Goal: Task Accomplishment & Management: Use online tool/utility

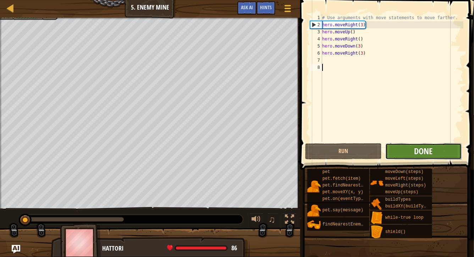
click at [423, 152] on span "Done" at bounding box center [423, 150] width 18 height 11
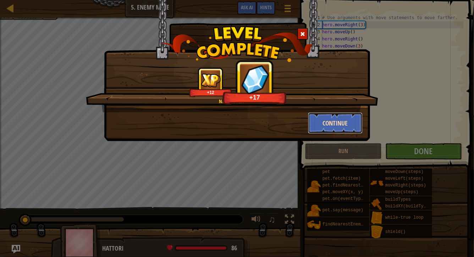
click at [322, 122] on button "Continue" at bounding box center [335, 122] width 55 height 21
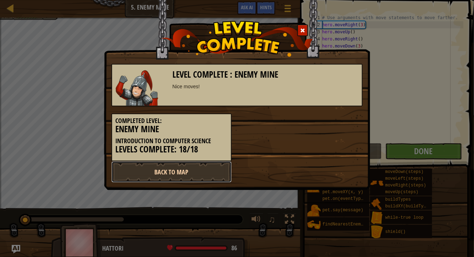
click at [158, 177] on link "Back to Map" at bounding box center [171, 171] width 120 height 21
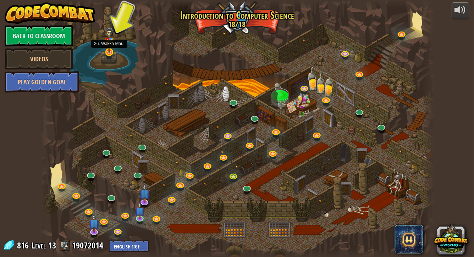
click at [112, 50] on img at bounding box center [109, 40] width 10 height 26
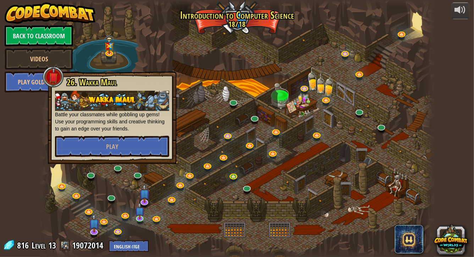
click at [84, 50] on div at bounding box center [236, 128] width 393 height 257
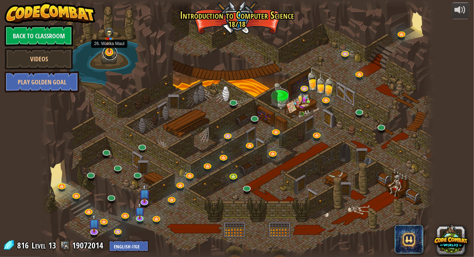
click at [112, 55] on link at bounding box center [110, 53] width 14 height 14
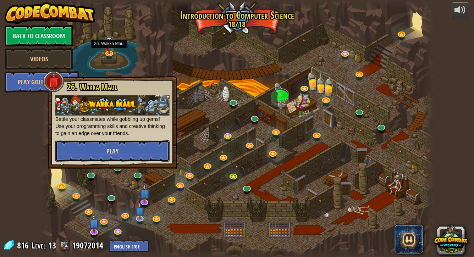
click at [145, 141] on button "Play" at bounding box center [112, 150] width 114 height 21
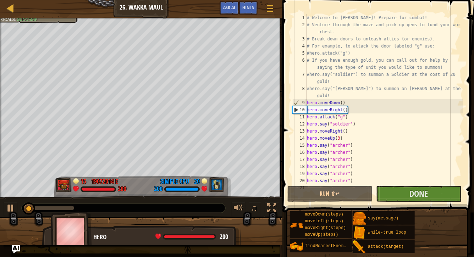
scroll to position [14, 0]
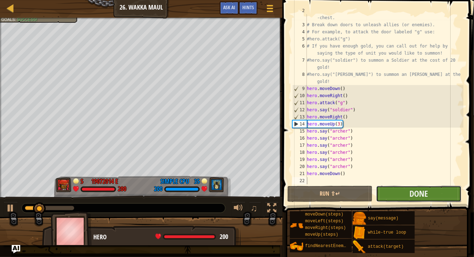
click at [406, 197] on button "Done" at bounding box center [418, 194] width 85 height 16
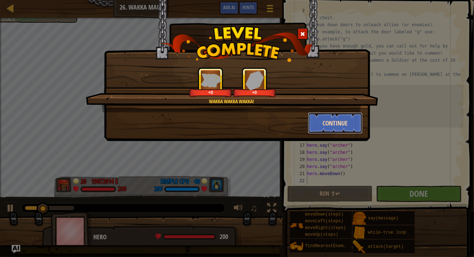
click at [339, 122] on button "Continue" at bounding box center [335, 122] width 55 height 21
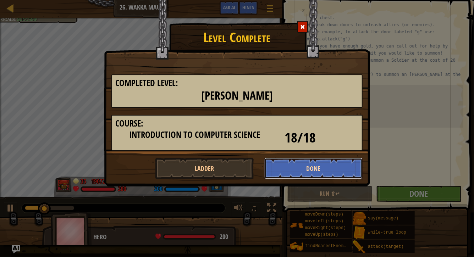
click at [302, 161] on button "Done" at bounding box center [313, 168] width 99 height 21
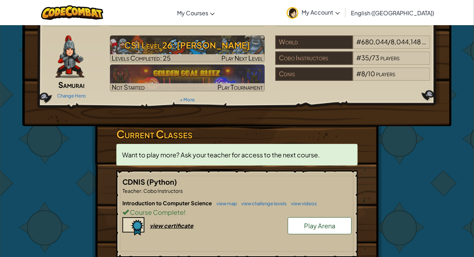
scroll to position [32, 0]
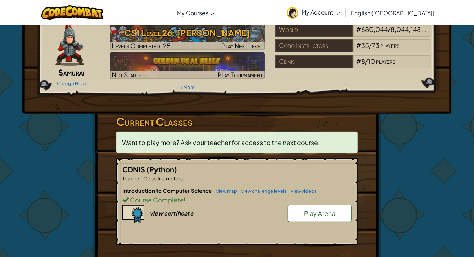
click at [289, 144] on span "Want to play more? Ask your teacher for access to the next course." at bounding box center [220, 142] width 197 height 8
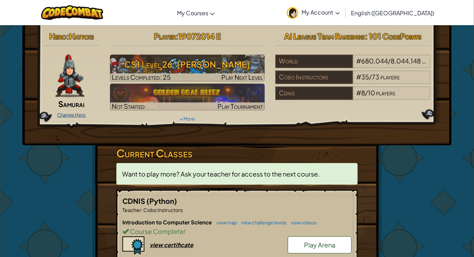
click at [68, 112] on link "Change Hero" at bounding box center [71, 115] width 29 height 6
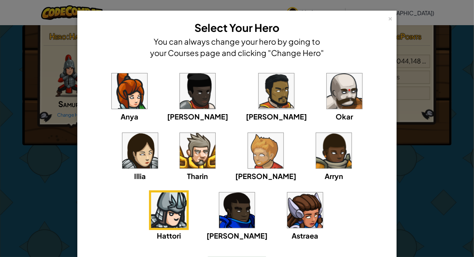
click at [445, 193] on div "× Select Your Hero You can always change your hero by going to your Courses pag…" at bounding box center [237, 128] width 474 height 257
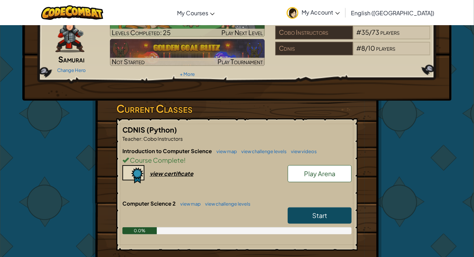
scroll to position [52, 0]
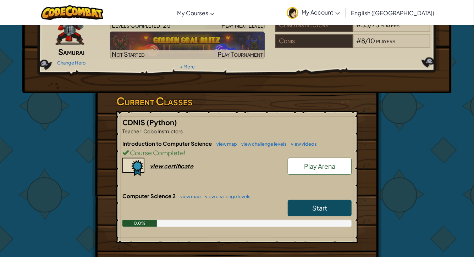
click at [312, 200] on link "Start" at bounding box center [319, 208] width 64 height 16
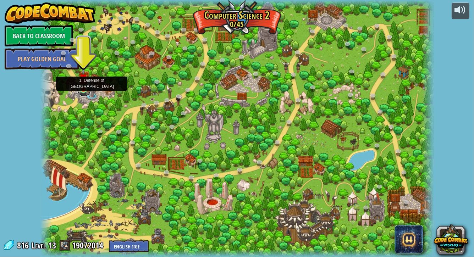
click at [88, 88] on link at bounding box center [84, 90] width 14 height 14
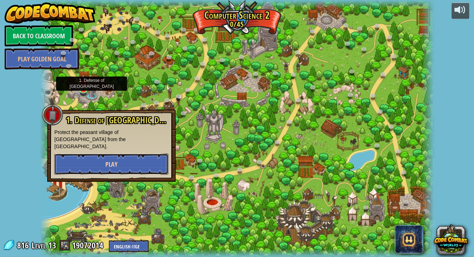
click at [125, 159] on button "Play" at bounding box center [111, 163] width 114 height 21
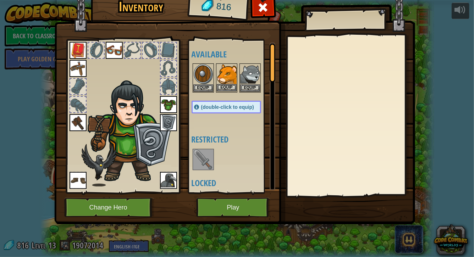
click at [228, 71] on img at bounding box center [227, 74] width 20 height 20
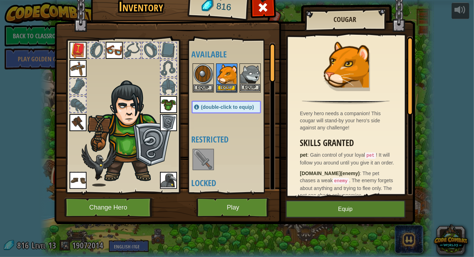
click at [254, 72] on img at bounding box center [250, 74] width 20 height 20
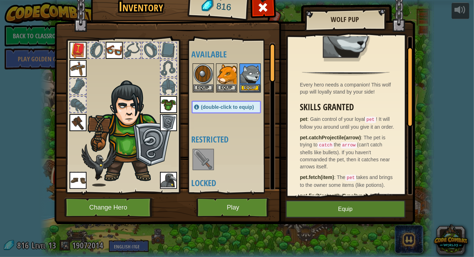
scroll to position [39, 0]
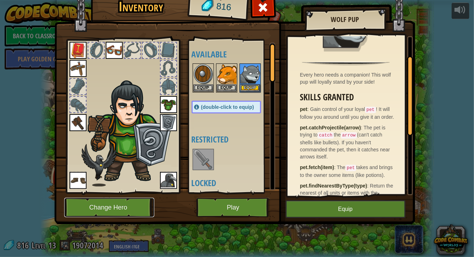
click at [112, 216] on button "Change Hero" at bounding box center [109, 207] width 90 height 19
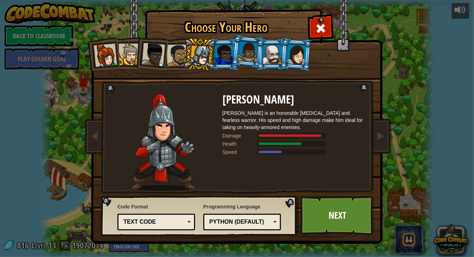
click at [203, 51] on div at bounding box center [200, 56] width 20 height 20
click at [125, 60] on div at bounding box center [129, 55] width 22 height 22
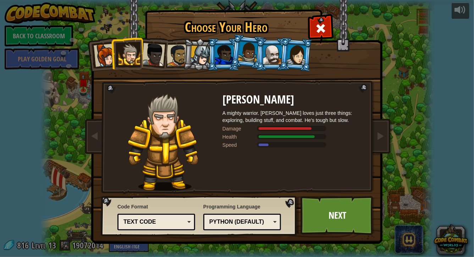
click at [254, 54] on div at bounding box center [248, 51] width 20 height 21
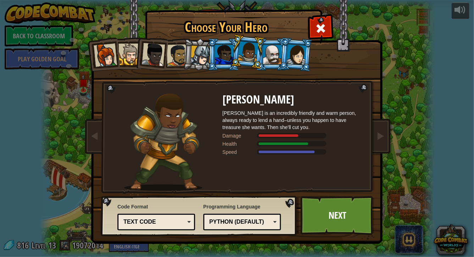
click at [275, 55] on div at bounding box center [272, 54] width 18 height 19
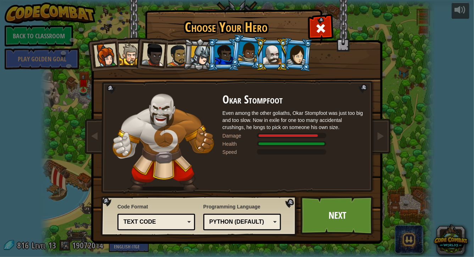
click at [299, 55] on div at bounding box center [296, 54] width 20 height 20
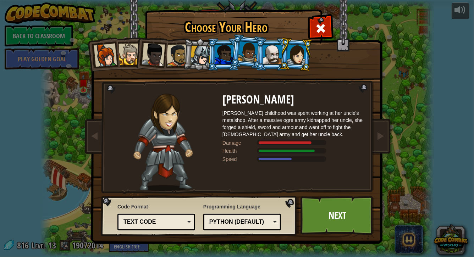
click at [130, 61] on div at bounding box center [129, 55] width 22 height 22
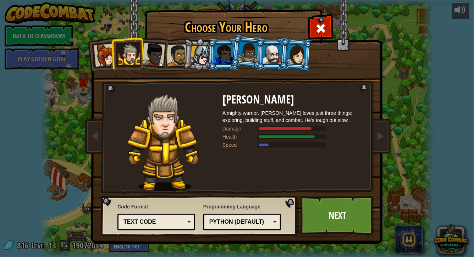
click at [276, 56] on div at bounding box center [272, 54] width 18 height 19
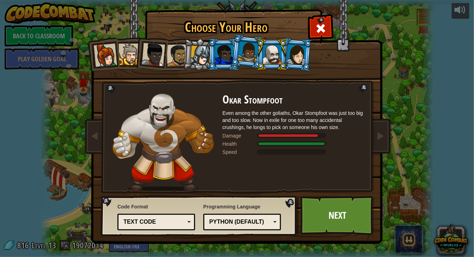
click at [107, 55] on div at bounding box center [105, 55] width 23 height 23
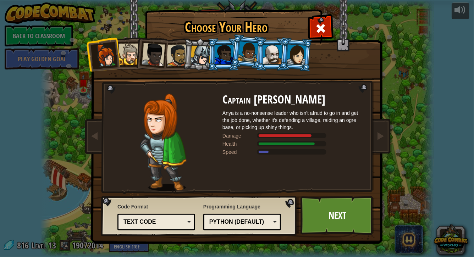
click at [127, 60] on div at bounding box center [129, 55] width 22 height 22
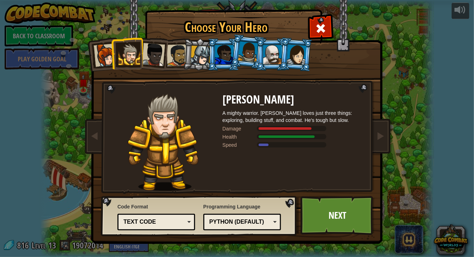
click at [160, 62] on div at bounding box center [152, 54] width 23 height 23
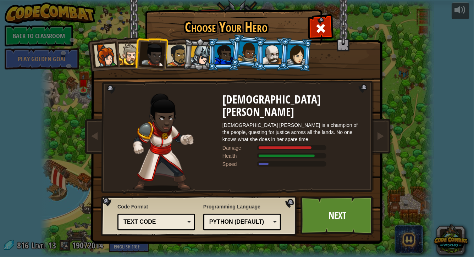
click at [179, 58] on div at bounding box center [178, 55] width 22 height 22
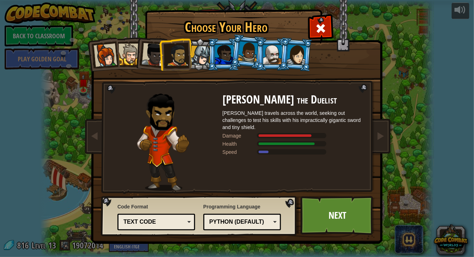
click at [207, 58] on div at bounding box center [200, 56] width 20 height 20
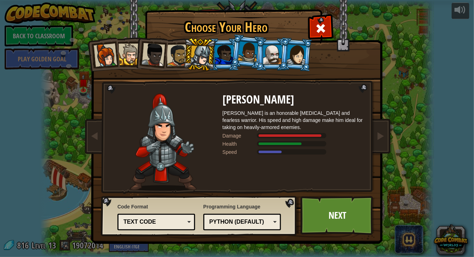
click at [180, 59] on div at bounding box center [178, 55] width 22 height 22
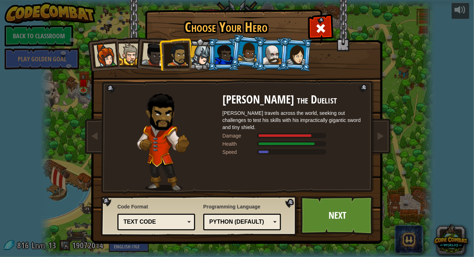
click at [290, 55] on div at bounding box center [296, 54] width 20 height 20
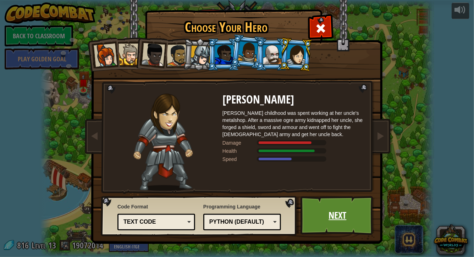
click at [331, 219] on link "Next" at bounding box center [337, 215] width 74 height 39
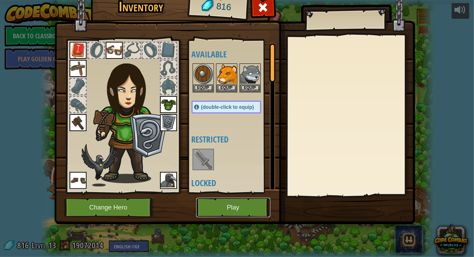
click at [229, 214] on button "Play" at bounding box center [233, 207] width 74 height 19
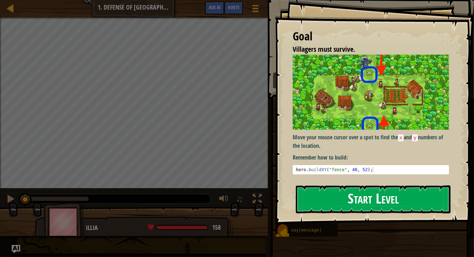
click at [354, 198] on button "Start Level" at bounding box center [373, 199] width 155 height 28
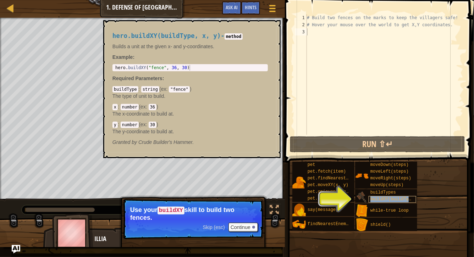
click at [386, 197] on span "buildXY(buildType, x, y)" at bounding box center [400, 199] width 61 height 5
click at [382, 197] on span "buildXY(buildType, x, y)" at bounding box center [400, 199] width 61 height 5
click at [372, 199] on span "buildXY(buildType, x, y)" at bounding box center [400, 199] width 61 height 5
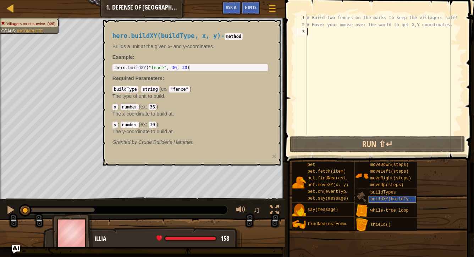
click at [377, 198] on span "buildXY(buildType, x, y)" at bounding box center [400, 199] width 61 height 5
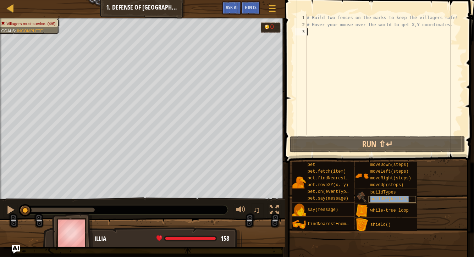
click at [377, 198] on span "buildXY(buildType, x, y)" at bounding box center [400, 199] width 61 height 5
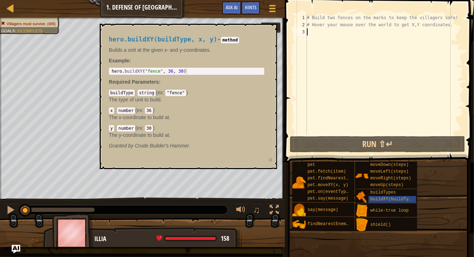
type textarea "hero.buildXY("fence", 36, 30)"
click at [182, 70] on div "hero . buildXY ( "fence" , 36 , 30 )" at bounding box center [186, 76] width 152 height 17
click at [315, 32] on div "# Build two fences on the marks to keep the villagers safe! # Hover your mouse …" at bounding box center [384, 81] width 158 height 135
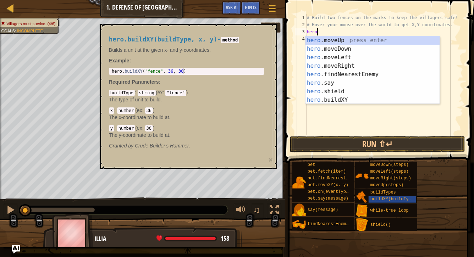
scroll to position [3, 0]
click at [332, 97] on div "hero .moveUp press enter hero .moveDown press enter hero .moveLeft press enter …" at bounding box center [372, 78] width 134 height 85
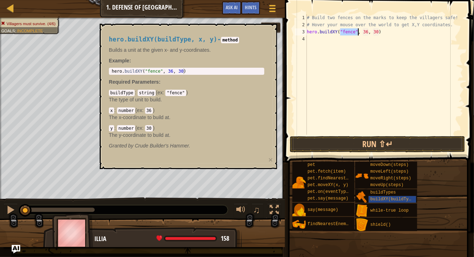
click at [370, 31] on div "# Build two fences on the marks to keep the villagers safe! # Hover your mouse …" at bounding box center [384, 81] width 158 height 135
click at [368, 32] on div "# Build two fences on the marks to keep the villagers safe! # Hover your mouse …" at bounding box center [384, 81] width 158 height 135
click at [381, 203] on div "pet pet.fetch(item) pet.findNearestByType(type) pet.moveXY(x, y) pet.on(eventTy…" at bounding box center [380, 196] width 177 height 70
click at [398, 197] on span "buildXY(buildType, x, y)" at bounding box center [400, 199] width 61 height 5
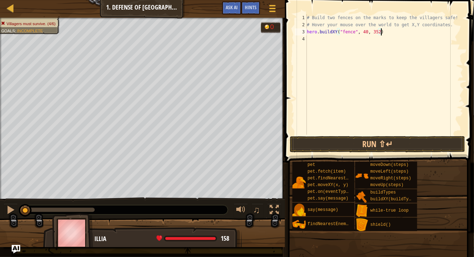
scroll to position [3, 6]
click at [350, 151] on button "Run ⇧↵" at bounding box center [377, 144] width 175 height 16
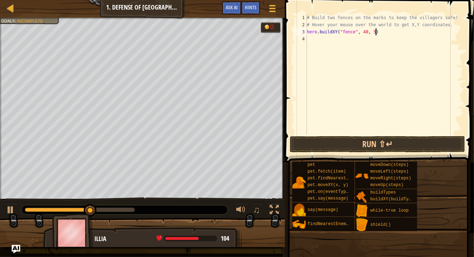
scroll to position [3, 6]
type textarea "hero.buildXY("fence", 40, 52)"
click at [353, 136] on button "Run ⇧↵" at bounding box center [377, 144] width 175 height 16
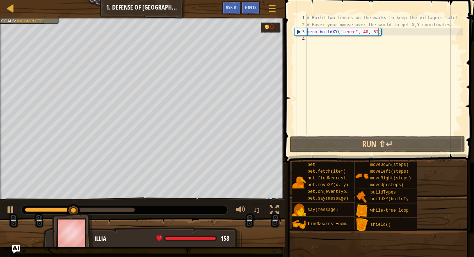
click at [323, 37] on div "# Build two fences on the marks to keep the villagers safe! # Hover your mouse …" at bounding box center [384, 81] width 158 height 135
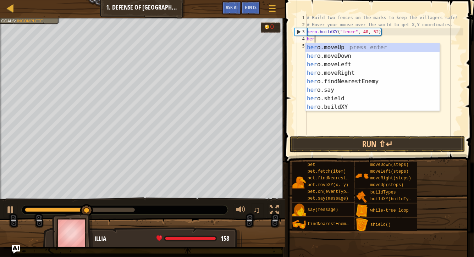
scroll to position [3, 0]
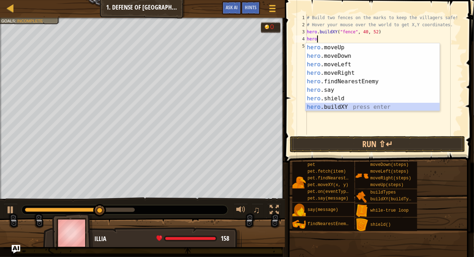
click at [341, 110] on div "hero .moveUp press enter hero .moveDown press enter hero .moveLeft press enter …" at bounding box center [372, 85] width 134 height 85
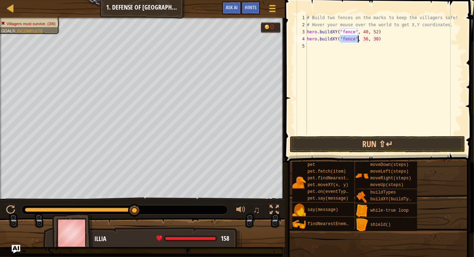
click at [369, 40] on div "# Build two fences on the marks to keep the villagers safe! # Hover your mouse …" at bounding box center [384, 81] width 158 height 135
click at [379, 38] on div "# Build two fences on the marks to keep the villagers safe! # Hover your mouse …" at bounding box center [384, 81] width 158 height 135
type textarea "hero.buildXY("fence", 40, 20)"
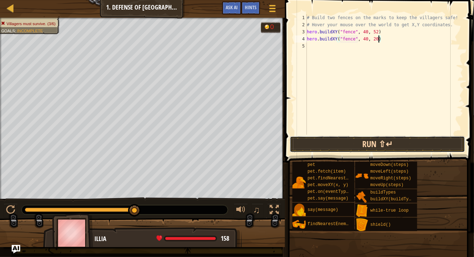
click at [388, 143] on button "Run ⇧↵" at bounding box center [377, 144] width 175 height 16
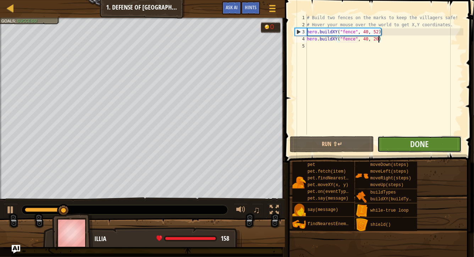
click at [406, 147] on button "Done" at bounding box center [419, 144] width 84 height 16
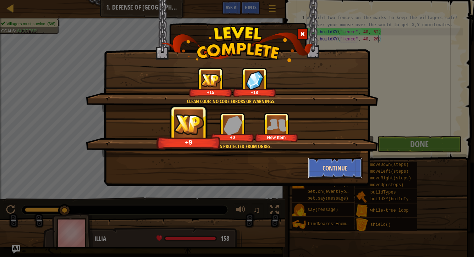
click at [327, 161] on button "Continue" at bounding box center [335, 167] width 55 height 21
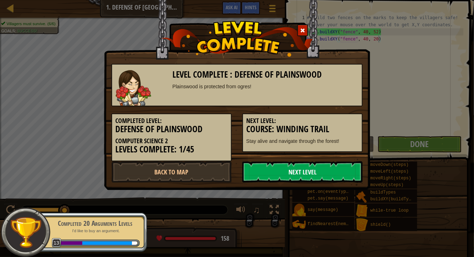
click at [286, 169] on link "Next Level" at bounding box center [302, 171] width 120 height 21
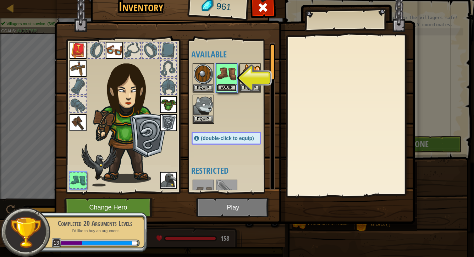
click at [228, 90] on button "Equip" at bounding box center [227, 87] width 20 height 7
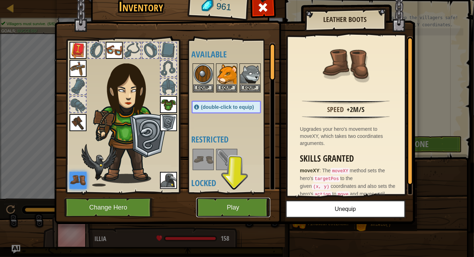
click at [226, 208] on button "Play" at bounding box center [233, 207] width 74 height 19
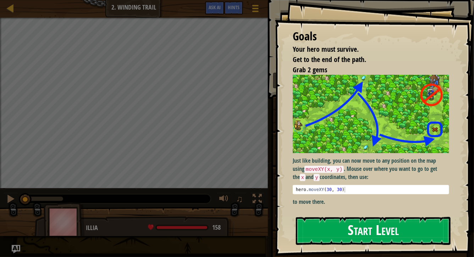
click at [331, 235] on button "Start Level" at bounding box center [373, 231] width 155 height 28
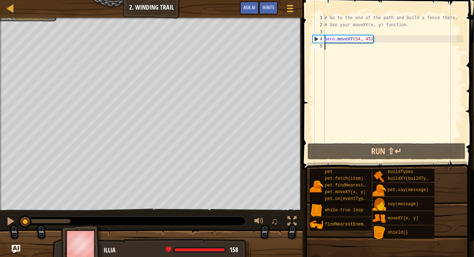
click at [44, 18] on div at bounding box center [151, 19] width 302 height 2
click at [333, 45] on div "# Go to the end of the path and build a fence there. # Use your moveXY(x, y) fu…" at bounding box center [393, 85] width 140 height 142
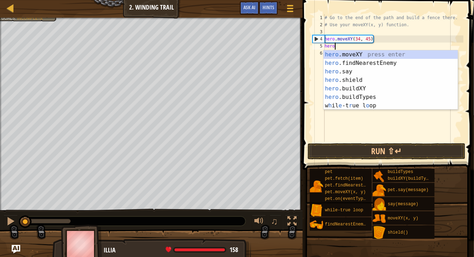
scroll to position [3, 0]
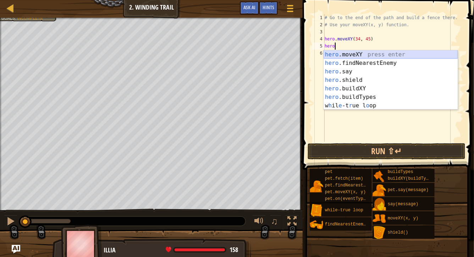
click at [360, 54] on div "hero .moveXY press enter hero .findNearestEnemy press enter hero .say press ent…" at bounding box center [390, 88] width 134 height 77
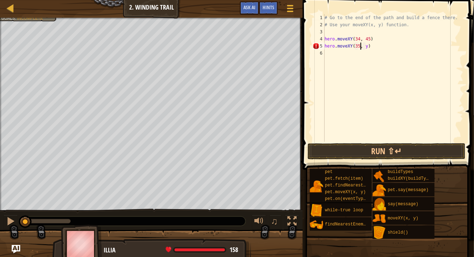
scroll to position [3, 2]
type textarea "hero.moveXY(35, 60)"
click at [337, 53] on div "# Go to the end of the path and build a fence there. # Use your moveXY(x, y) fu…" at bounding box center [393, 85] width 140 height 142
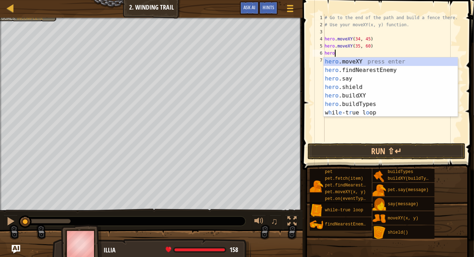
scroll to position [3, 0]
click at [351, 62] on div "hero .moveXY press enter hero .findNearestEnemy press enter hero .say press ent…" at bounding box center [390, 95] width 134 height 77
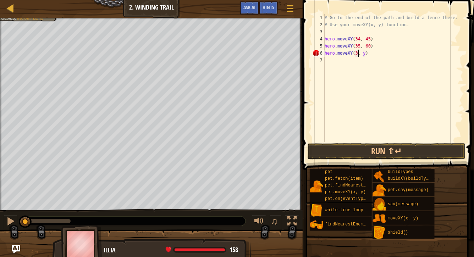
scroll to position [3, 2]
type textarea "hero.moveXY(34, 45)"
click at [331, 61] on div "# Go to the end of the path and build a fence there. # Use your moveXY(x, y) fu…" at bounding box center [393, 85] width 140 height 142
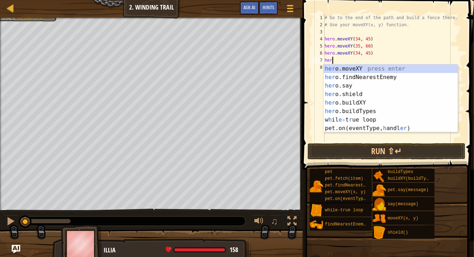
scroll to position [3, 0]
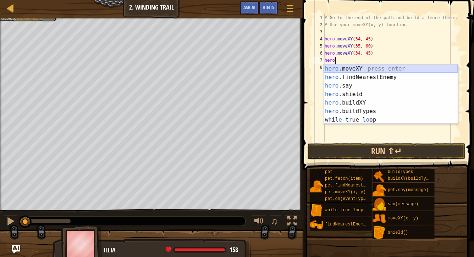
click at [358, 68] on div "hero .moveXY press enter hero .findNearestEnemy press enter hero .say press ent…" at bounding box center [390, 103] width 134 height 77
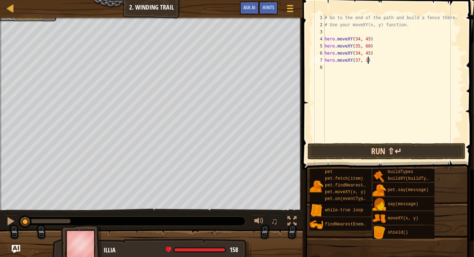
scroll to position [3, 4]
type textarea "hero.moveXY(37, 13)"
click at [376, 147] on button "Run ⇧↵" at bounding box center [386, 151] width 158 height 16
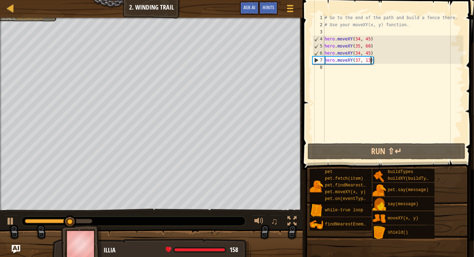
click at [343, 76] on div "# Go to the end of the path and build a fence there. # Use your moveXY(x, y) fu…" at bounding box center [393, 85] width 140 height 142
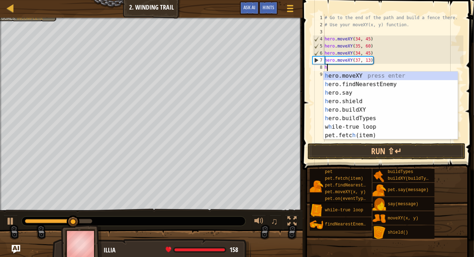
scroll to position [3, 0]
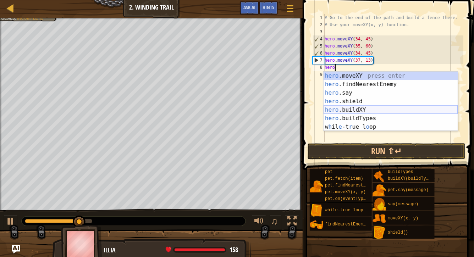
click at [354, 109] on div "hero .moveXY press enter hero .findNearestEnemy press enter hero .say press ent…" at bounding box center [390, 110] width 134 height 77
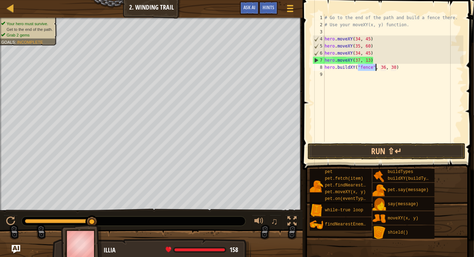
click at [385, 68] on div "# Go to the end of the path and build a fence there. # Use your moveXY(x, y) fu…" at bounding box center [393, 85] width 140 height 142
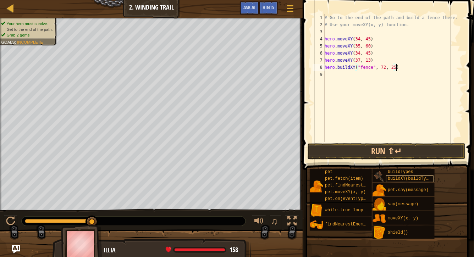
scroll to position [3, 6]
type textarea "hero.buildXY("fence", 72, 25)"
click at [390, 155] on button "Run ⇧↵" at bounding box center [386, 151] width 158 height 16
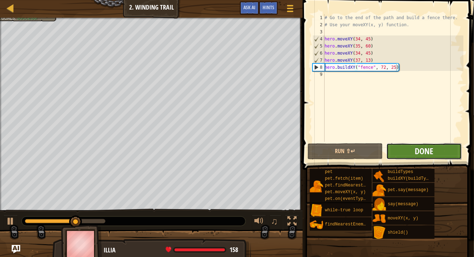
click at [428, 155] on span "Done" at bounding box center [424, 150] width 18 height 11
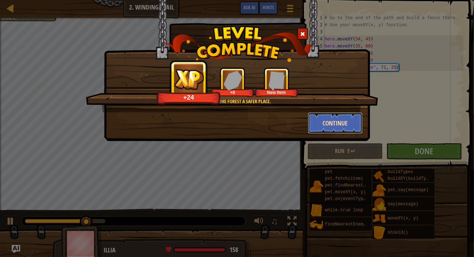
click at [332, 123] on button "Continue" at bounding box center [335, 122] width 55 height 21
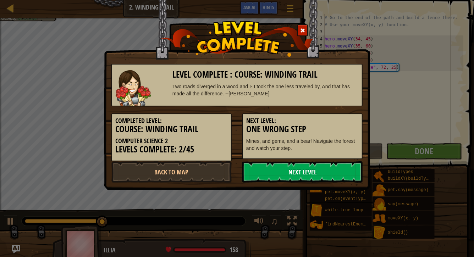
click at [303, 169] on link "Next Level" at bounding box center [302, 171] width 120 height 21
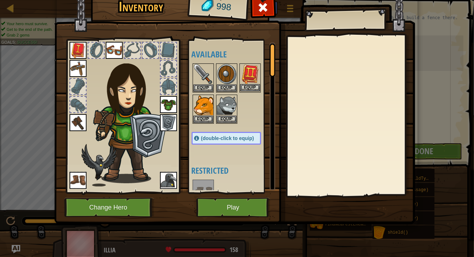
click at [248, 69] on img at bounding box center [250, 74] width 20 height 20
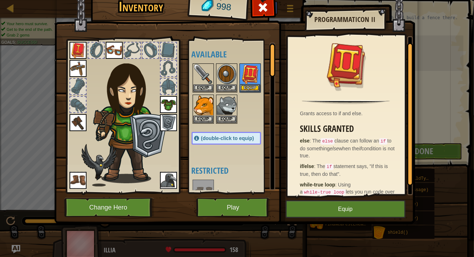
scroll to position [11, 0]
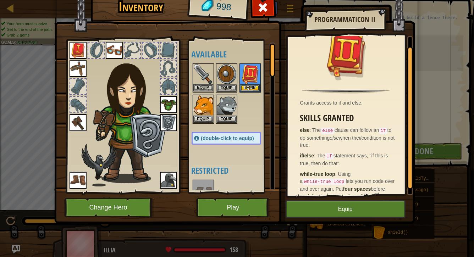
click at [194, 73] on img at bounding box center [203, 74] width 20 height 20
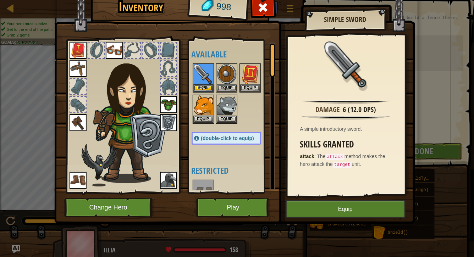
click at [78, 119] on img at bounding box center [77, 122] width 17 height 17
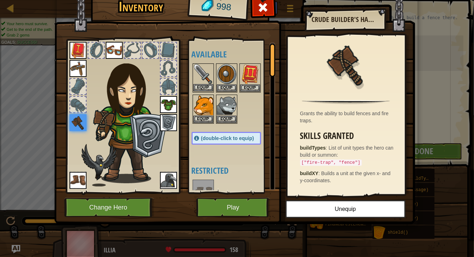
click at [198, 83] on img at bounding box center [203, 74] width 20 height 20
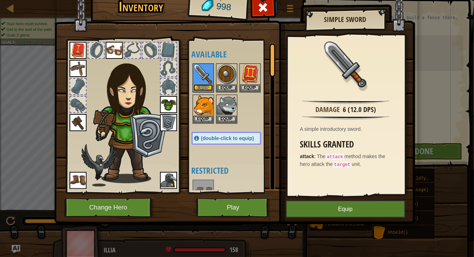
click at [199, 86] on button "Equip" at bounding box center [203, 87] width 20 height 7
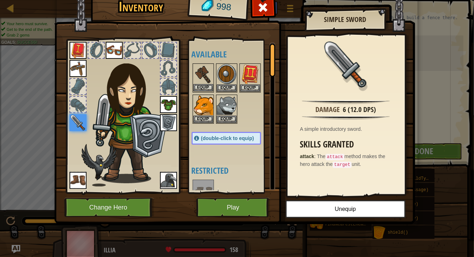
click at [201, 80] on img at bounding box center [203, 74] width 20 height 20
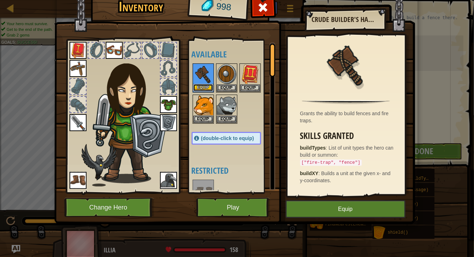
click at [204, 87] on button "Equip" at bounding box center [203, 87] width 20 height 7
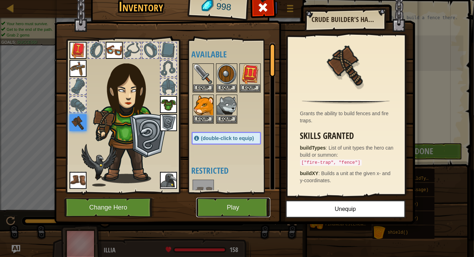
click at [249, 206] on button "Play" at bounding box center [233, 207] width 74 height 19
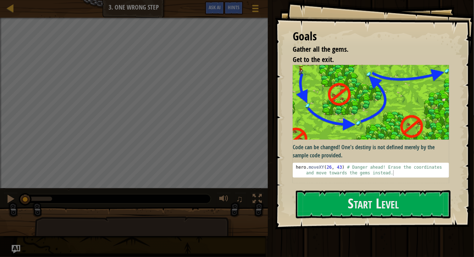
click at [340, 124] on img at bounding box center [370, 102] width 156 height 75
click at [318, 210] on button "Start Level" at bounding box center [373, 204] width 155 height 28
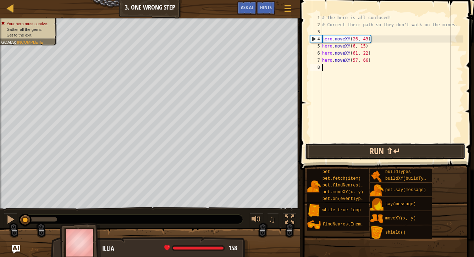
click at [342, 157] on button "Run ⇧↵" at bounding box center [385, 151] width 160 height 16
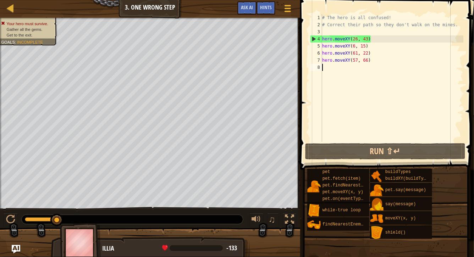
click at [366, 40] on div "# The hero is all confused! # Correct their path so they don't walk on the mine…" at bounding box center [391, 85] width 142 height 142
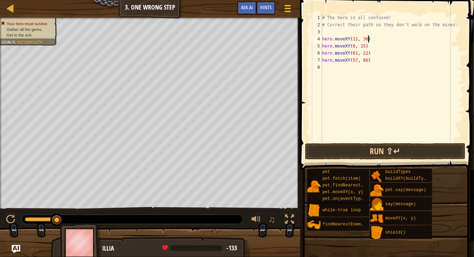
scroll to position [3, 4]
click at [357, 45] on div "# The hero is all confused! # Correct their path so they don't walk on the mine…" at bounding box center [391, 85] width 142 height 142
click at [367, 47] on div "# The hero is all confused! # Correct their path so they don't walk on the mine…" at bounding box center [391, 85] width 142 height 142
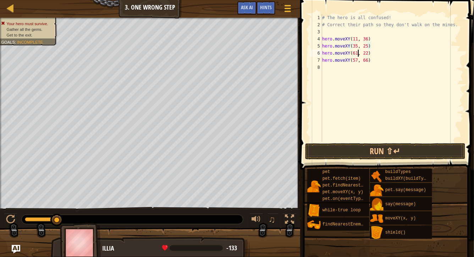
click at [357, 53] on div "# The hero is all confused! # Correct their path so they don't walk on the mine…" at bounding box center [391, 85] width 142 height 142
click at [366, 52] on div "# The hero is all confused! # Correct their path so they don't walk on the mine…" at bounding box center [391, 85] width 142 height 142
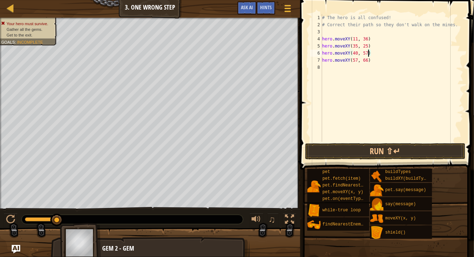
click at [357, 61] on div "# The hero is all confused! # Correct their path so they don't walk on the mine…" at bounding box center [391, 85] width 142 height 142
click at [369, 59] on div "# The hero is all confused! # Correct their path so they don't walk on the mine…" at bounding box center [391, 85] width 142 height 142
type textarea "hero.moveXY(77, 58)"
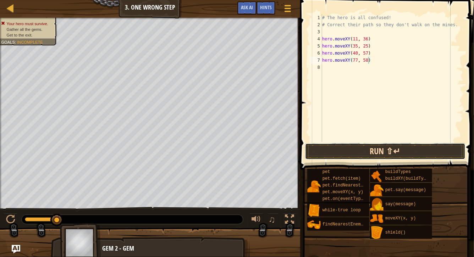
click at [386, 148] on button "Run ⇧↵" at bounding box center [385, 151] width 160 height 16
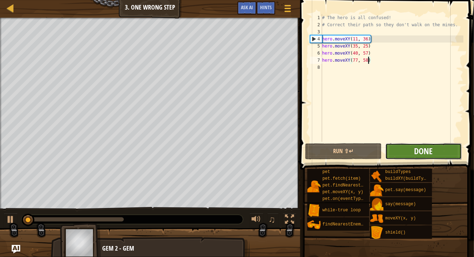
click at [429, 149] on span "Done" at bounding box center [423, 150] width 18 height 11
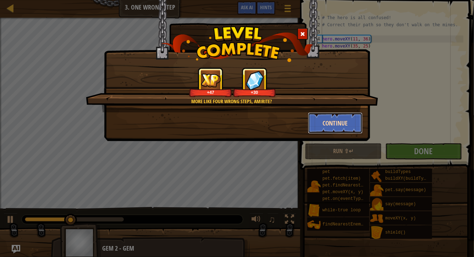
click at [331, 115] on button "Continue" at bounding box center [335, 122] width 55 height 21
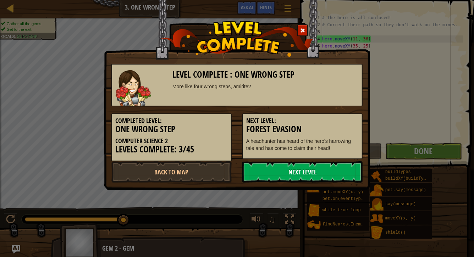
click at [306, 166] on link "Next Level" at bounding box center [302, 171] width 120 height 21
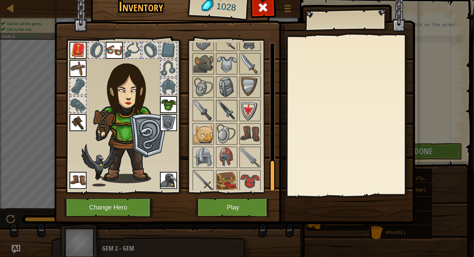
scroll to position [544, 0]
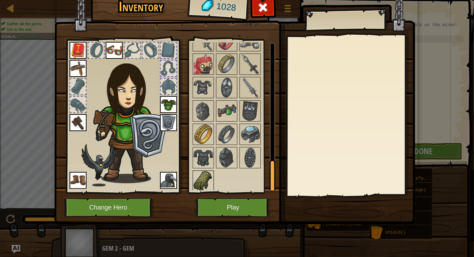
click at [203, 183] on img at bounding box center [203, 181] width 20 height 20
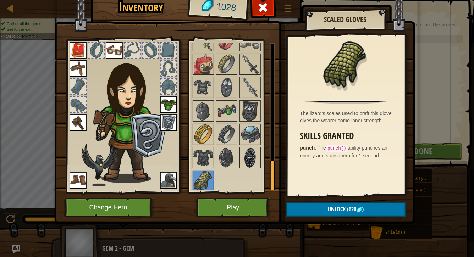
click at [244, 150] on img at bounding box center [250, 158] width 20 height 20
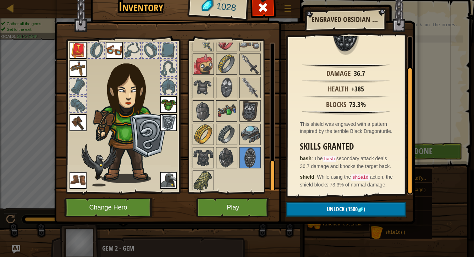
scroll to position [42, 0]
click at [217, 207] on button "Play" at bounding box center [233, 207] width 74 height 19
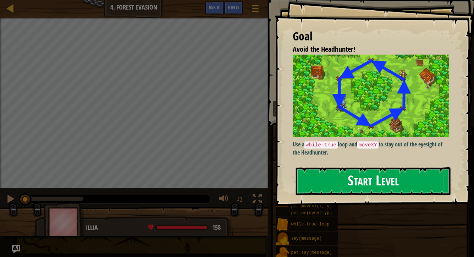
click at [340, 168] on button "Start Level" at bounding box center [373, 181] width 155 height 28
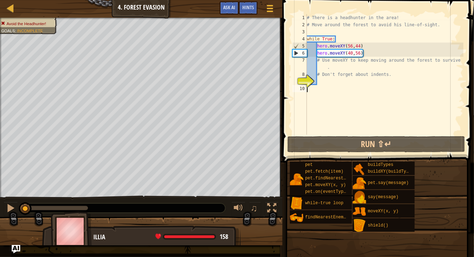
click at [351, 132] on div "# There is a headhunter in the area! # Move around the forest to avoid his line…" at bounding box center [384, 81] width 158 height 135
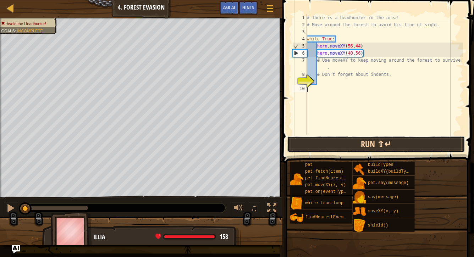
click at [353, 140] on button "Run ⇧↵" at bounding box center [376, 144] width 178 height 16
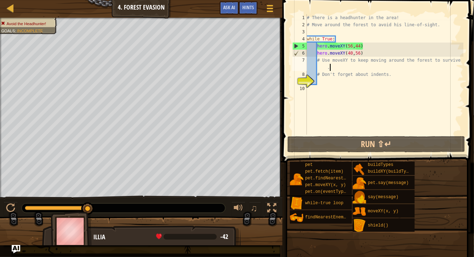
click at [330, 64] on div "# There is a headhunter in the area! # Move around the forest to avoid his line…" at bounding box center [384, 81] width 158 height 135
click at [321, 65] on div "# There is a headhunter in the area! # Move around the forest to avoid his line…" at bounding box center [384, 81] width 158 height 135
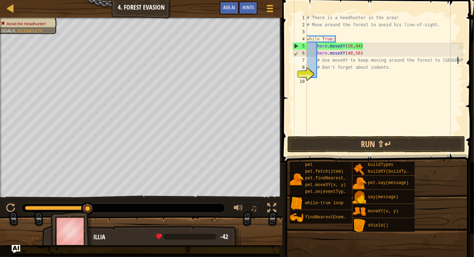
scroll to position [3, 12]
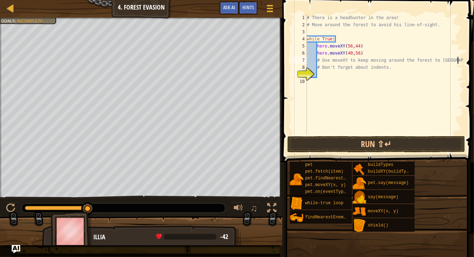
click at [24, 17] on div "Avoid the Headhunter! Goals : Incomplete" at bounding box center [27, 14] width 53 height 6
drag, startPoint x: 311, startPoint y: 39, endPoint x: 342, endPoint y: 38, distance: 31.2
click at [342, 38] on div "# There is a headhunter in the area! # Move around the forest to avoid his line…" at bounding box center [384, 81] width 158 height 135
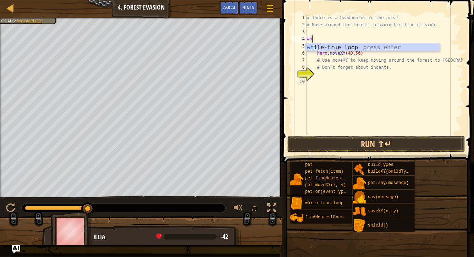
type textarea "w"
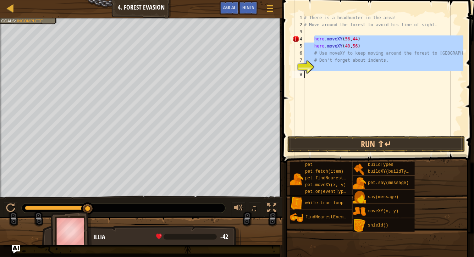
drag, startPoint x: 315, startPoint y: 39, endPoint x: 362, endPoint y: 78, distance: 61.0
click at [362, 78] on div "# There is a headhunter in the area! # Move around the forest to avoid his line…" at bounding box center [382, 81] width 161 height 135
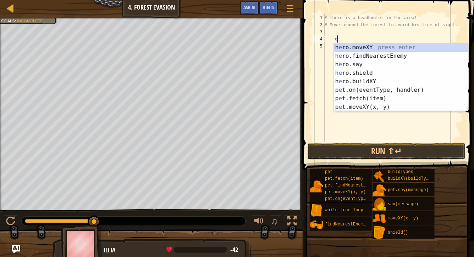
type textarea "e"
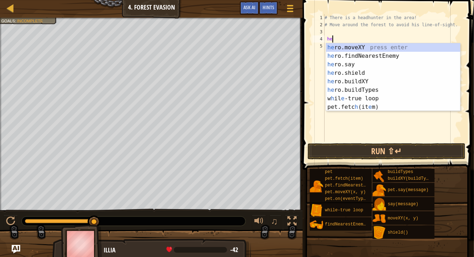
scroll to position [3, 0]
click at [351, 49] on div "her o.moveXY press enter her o.findNearestEnemy press enter her o.say press ent…" at bounding box center [393, 85] width 134 height 85
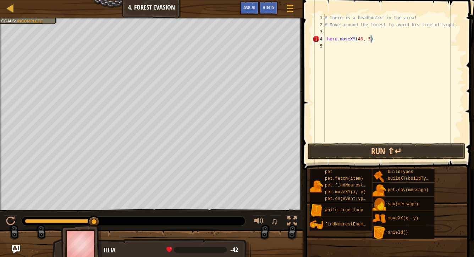
scroll to position [3, 4]
click at [328, 39] on div "# There is a headhunter in the area! # Move around the forest to avoid his line…" at bounding box center [393, 85] width 140 height 142
type textarea "hero.moveXY(40, 56)"
click at [379, 37] on div "# There is a headhunter in the area! # Move around the forest to avoid his line…" at bounding box center [393, 85] width 140 height 142
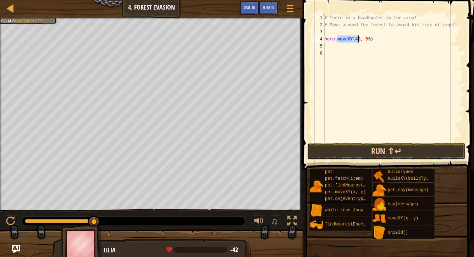
drag, startPoint x: 338, startPoint y: 39, endPoint x: 377, endPoint y: 39, distance: 39.4
click at [377, 39] on div "# There is a headhunter in the area! # Move around the forest to avoid his line…" at bounding box center [393, 85] width 140 height 142
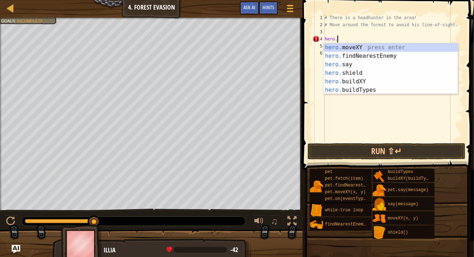
scroll to position [3, 1]
click at [366, 79] on div "hero. moveXY press enter hero. findNearestEnemy press enter hero. say press ent…" at bounding box center [390, 77] width 134 height 68
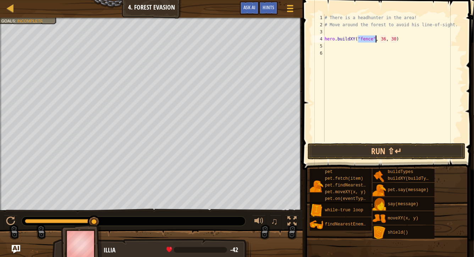
click at [385, 39] on div "# There is a headhunter in the area! # Move around the forest to avoid his line…" at bounding box center [393, 85] width 140 height 142
type textarea "hero.buildXY("fence", 40, 56)"
click at [382, 153] on button "Run ⇧↵" at bounding box center [386, 151] width 158 height 16
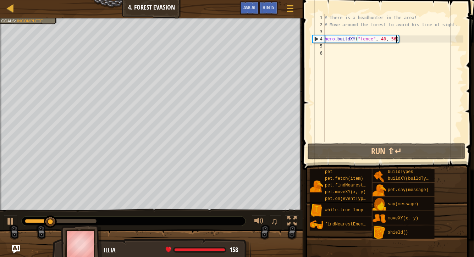
click at [349, 50] on div "# There is a headhunter in the area! # Move around the forest to avoid his line…" at bounding box center [393, 85] width 140 height 142
click at [333, 49] on div "# There is a headhunter in the area! # Move around the forest to avoid his line…" at bounding box center [393, 85] width 140 height 142
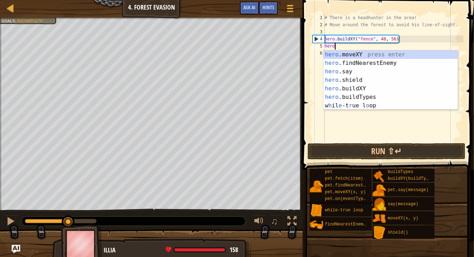
scroll to position [3, 0]
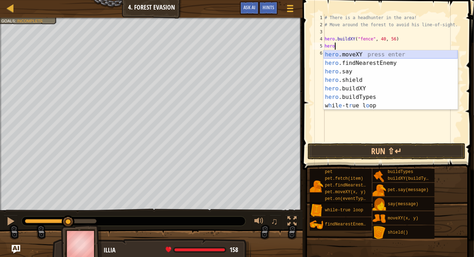
click at [376, 54] on div "hero .moveXY press enter hero .findNearestEnemy press enter hero .say press ent…" at bounding box center [390, 88] width 134 height 77
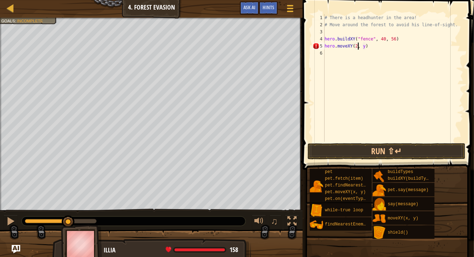
scroll to position [3, 2]
type textarea "hero.moveXY(24, 44)"
click at [329, 30] on div "# There is a headhunter in the area! # Move around the forest to avoid his line…" at bounding box center [393, 85] width 140 height 142
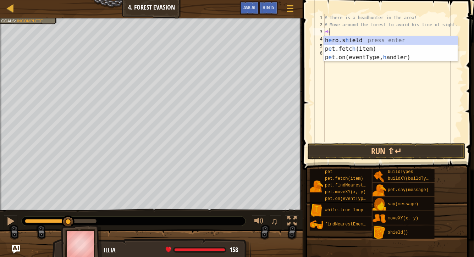
type textarea "e"
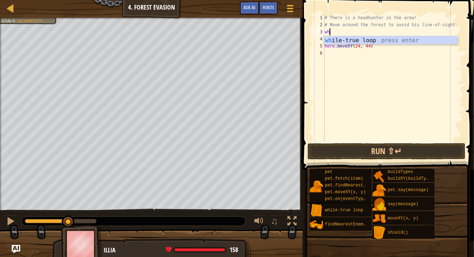
type textarea "who"
click at [362, 39] on div "wh ile-true l o op press enter" at bounding box center [390, 49] width 134 height 26
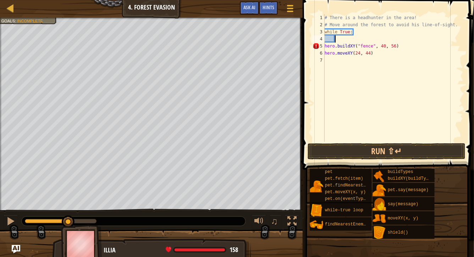
click at [354, 46] on div "# There is a headhunter in the area! # Move around the forest to avoid his line…" at bounding box center [393, 85] width 140 height 142
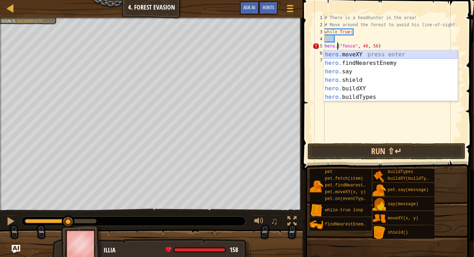
click at [357, 55] on div "hero. moveXY press enter hero. findNearestEnemy press enter hero. say press ent…" at bounding box center [390, 84] width 134 height 68
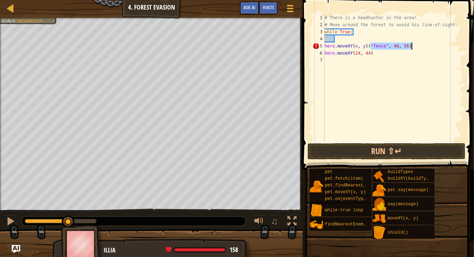
drag, startPoint x: 369, startPoint y: 46, endPoint x: 413, endPoint y: 45, distance: 43.3
click at [413, 45] on div "# There is a headhunter in the area! # Move around the forest to avoid his line…" at bounding box center [393, 85] width 140 height 142
click at [356, 45] on div "# There is a headhunter in the area! # Move around the forest to avoid his line…" at bounding box center [393, 85] width 140 height 142
click at [363, 153] on button "Run ⇧↵" at bounding box center [386, 151] width 158 height 16
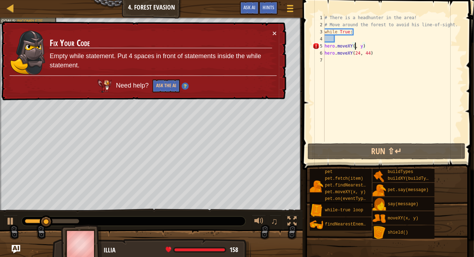
click at [324, 46] on div "5" at bounding box center [318, 46] width 12 height 7
type textarea "hero.moveXY(, y)"
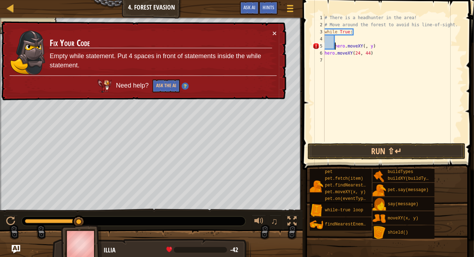
click at [341, 41] on div "# There is a headhunter in the area! # Move around the forest to avoid his line…" at bounding box center [393, 85] width 140 height 142
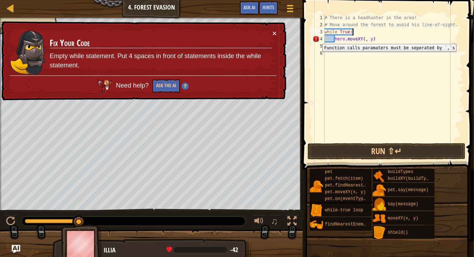
click at [317, 39] on div "4" at bounding box center [318, 38] width 12 height 7
click at [326, 47] on div "# There is a headhunter in the area! # Move around the forest to avoid his line…" at bounding box center [393, 85] width 140 height 142
click at [333, 38] on div "# There is a headhunter in the area! # Move around the forest to avoid his line…" at bounding box center [393, 85] width 140 height 142
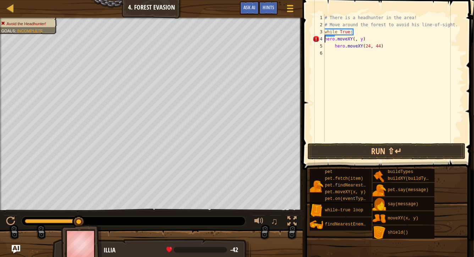
click at [336, 45] on div "# There is a headhunter in the area! # Move around the forest to avoid his line…" at bounding box center [393, 85] width 140 height 142
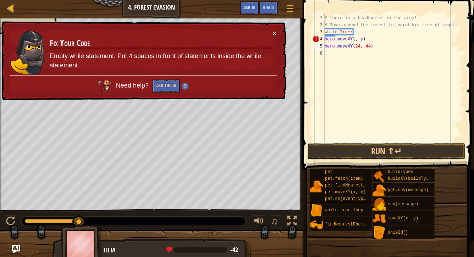
click at [325, 39] on div "# There is a headhunter in the area! # Move around the forest to avoid his line…" at bounding box center [393, 85] width 140 height 142
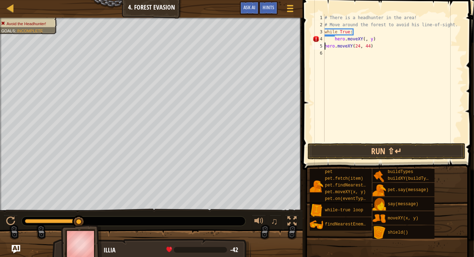
click at [325, 47] on div "# There is a headhunter in the area! # Move around the forest to avoid his line…" at bounding box center [393, 85] width 140 height 142
click at [366, 39] on div "# There is a headhunter in the area! # Move around the forest to avoid his line…" at bounding box center [393, 85] width 140 height 142
type textarea "hero.moveXY(40, 56)"
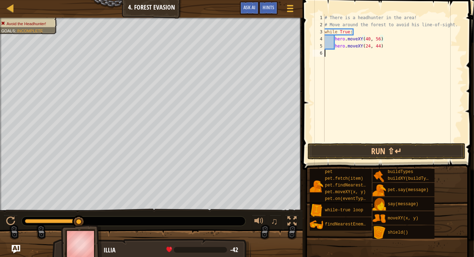
click at [343, 53] on div "# There is a headhunter in the area! # Move around the forest to avoid his line…" at bounding box center [393, 85] width 140 height 142
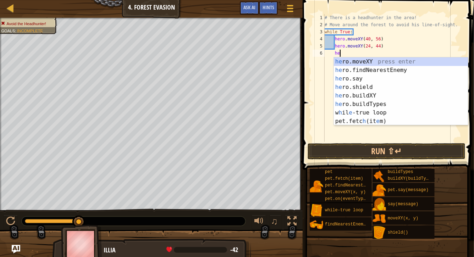
scroll to position [3, 1]
click at [375, 59] on div "her o.moveXY press enter her o.findNearestEnemy press enter her o.say press ent…" at bounding box center [401, 99] width 134 height 85
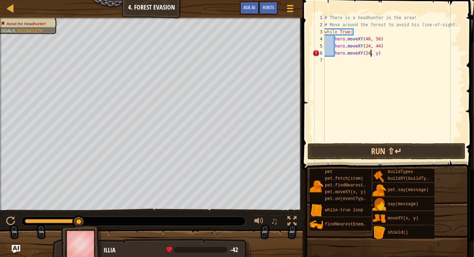
scroll to position [3, 4]
type textarea "hero.moveXY(24, 24)"
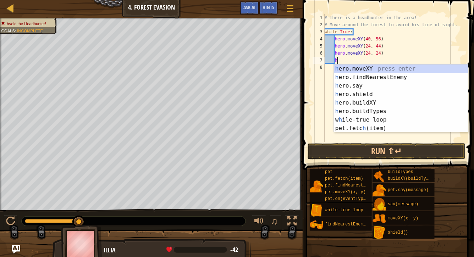
scroll to position [3, 1]
click at [370, 69] on div "he ro.moveXY press enter he ro.findNearestEnemy press enter he ro.say press ent…" at bounding box center [401, 107] width 134 height 85
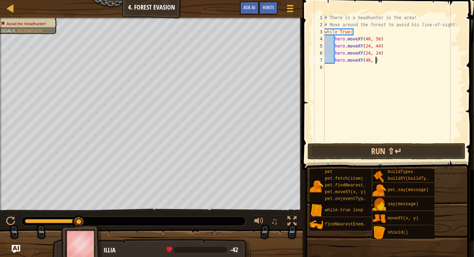
scroll to position [3, 4]
type textarea "hero.moveXY(40, 12)"
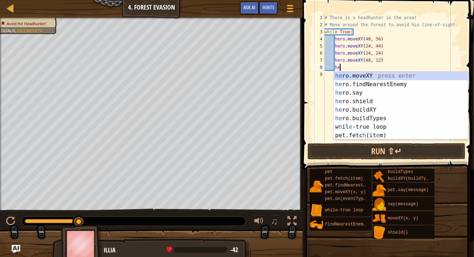
scroll to position [3, 1]
click at [379, 72] on div "her o.moveXY press enter her o.findNearestEnemy press enter her o.say press ent…" at bounding box center [401, 114] width 134 height 85
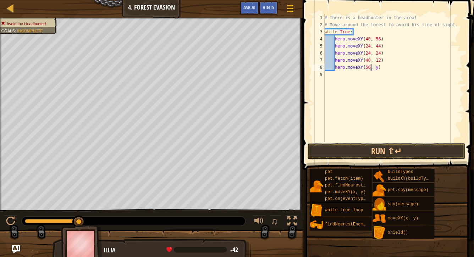
scroll to position [3, 4]
type textarea "hero.moveXY(56, 24)"
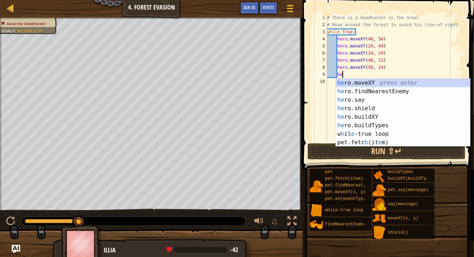
scroll to position [3, 1]
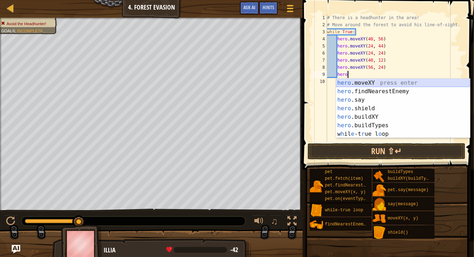
click at [382, 81] on div "hero .moveXY press enter hero .findNearestEnemy press enter hero .say press ent…" at bounding box center [403, 117] width 134 height 77
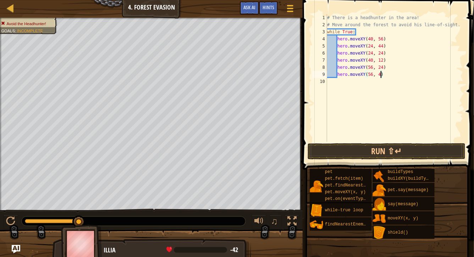
scroll to position [3, 5]
type textarea "hero.moveXY(56, 44)"
click at [356, 147] on button "Run ⇧↵" at bounding box center [386, 151] width 158 height 16
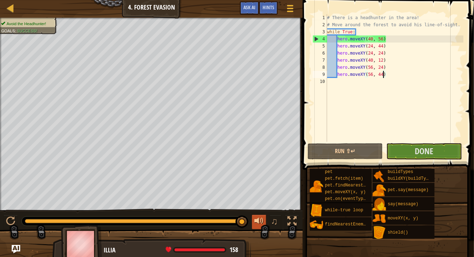
drag, startPoint x: 137, startPoint y: 222, endPoint x: 257, endPoint y: 217, distance: 119.9
click at [257, 217] on div "♫" at bounding box center [151, 219] width 302 height 21
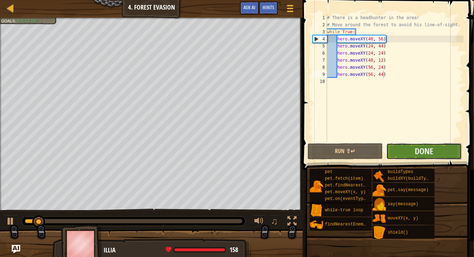
click at [412, 152] on button "Done" at bounding box center [423, 151] width 75 height 16
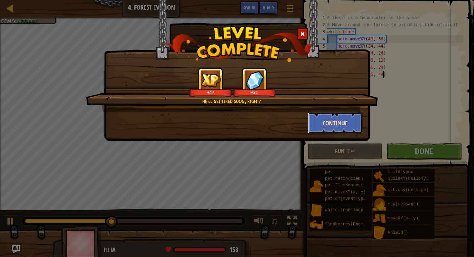
click at [324, 125] on button "Continue" at bounding box center [335, 122] width 55 height 21
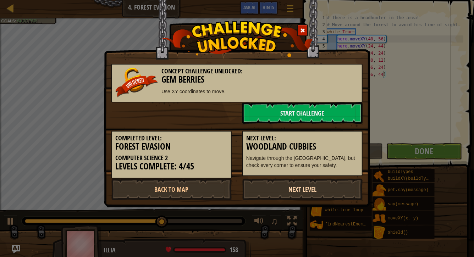
click at [301, 193] on link "Next Level" at bounding box center [302, 189] width 120 height 21
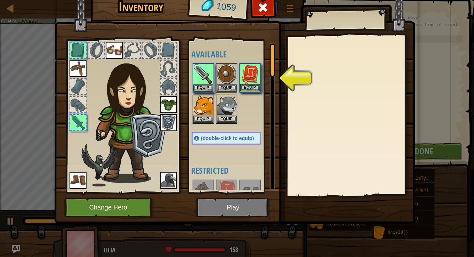
click at [252, 74] on img at bounding box center [250, 74] width 20 height 20
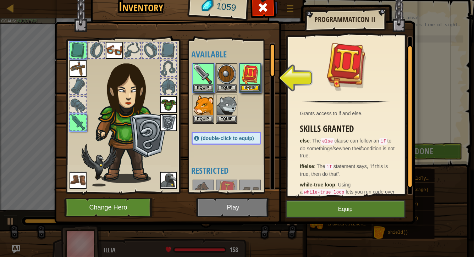
scroll to position [16, 0]
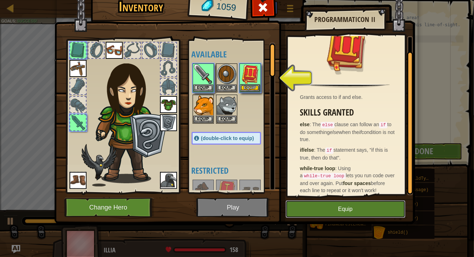
click at [315, 209] on button "Equip" at bounding box center [345, 209] width 120 height 18
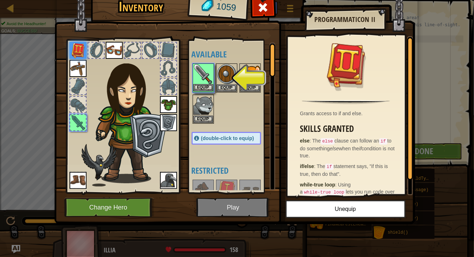
click at [200, 71] on img at bounding box center [203, 74] width 20 height 20
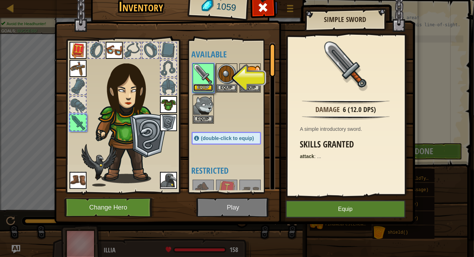
click at [203, 86] on button "Equip" at bounding box center [203, 87] width 20 height 7
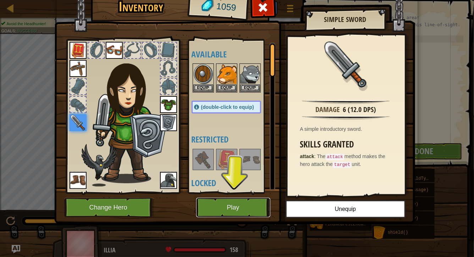
click at [242, 206] on button "Play" at bounding box center [233, 207] width 74 height 19
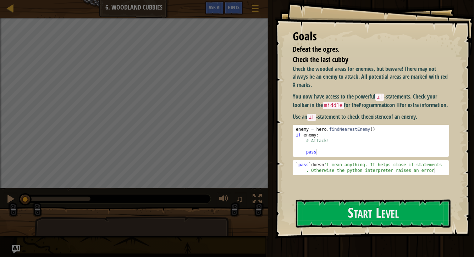
click at [242, 206] on button "♫" at bounding box center [240, 199] width 12 height 15
click at [330, 210] on button "Start Level" at bounding box center [373, 214] width 155 height 28
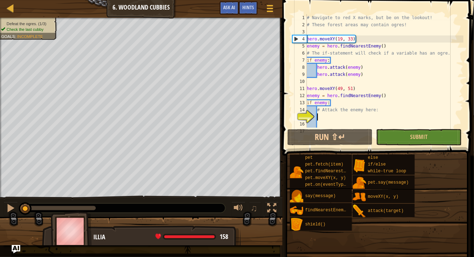
scroll to position [43, 0]
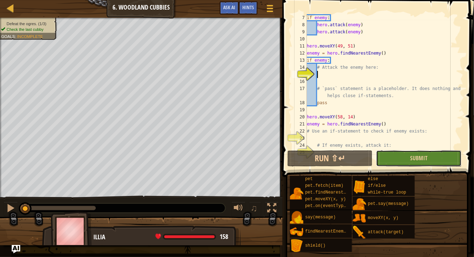
click at [404, 165] on button "Submit" at bounding box center [418, 158] width 85 height 16
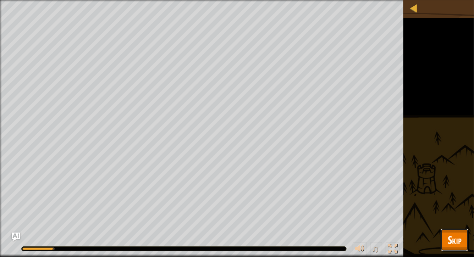
click at [443, 241] on button "Skip" at bounding box center [454, 240] width 28 height 23
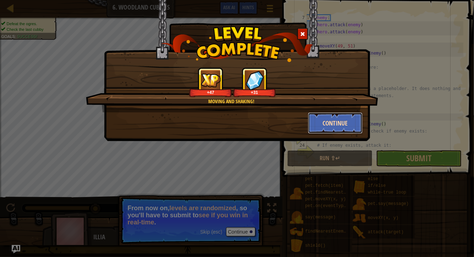
click at [342, 126] on button "Continue" at bounding box center [335, 122] width 55 height 21
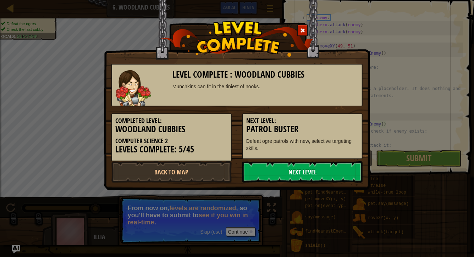
click at [312, 165] on link "Next Level" at bounding box center [302, 171] width 120 height 21
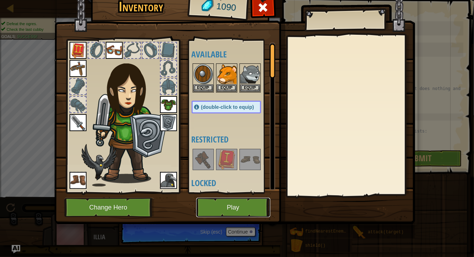
click at [250, 206] on button "Play" at bounding box center [233, 207] width 74 height 19
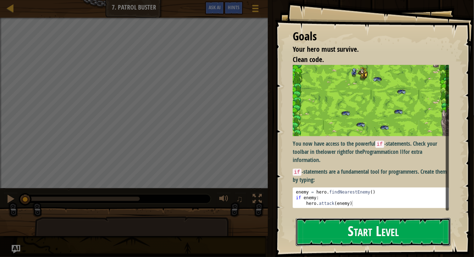
click at [330, 230] on button "Start Level" at bounding box center [373, 232] width 155 height 28
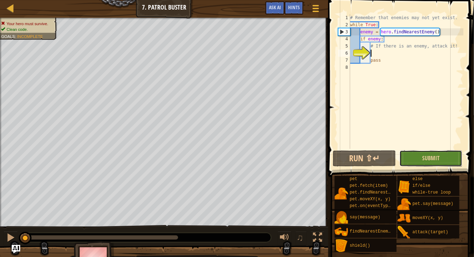
click at [419, 157] on button "Submit" at bounding box center [430, 158] width 63 height 16
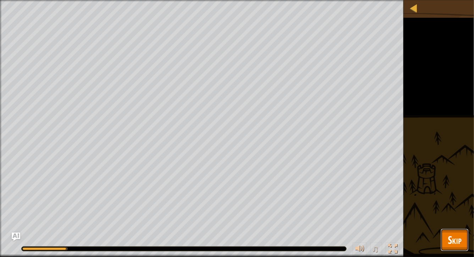
click at [444, 241] on button "Skip" at bounding box center [454, 240] width 28 height 23
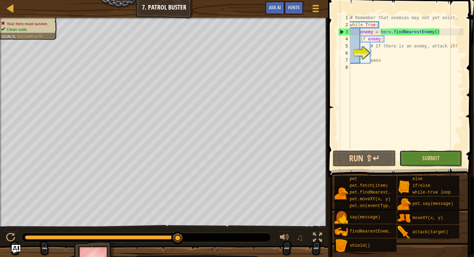
click at [435, 162] on button "Submit" at bounding box center [430, 158] width 63 height 16
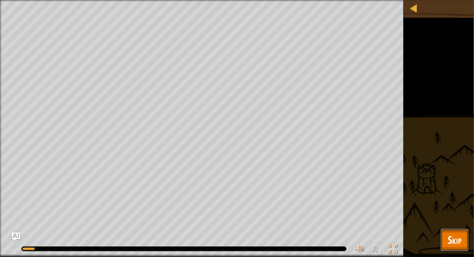
click at [447, 239] on button "Skip" at bounding box center [454, 240] width 28 height 23
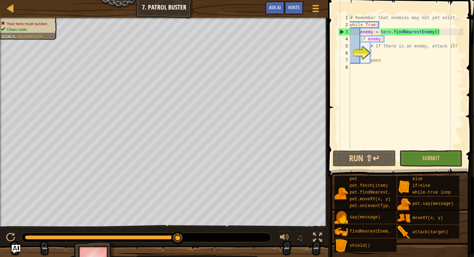
click at [375, 57] on div "# Remember that enemies may not yet exist. while True : enemy = hero . findNear…" at bounding box center [405, 88] width 114 height 149
click at [372, 47] on div "# Remember that enemies may not yet exist. while True : enemy = hero . findNear…" at bounding box center [405, 88] width 114 height 149
type textarea "# If there is an enemy, attack it!"
click at [372, 51] on div "# Remember that enemies may not yet exist. while True : enemy = hero . findNear…" at bounding box center [405, 88] width 114 height 149
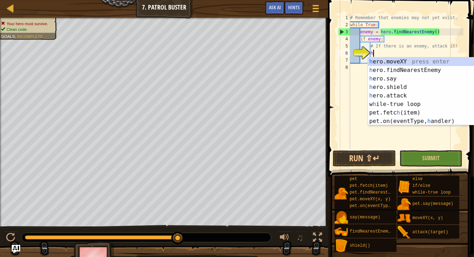
scroll to position [3, 2]
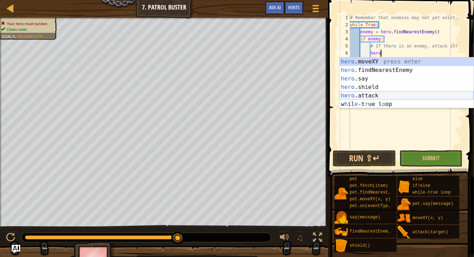
click at [379, 94] on div "hero .moveXY press enter hero .findNearestEnemy press enter hero .say press ent…" at bounding box center [406, 91] width 134 height 68
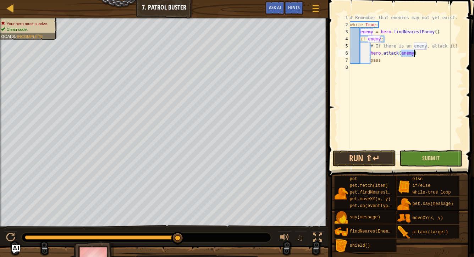
type textarea "hero.attack(enemy)"
click at [441, 159] on button "Submit" at bounding box center [430, 158] width 63 height 16
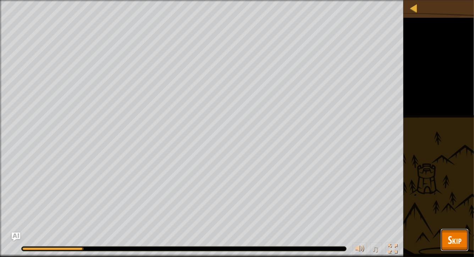
click at [465, 236] on button "Skip" at bounding box center [454, 240] width 28 height 23
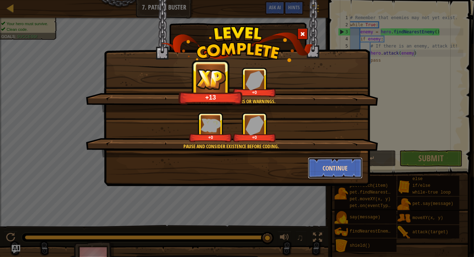
click at [340, 166] on button "Continue" at bounding box center [335, 167] width 55 height 21
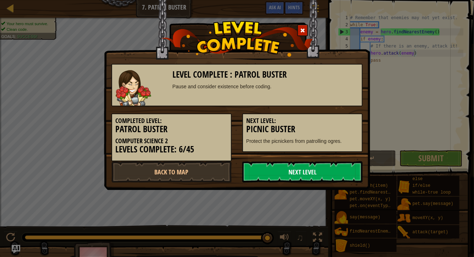
click at [312, 175] on link "Next Level" at bounding box center [302, 171] width 120 height 21
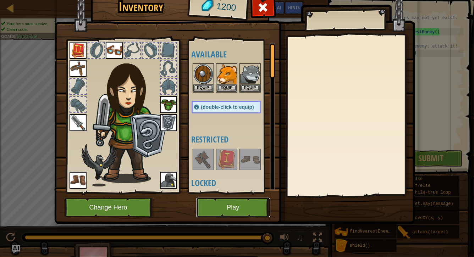
click at [239, 199] on button "Play" at bounding box center [233, 207] width 74 height 19
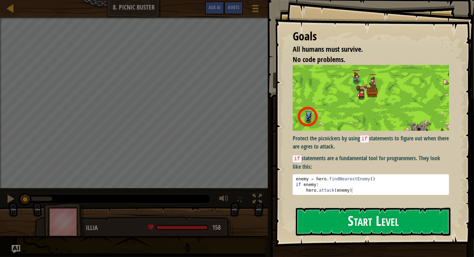
click at [328, 216] on button "Start Level" at bounding box center [373, 222] width 155 height 28
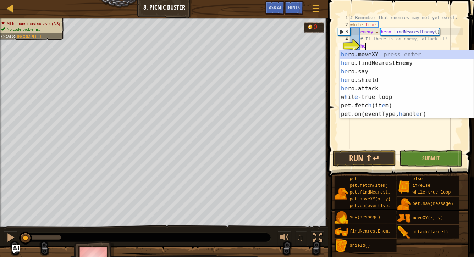
type textarea "hero"
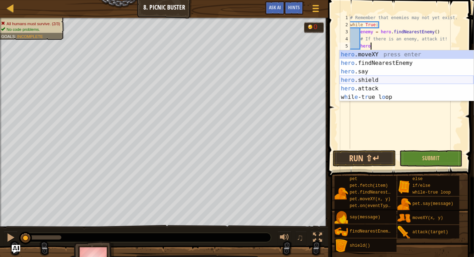
click at [366, 81] on div "hero .moveXY press enter hero .findNearestEnemy press enter hero .say press ent…" at bounding box center [406, 84] width 134 height 68
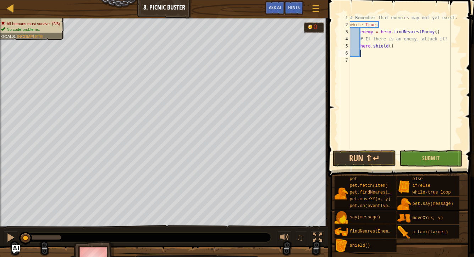
click at [387, 46] on div "# Remember that enemies may not yet exist. while True : enemy = hero . findNear…" at bounding box center [405, 88] width 114 height 149
click at [394, 57] on div "hero.att ack press enter" at bounding box center [406, 63] width 134 height 26
type textarea "hero.attack(enemy)"
click at [436, 161] on span "Submit" at bounding box center [430, 158] width 17 height 8
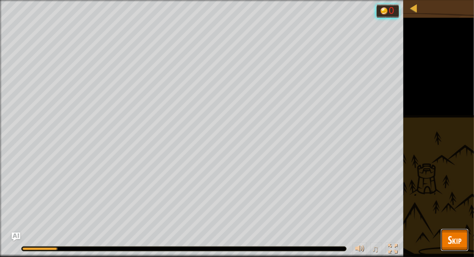
click at [459, 236] on span "Skip" at bounding box center [454, 240] width 14 height 15
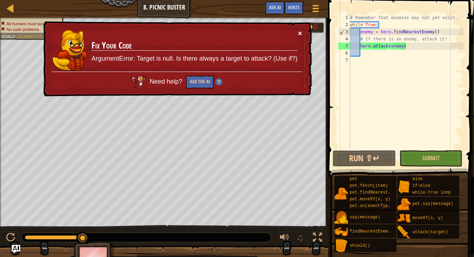
click at [301, 32] on button "×" at bounding box center [300, 32] width 4 height 7
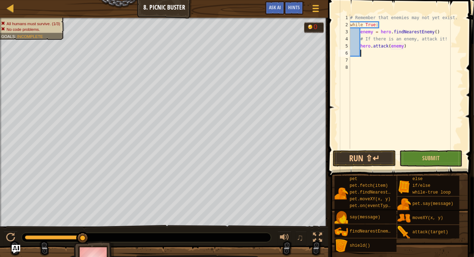
scroll to position [3, 0]
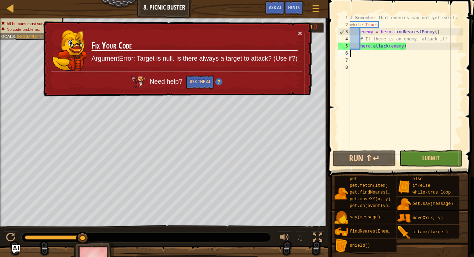
click at [403, 48] on div "# Remember that enemies may not yet exist. while True : enemy = hero . findNear…" at bounding box center [405, 88] width 114 height 149
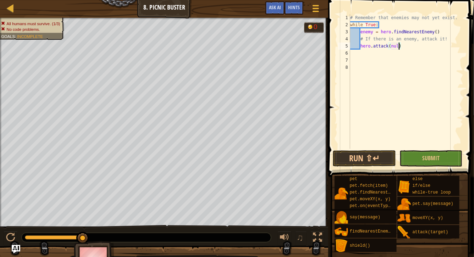
scroll to position [3, 4]
click at [437, 161] on span "Submit" at bounding box center [430, 158] width 17 height 8
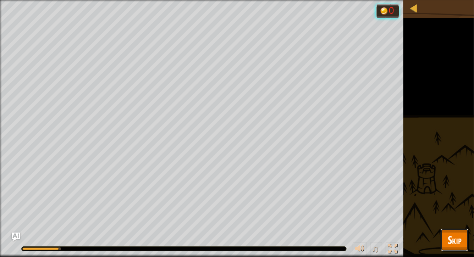
click at [450, 245] on span "Skip" at bounding box center [454, 240] width 14 height 15
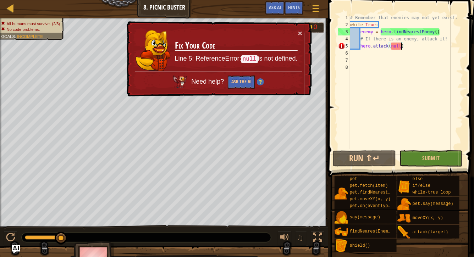
click at [401, 49] on div "# Remember that enemies may not yet exist. while True : enemy = hero . findNear…" at bounding box center [405, 88] width 114 height 149
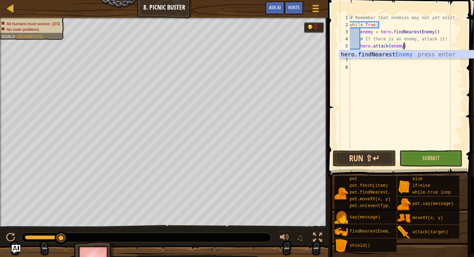
scroll to position [3, 4]
click at [450, 38] on div "# Remember that enemies may not yet exist. while True : enemy = hero . findNear…" at bounding box center [405, 88] width 114 height 149
type textarea "# If there is an enemy, attack it!"
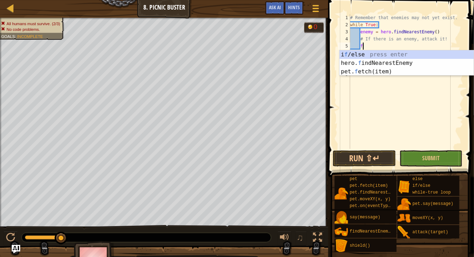
type textarea "fi"
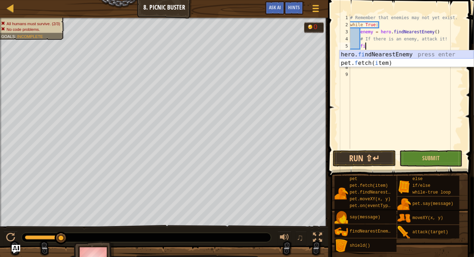
click at [444, 58] on div "hero. fi ndNearestEnemy press enter pet. f etch( i tem) press enter" at bounding box center [406, 67] width 134 height 34
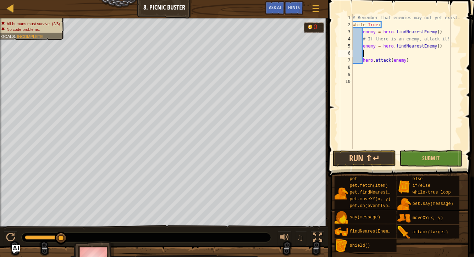
scroll to position [3, 0]
type textarea "enemy = hero.findNearestEnemy()"
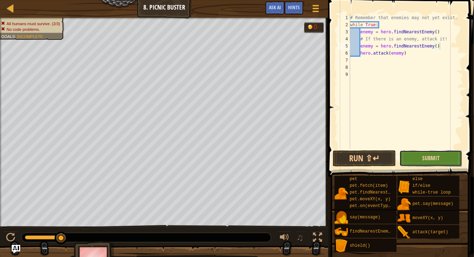
click at [437, 161] on span "Submit" at bounding box center [430, 158] width 17 height 8
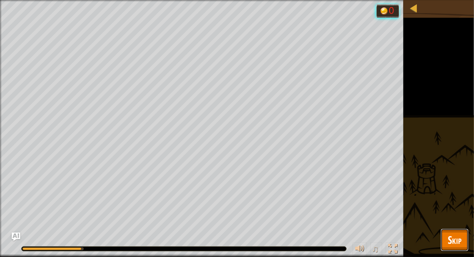
click at [452, 241] on span "Skip" at bounding box center [454, 240] width 14 height 15
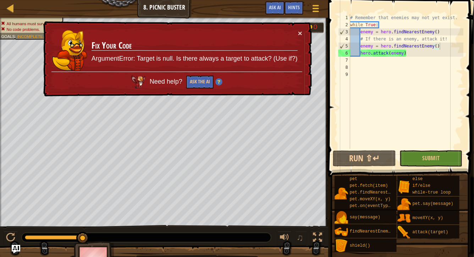
click at [415, 57] on div "# Remember that enemies may not yet exist. while True : enemy = hero . findNear…" at bounding box center [405, 88] width 115 height 149
click at [414, 56] on div "# Remember that enemies may not yet exist. while True : enemy = hero . findNear…" at bounding box center [405, 88] width 115 height 149
type textarea "hero.attack(enemy)"
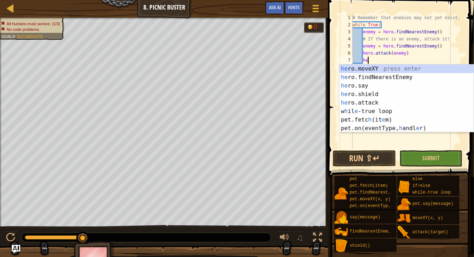
type textarea "hero"
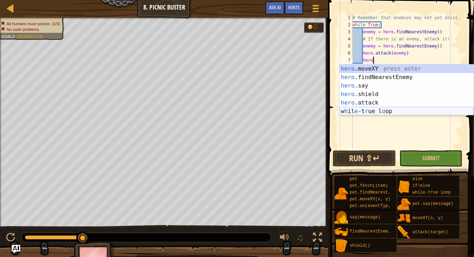
click at [387, 108] on div "hero .moveXY press enter hero .findNearestEnemy press enter hero .say press ent…" at bounding box center [406, 99] width 134 height 68
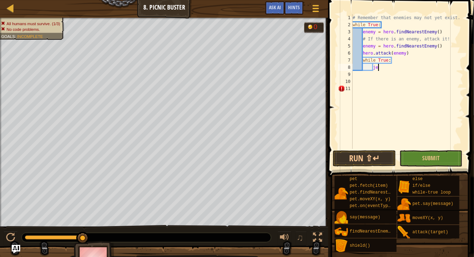
type textarea "j"
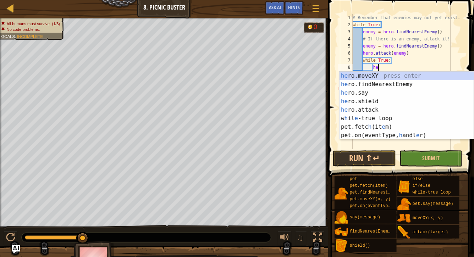
scroll to position [3, 2]
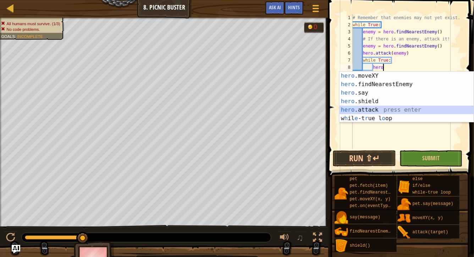
click at [374, 109] on div "hero .moveXY press enter hero .findNearestEnemy press enter hero .say press ent…" at bounding box center [406, 106] width 134 height 68
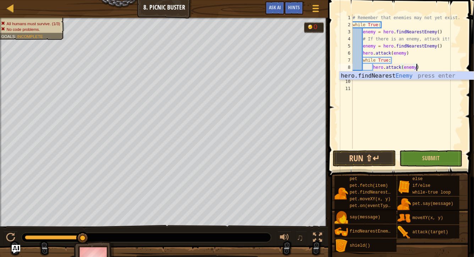
scroll to position [3, 5]
click at [445, 158] on button "Submit" at bounding box center [430, 158] width 63 height 16
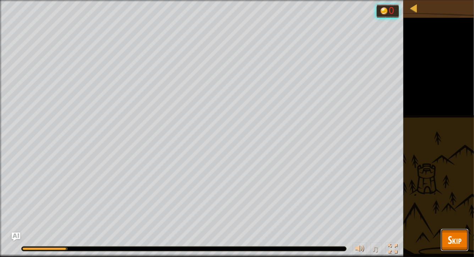
click at [453, 235] on span "Skip" at bounding box center [454, 240] width 14 height 15
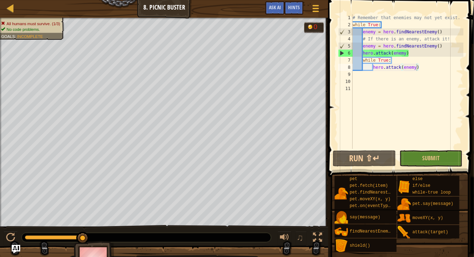
type textarea "while True:"
click at [417, 63] on div "# Remember that enemies may not yet exist. while True : enemy = hero . findNear…" at bounding box center [407, 88] width 112 height 149
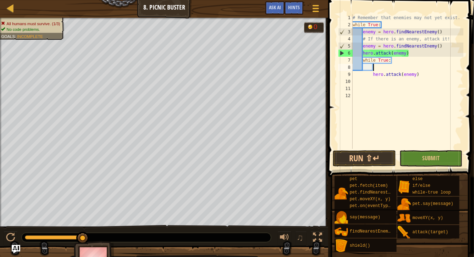
type textarea "f"
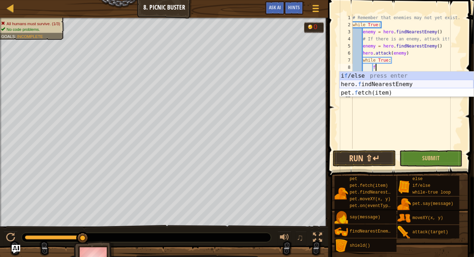
click at [398, 84] on div "i f /else press enter hero. f indNearestEnemy press enter pet. f etch(item) pre…" at bounding box center [406, 93] width 134 height 43
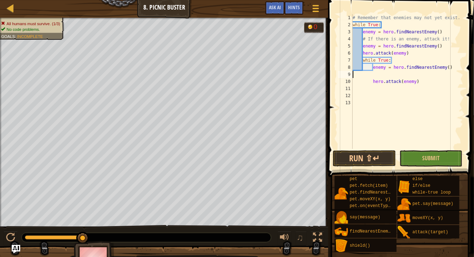
scroll to position [3, 0]
click at [435, 158] on span "Submit" at bounding box center [430, 158] width 17 height 8
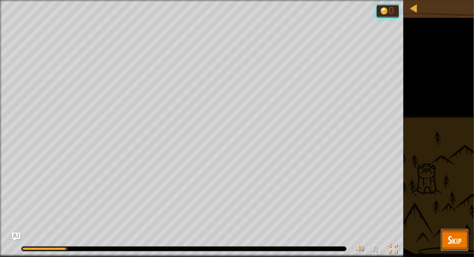
click at [452, 238] on span "Skip" at bounding box center [454, 240] width 14 height 15
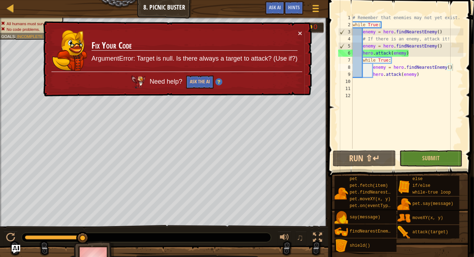
click at [449, 68] on div "# Remember that enemies may not yet exist. while True : enemy = hero . findNear…" at bounding box center [407, 88] width 112 height 149
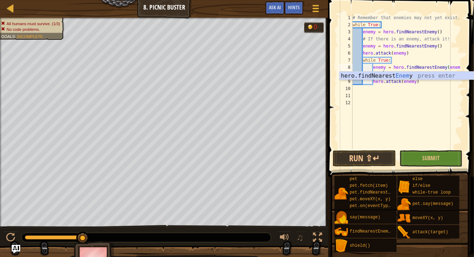
scroll to position [3, 9]
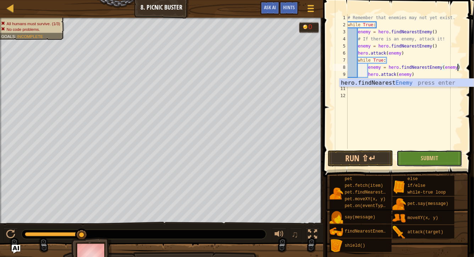
click at [429, 152] on button "Submit" at bounding box center [429, 158] width 66 height 16
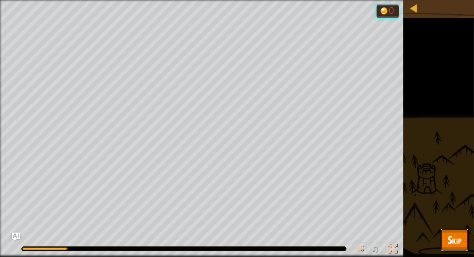
click at [449, 243] on span "Skip" at bounding box center [454, 240] width 14 height 15
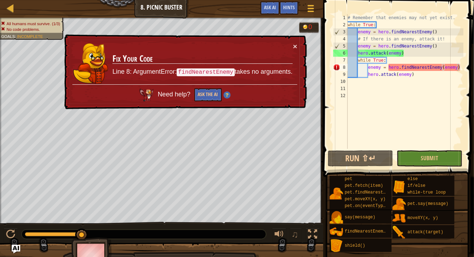
scroll to position [3, 3]
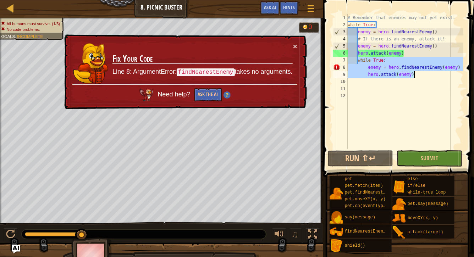
drag, startPoint x: 357, startPoint y: 59, endPoint x: 425, endPoint y: 74, distance: 69.0
click at [425, 74] on div "# Remember that enemies may not yet exist. while True : enemy = hero . findNear…" at bounding box center [404, 88] width 117 height 149
type textarea "enemy = hero.findNearestEnemy(enemy) hero.attack(enemy)"
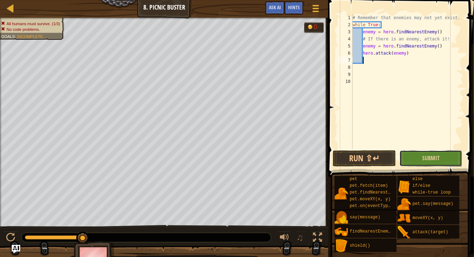
click at [422, 160] on button "Submit" at bounding box center [430, 158] width 63 height 16
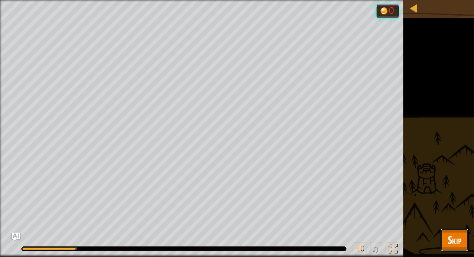
click at [447, 229] on button "Skip" at bounding box center [454, 240] width 28 height 23
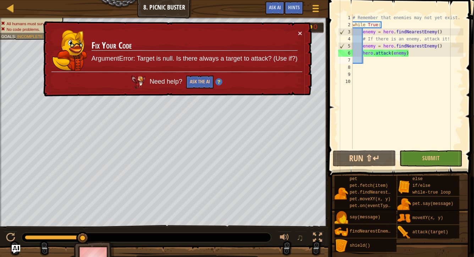
type textarea "hero.attack(enemy)"
click at [413, 52] on div "# Remember that enemies may not yet exist. while True : enemy = hero . findNear…" at bounding box center [407, 88] width 112 height 149
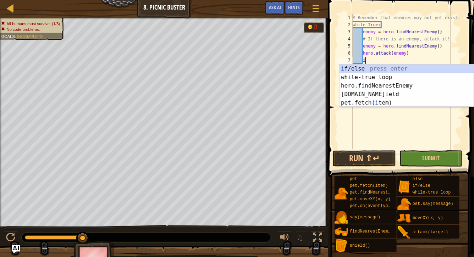
scroll to position [3, 1]
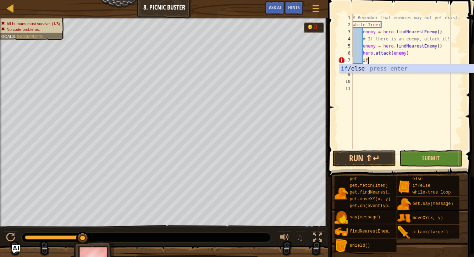
click at [376, 68] on div "if /else press enter" at bounding box center [406, 78] width 134 height 26
type textarea "if enemy:"
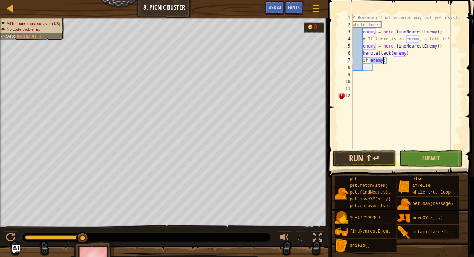
click at [365, 69] on div "# Remember that enemies may not yet exist. while True : enemy = hero . findNear…" at bounding box center [407, 88] width 112 height 149
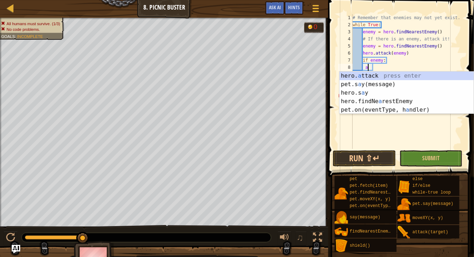
scroll to position [3, 1]
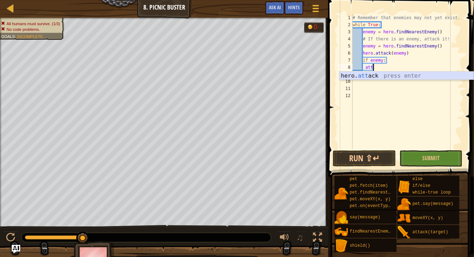
click at [384, 74] on div "hero. att ack press enter" at bounding box center [406, 85] width 134 height 26
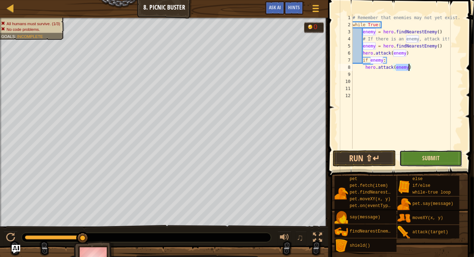
click at [429, 156] on span "Submit" at bounding box center [430, 158] width 17 height 8
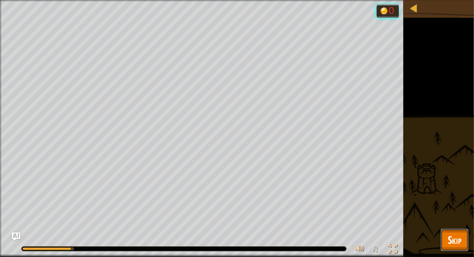
click at [450, 233] on span "Skip" at bounding box center [454, 240] width 14 height 15
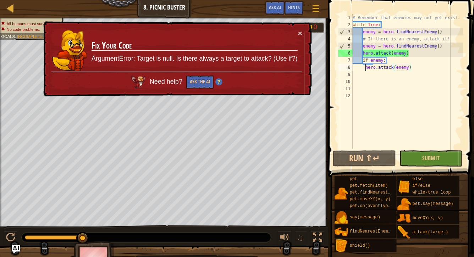
click at [366, 68] on div "# Remember that enemies may not yet exist. while True : enemy = hero . findNear…" at bounding box center [407, 88] width 112 height 149
click at [396, 63] on div "# Remember that enemies may not yet exist. while True : enemy = hero . findNear…" at bounding box center [407, 88] width 112 height 149
type textarea "if enemy:"
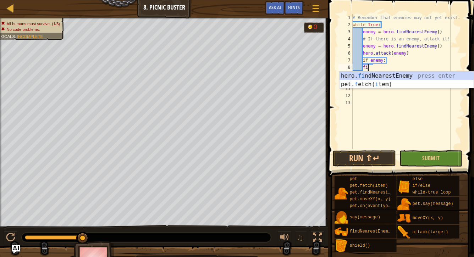
type textarea "fin"
click at [396, 74] on div "hero. fin dNearestEnemy press enter" at bounding box center [406, 85] width 134 height 26
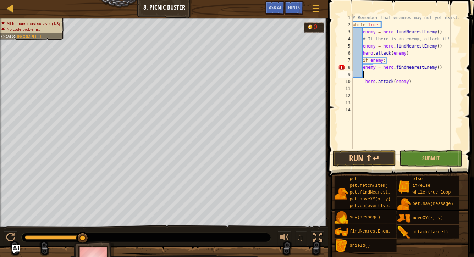
scroll to position [3, 0]
click at [391, 62] on div "# Remember that enemies may not yet exist. while True : enemy = hero . findNear…" at bounding box center [407, 88] width 112 height 149
type textarea "if enemy:"
click at [413, 155] on button "Submit" at bounding box center [430, 158] width 63 height 16
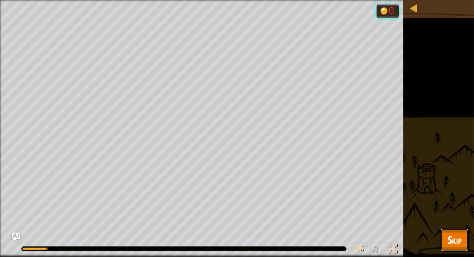
click at [458, 237] on span "Skip" at bounding box center [454, 240] width 14 height 15
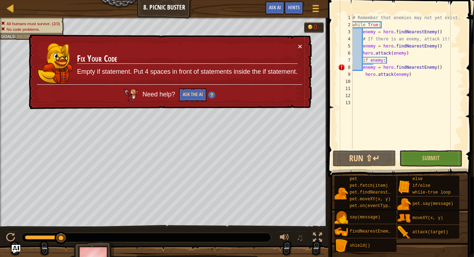
click at [363, 66] on div "# Remember that enemies may not yet exist. while True : enemy = hero . findNear…" at bounding box center [407, 88] width 112 height 149
type textarea "enemy = hero.findNearestEnemy()"
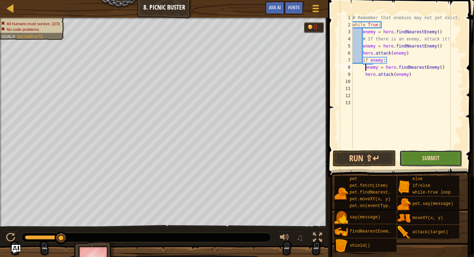
click at [422, 160] on span "Submit" at bounding box center [430, 158] width 17 height 8
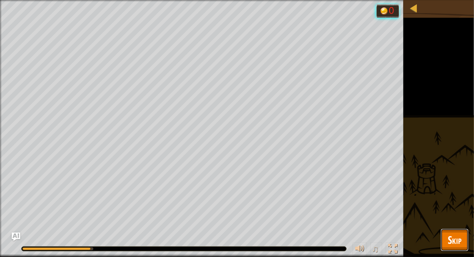
click at [455, 235] on span "Skip" at bounding box center [454, 240] width 14 height 15
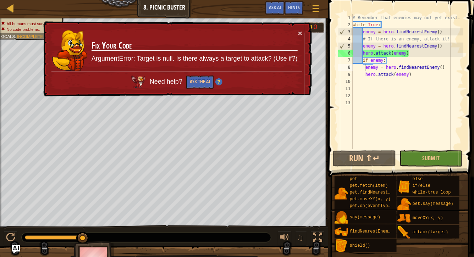
click at [397, 111] on div "# Remember that enemies may not yet exist. while True : enemy = hero . findNear…" at bounding box center [407, 88] width 112 height 149
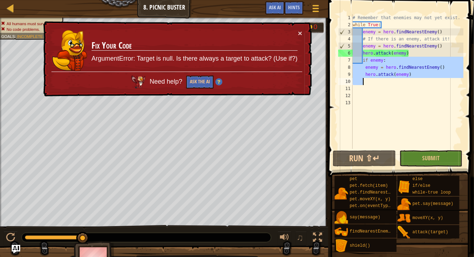
drag, startPoint x: 364, startPoint y: 58, endPoint x: 417, endPoint y: 78, distance: 56.8
click at [417, 78] on div "# Remember that enemies may not yet exist. while True : enemy = hero . findNear…" at bounding box center [407, 88] width 112 height 149
type textarea "hero.attack(enemy)"
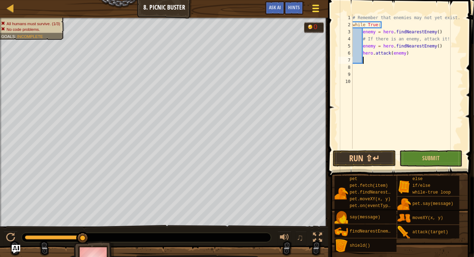
click at [319, 7] on div at bounding box center [316, 8] width 10 height 10
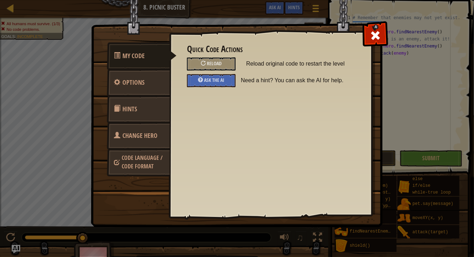
click at [208, 57] on div "Quick Code Actions Reload Reload original code to restart the level Ask the AI …" at bounding box center [270, 65] width 167 height 43
click at [210, 62] on span "Reload" at bounding box center [214, 63] width 15 height 7
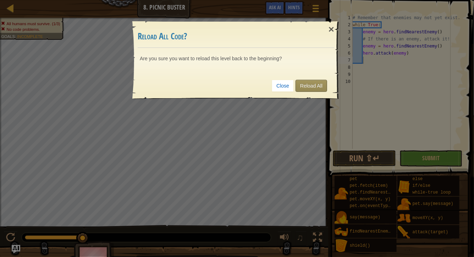
click at [312, 79] on div "Close Reload All" at bounding box center [236, 86] width 196 height 26
click at [313, 84] on link "Reload All" at bounding box center [311, 86] width 32 height 12
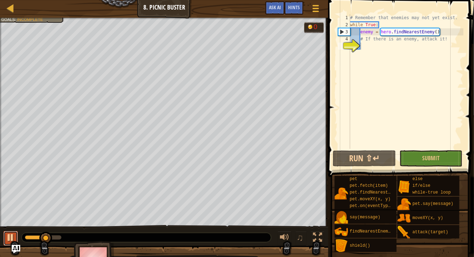
click at [6, 239] on div at bounding box center [10, 237] width 9 height 9
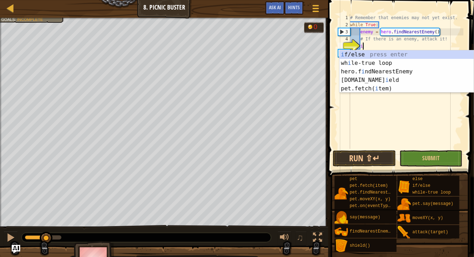
scroll to position [3, 1]
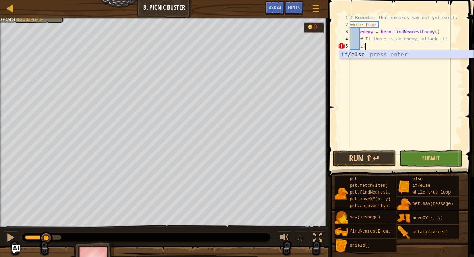
click at [368, 52] on div "if /else press enter" at bounding box center [406, 63] width 134 height 26
type textarea "if enemy:"
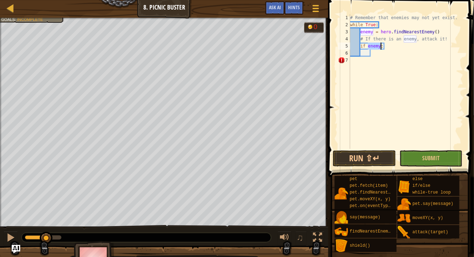
click at [361, 54] on div "# Remember that enemies may not yet exist. while True : enemy = hero . findNear…" at bounding box center [405, 88] width 115 height 149
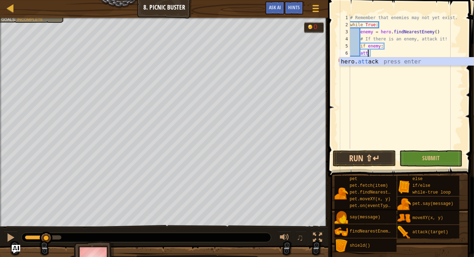
scroll to position [3, 1]
click at [375, 62] on div "hero. att ack press enter" at bounding box center [406, 70] width 134 height 26
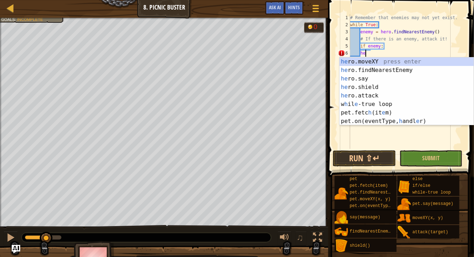
type textarea "h"
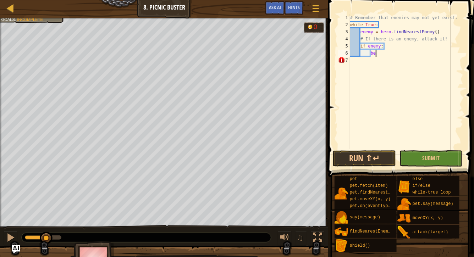
scroll to position [3, 2]
type textarea "b"
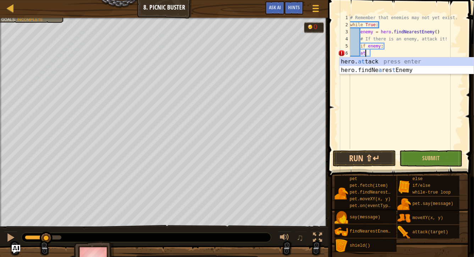
type textarea "a"
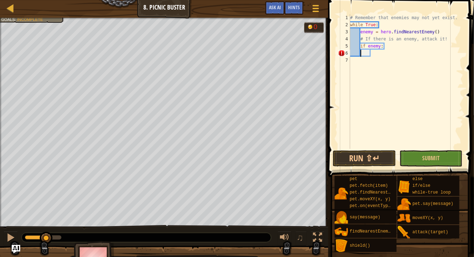
type textarea "`"
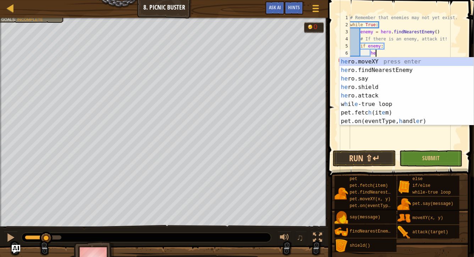
scroll to position [3, 2]
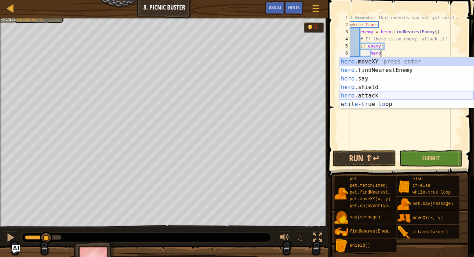
click at [368, 96] on div "hero .moveXY press enter hero .findNearestEnemy press enter hero .say press ent…" at bounding box center [406, 91] width 134 height 68
type textarea "hero.attack(enemy)"
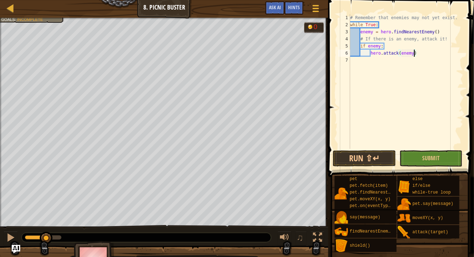
click at [423, 55] on div "# Remember that enemies may not yet exist. while True : enemy = hero . findNear…" at bounding box center [405, 88] width 115 height 149
click at [419, 54] on div "# Remember that enemies may not yet exist. while True : enemy = hero . findNear…" at bounding box center [405, 88] width 115 height 149
drag, startPoint x: 369, startPoint y: 54, endPoint x: 420, endPoint y: 54, distance: 50.3
click at [420, 54] on div "# Remember that enemies may not yet exist. while True : enemy = hero . findNear…" at bounding box center [405, 88] width 115 height 149
click at [421, 52] on div "# Remember that enemies may not yet exist. while True : enemy = hero . findNear…" at bounding box center [405, 88] width 115 height 149
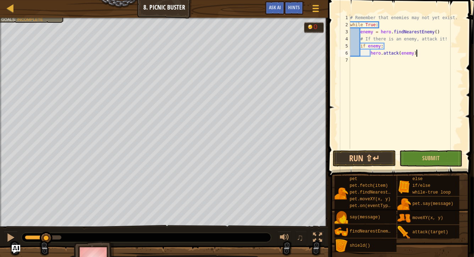
click at [416, 54] on div "# Remember that enemies may not yet exist. while True : enemy = hero . findNear…" at bounding box center [405, 88] width 115 height 149
paste textarea "hero.attack(enemy)"
type textarea "hero.attack(enemy)"
click at [424, 161] on span "Submit" at bounding box center [430, 158] width 17 height 8
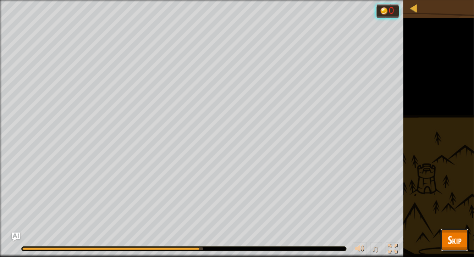
click at [461, 236] on button "Skip" at bounding box center [454, 240] width 28 height 23
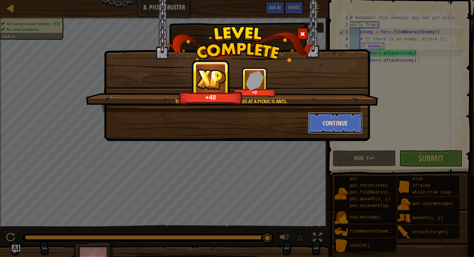
click at [330, 121] on button "Continue" at bounding box center [335, 122] width 55 height 21
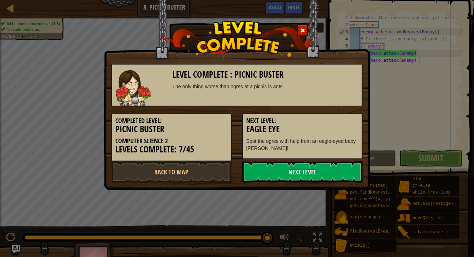
click at [297, 175] on link "Next Level" at bounding box center [302, 171] width 120 height 21
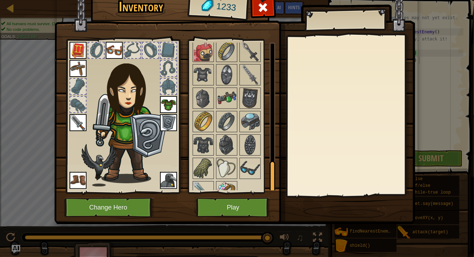
scroll to position [567, 0]
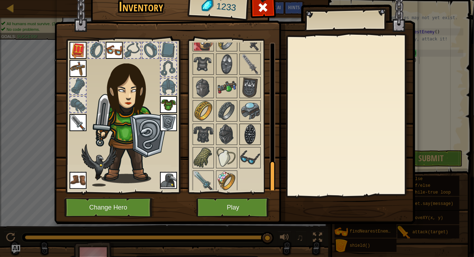
click at [252, 133] on img at bounding box center [250, 134] width 20 height 20
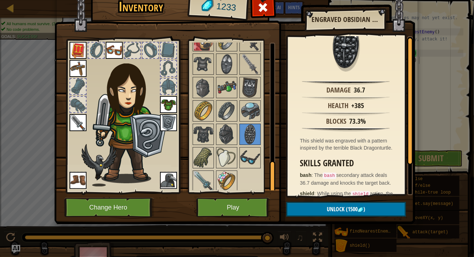
scroll to position [0, 0]
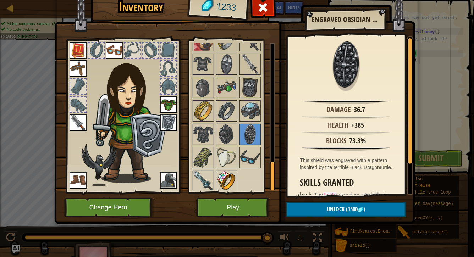
click at [224, 172] on img at bounding box center [227, 181] width 20 height 20
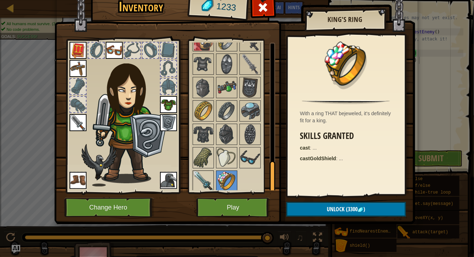
click at [201, 171] on img at bounding box center [203, 181] width 20 height 20
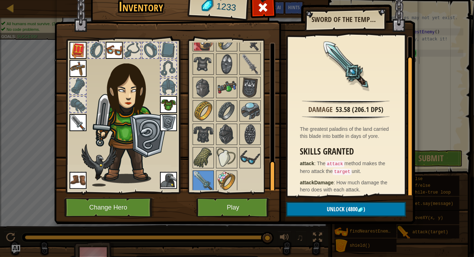
scroll to position [22, 0]
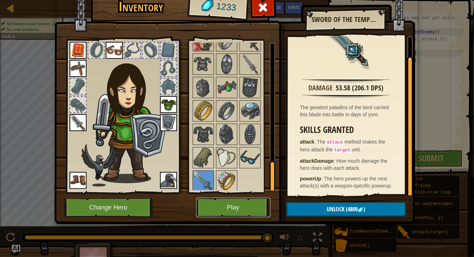
click at [235, 209] on button "Play" at bounding box center [233, 207] width 74 height 19
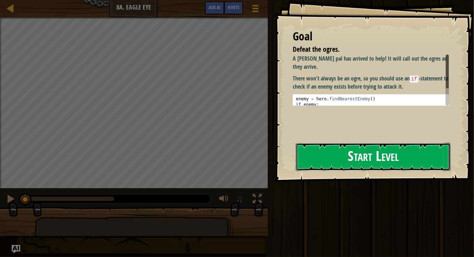
click at [338, 159] on button "Start Level" at bounding box center [373, 157] width 155 height 28
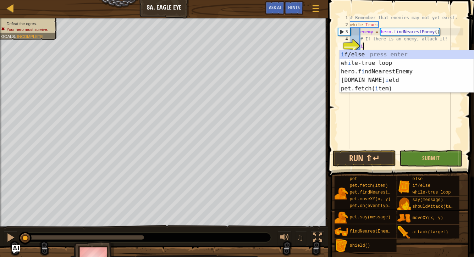
type textarea "if"
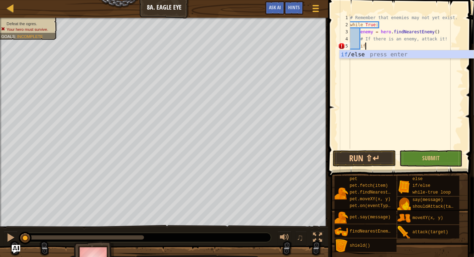
click at [403, 58] on div "# Remember that enemies may not yet exist. while True : enemy = hero . findNear…" at bounding box center [405, 88] width 114 height 149
click at [377, 43] on div "# Remember that enemies may not yet exist. while True : enemy = hero . findNear…" at bounding box center [405, 88] width 114 height 149
click at [377, 44] on div "# Remember that enemies may not yet exist. while True : enemy = hero . findNear…" at bounding box center [405, 88] width 114 height 149
type textarea "i"
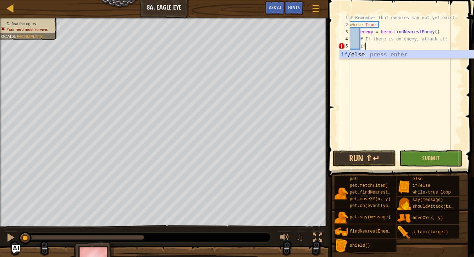
scroll to position [3, 1]
click at [370, 54] on div "if /else press enter" at bounding box center [406, 63] width 134 height 26
type textarea "if enemy:"
click at [368, 55] on div "# Remember that enemies may not yet exist. while True : enemy = hero . findNear…" at bounding box center [405, 88] width 114 height 149
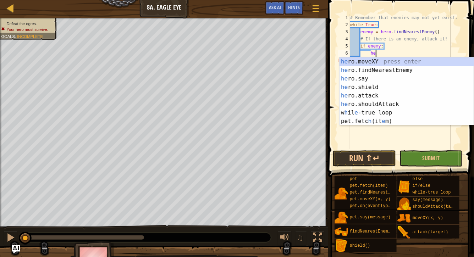
scroll to position [3, 2]
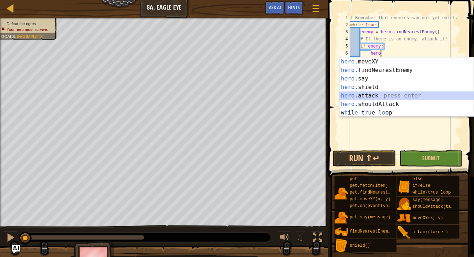
click at [381, 95] on div "hero .moveXY press enter hero .findNearestEnemy press enter hero .say press ent…" at bounding box center [406, 95] width 134 height 77
type textarea "hero.attack(enemy)"
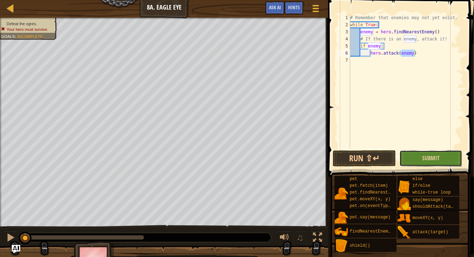
click at [419, 157] on button "Submit" at bounding box center [430, 158] width 63 height 16
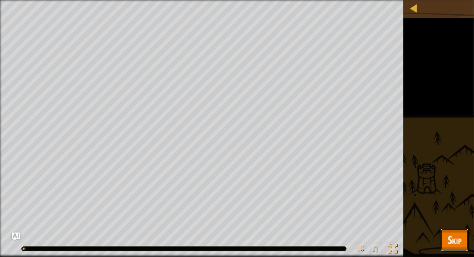
click at [455, 244] on span "Skip" at bounding box center [454, 240] width 14 height 15
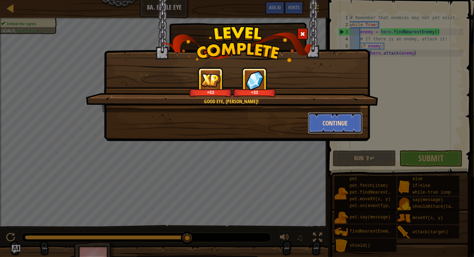
click at [331, 121] on button "Continue" at bounding box center [335, 122] width 55 height 21
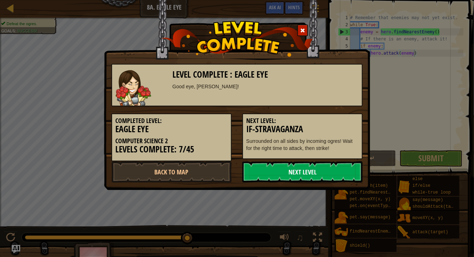
click at [304, 169] on link "Next Level" at bounding box center [302, 171] width 120 height 21
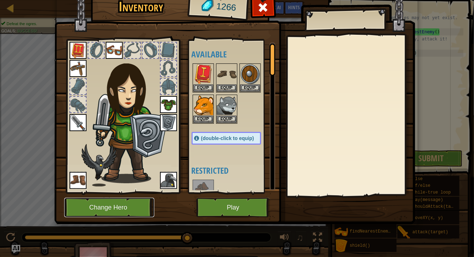
click at [109, 209] on button "Change Hero" at bounding box center [109, 207] width 90 height 19
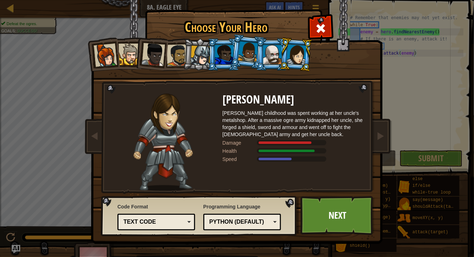
click at [274, 60] on div at bounding box center [272, 54] width 18 height 19
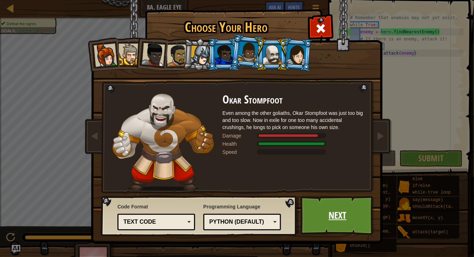
click at [340, 217] on link "Next" at bounding box center [337, 215] width 74 height 39
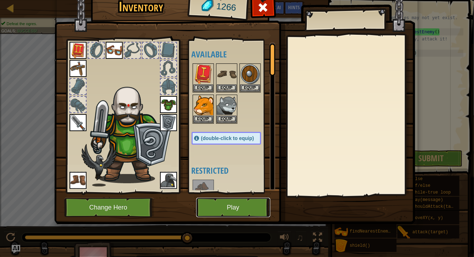
click at [235, 208] on button "Play" at bounding box center [233, 207] width 74 height 19
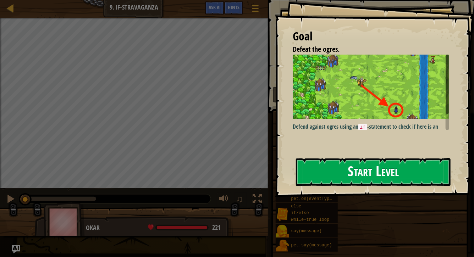
click at [351, 173] on button "Start Level" at bounding box center [373, 172] width 155 height 28
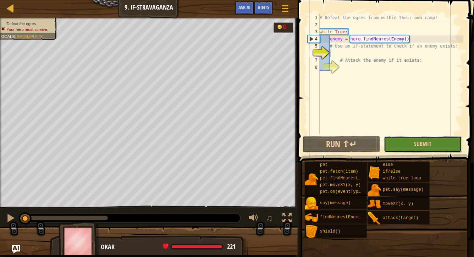
click at [433, 141] on button "Submit" at bounding box center [423, 144] width 78 height 16
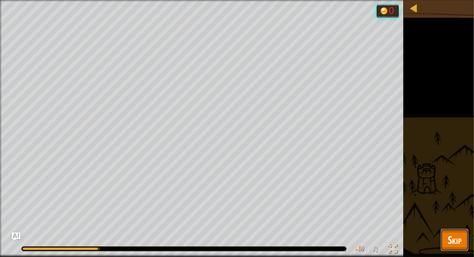
click at [465, 241] on button "Skip" at bounding box center [454, 240] width 28 height 23
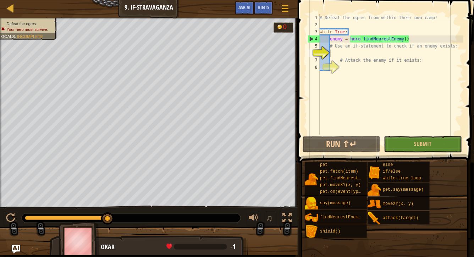
click at [345, 54] on div "# Defeat the ogres from within their own camp! while True : enemy = hero . find…" at bounding box center [390, 81] width 145 height 135
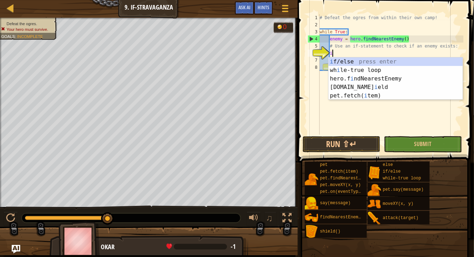
scroll to position [3, 1]
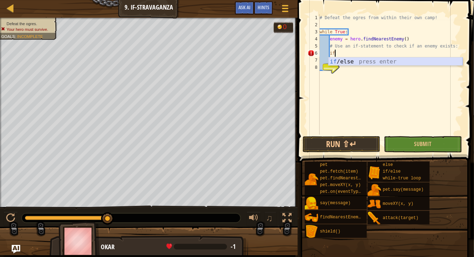
click at [336, 62] on div "if /else press enter" at bounding box center [395, 70] width 134 height 26
type textarea "if enemy:"
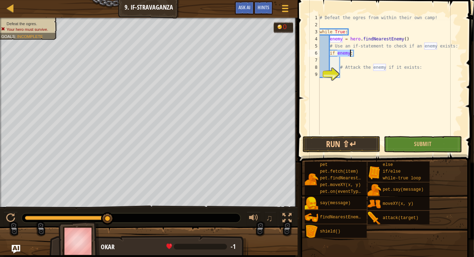
click at [350, 61] on div "# Defeat the ogres from within their own camp! while True : enemy = hero . find…" at bounding box center [390, 81] width 145 height 135
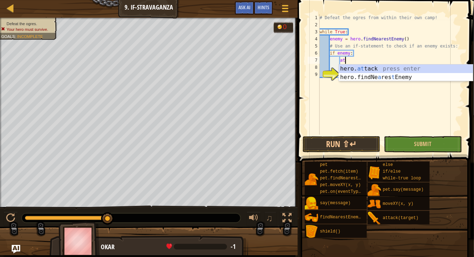
scroll to position [3, 2]
click at [364, 67] on div "hero. at tack press enter hero.findNe a res t Enemy press enter" at bounding box center [405, 82] width 134 height 34
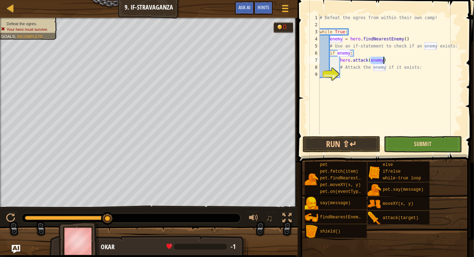
type textarea "hero.attack(enemy)"
click at [430, 146] on span "Submit" at bounding box center [422, 144] width 17 height 8
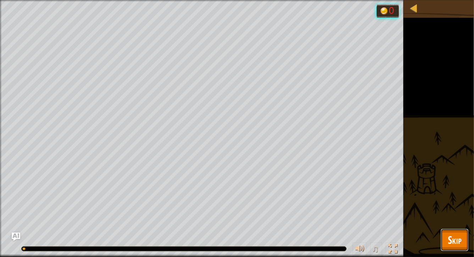
click at [455, 242] on span "Skip" at bounding box center [454, 240] width 14 height 15
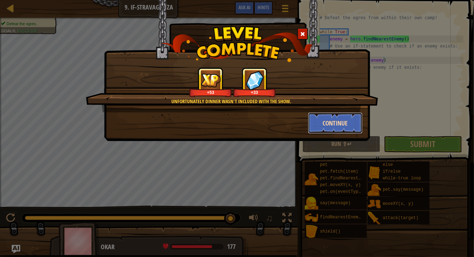
click at [343, 126] on button "Continue" at bounding box center [335, 122] width 55 height 21
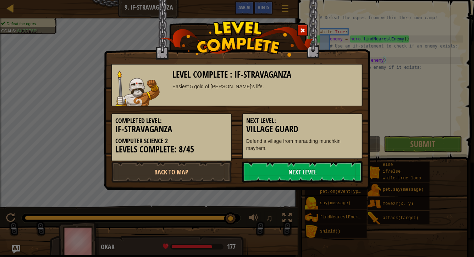
click at [343, 127] on h3 "Village Guard" at bounding box center [302, 129] width 112 height 10
click at [291, 176] on link "Next Level" at bounding box center [302, 171] width 120 height 21
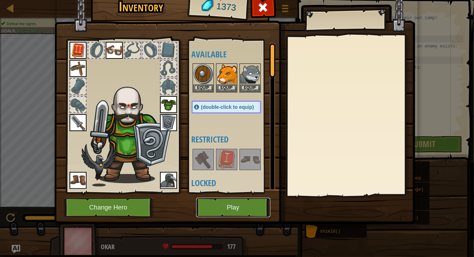
click at [228, 202] on button "Play" at bounding box center [233, 207] width 74 height 19
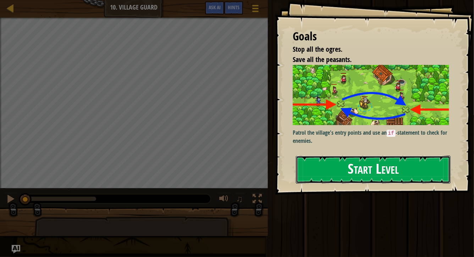
click at [346, 176] on button "Start Level" at bounding box center [373, 170] width 155 height 28
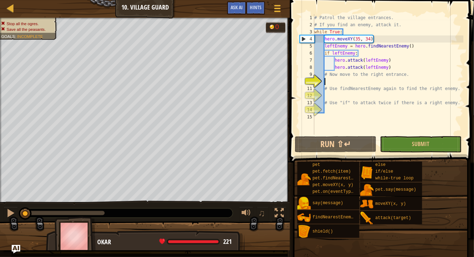
click at [335, 93] on div "# Patrol the village entrances. # If you find an enemy, attack it. while True :…" at bounding box center [388, 81] width 150 height 135
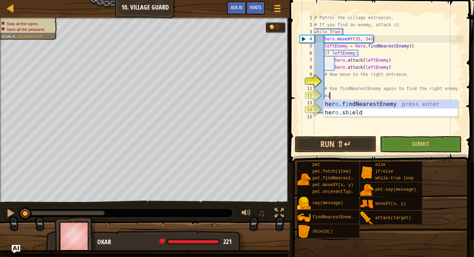
type textarea "o"
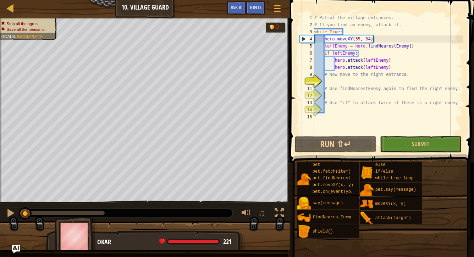
scroll to position [3, 1]
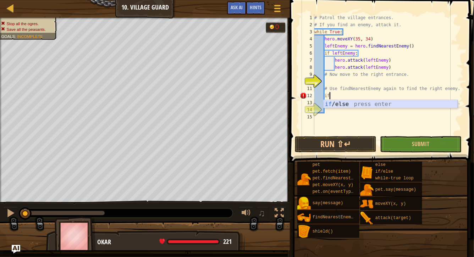
click at [334, 105] on div "if /else press enter" at bounding box center [390, 113] width 134 height 26
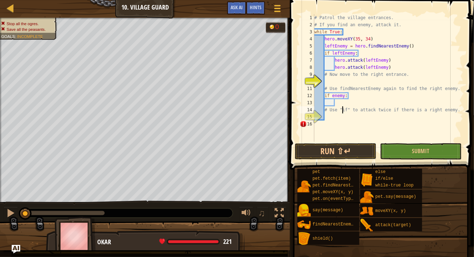
click at [341, 106] on div "# Patrol the village entrances. # If you find an enemy, attack it. while True :…" at bounding box center [388, 85] width 150 height 142
type textarea "# Use "if" to attack twice if there is a right enemy."
click at [335, 103] on div "# Patrol the village entrances. # If you find an enemy, attack it. while True :…" at bounding box center [388, 85] width 150 height 142
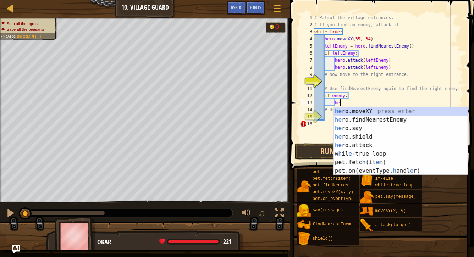
scroll to position [3, 2]
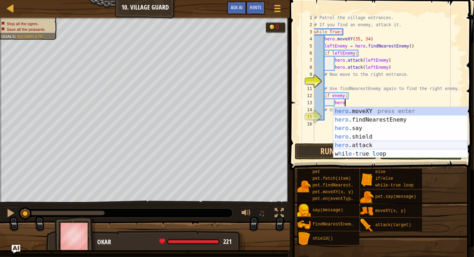
click at [362, 142] on div "hero .moveXY press enter hero .findNearestEnemy press enter hero .say press ent…" at bounding box center [400, 141] width 134 height 68
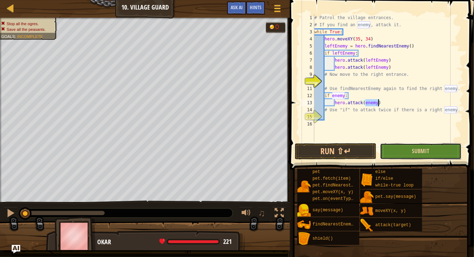
click at [440, 150] on button "Submit" at bounding box center [421, 151] width 82 height 16
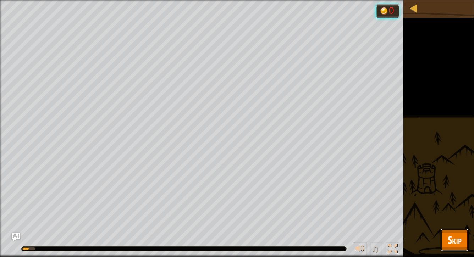
click at [452, 232] on button "Skip" at bounding box center [454, 240] width 28 height 23
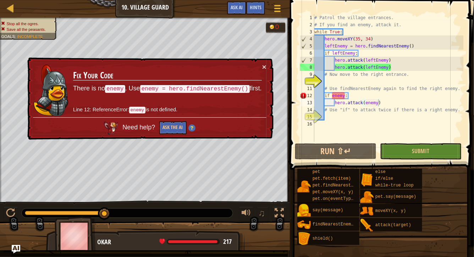
click at [345, 96] on div "# Patrol the village entrances. # If you find an enemy, attack it. while True :…" at bounding box center [388, 85] width 150 height 142
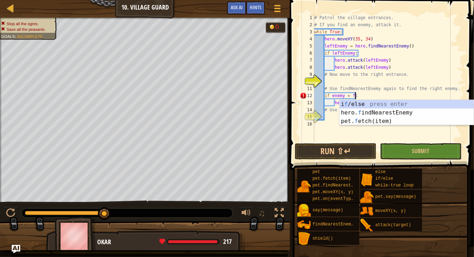
scroll to position [3, 3]
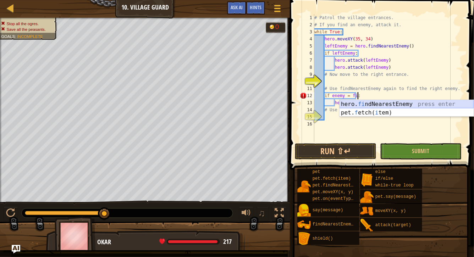
click at [366, 106] on div "hero. fi ndNearestEnemy press enter pet. f etch( i tem) press enter" at bounding box center [406, 117] width 134 height 34
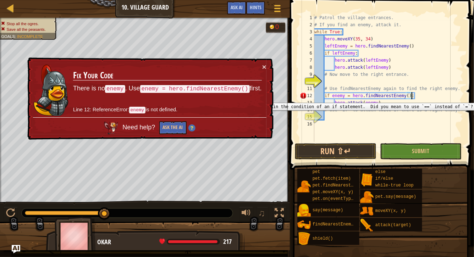
click at [304, 97] on div "12" at bounding box center [307, 95] width 15 height 7
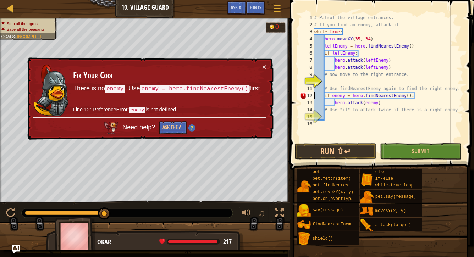
click at [345, 96] on div "# Patrol the village entrances. # If you find an enemy, attack it. while True :…" at bounding box center [388, 85] width 150 height 142
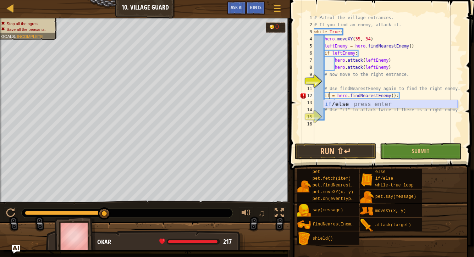
click at [344, 105] on div "if /else press enter" at bounding box center [390, 113] width 134 height 26
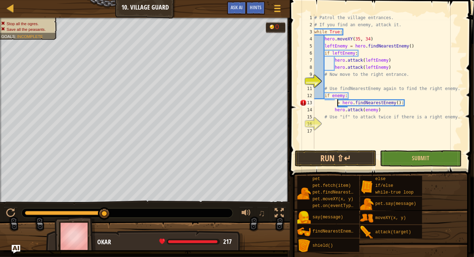
click at [338, 103] on div "# Patrol the village entrances. # If you find an enemy, attack it. while True :…" at bounding box center [388, 88] width 150 height 149
click at [396, 103] on div "# Patrol the village entrances. # If you find an enemy, attack it. while True :…" at bounding box center [388, 88] width 150 height 149
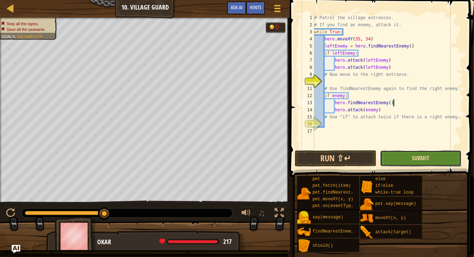
click at [413, 160] on span "Submit" at bounding box center [420, 158] width 17 height 8
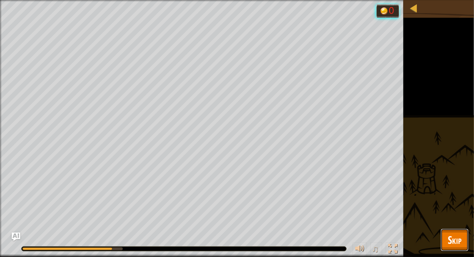
click at [461, 237] on button "Skip" at bounding box center [454, 240] width 28 height 23
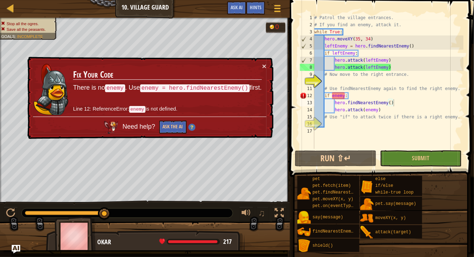
click at [385, 110] on div "# Patrol the village entrances. # If you find an enemy, attack it. while True :…" at bounding box center [388, 88] width 150 height 149
click at [348, 98] on div "# Patrol the village entrances. # If you find an enemy, attack it. while True :…" at bounding box center [388, 88] width 150 height 149
click at [379, 113] on div "# Patrol the village entrances. # If you find an enemy, attack it. while True :…" at bounding box center [388, 88] width 150 height 149
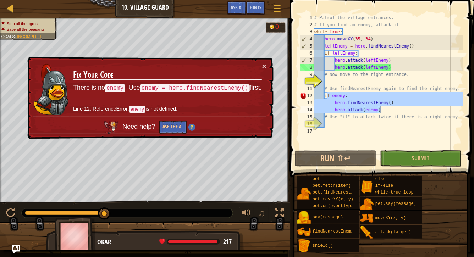
drag, startPoint x: 326, startPoint y: 96, endPoint x: 397, endPoint y: 110, distance: 71.9
click at [397, 110] on div "# Patrol the village entrances. # If you find an enemy, attack it. while True :…" at bounding box center [388, 88] width 150 height 149
type textarea "i"
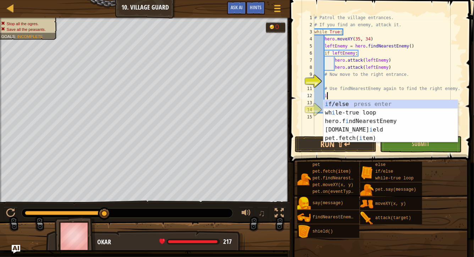
scroll to position [3, 0]
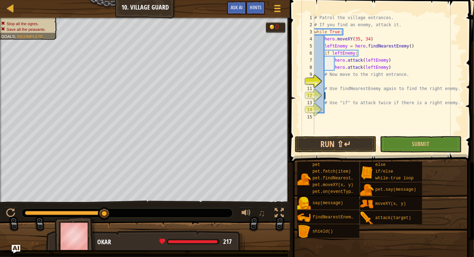
click at [348, 75] on div "# Patrol the village entrances. # If you find an enemy, attack it. while True :…" at bounding box center [388, 81] width 150 height 135
type textarea "# Now move to the right entrance."
click at [337, 81] on div "# Patrol the village entrances. # If you find an enemy, attack it. while True :…" at bounding box center [388, 81] width 150 height 135
click at [353, 84] on div "# Patrol the village entrances. # If you find an enemy, attack it. while True :…" at bounding box center [388, 81] width 150 height 135
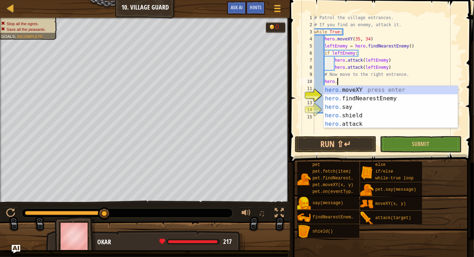
scroll to position [3, 1]
click at [356, 121] on div "hero. moveXY press enter hero. findNearestEnemy press enter hero. say press ent…" at bounding box center [390, 116] width 134 height 60
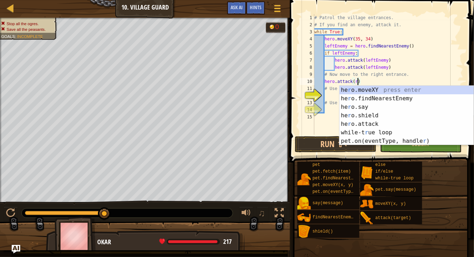
scroll to position [3, 3]
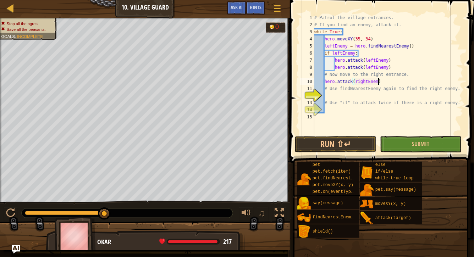
type textarea "hero.attack(rightEnemy)"
click at [339, 93] on div "# Patrol the village entrances. # If you find an enemy, attack it. while True :…" at bounding box center [388, 81] width 150 height 135
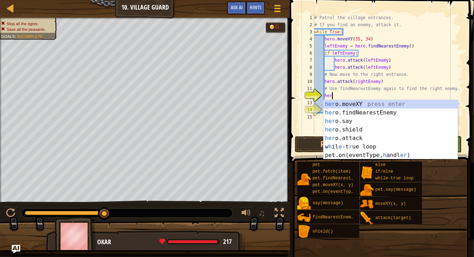
type textarea "hero"
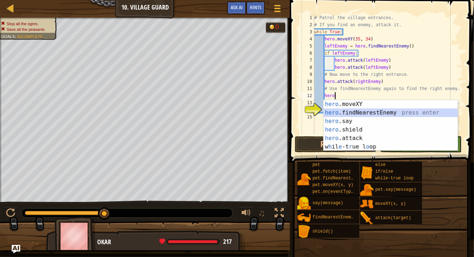
click at [354, 113] on div "hero .moveXY press enter hero .findNearestEnemy press enter hero .say press ent…" at bounding box center [390, 134] width 134 height 68
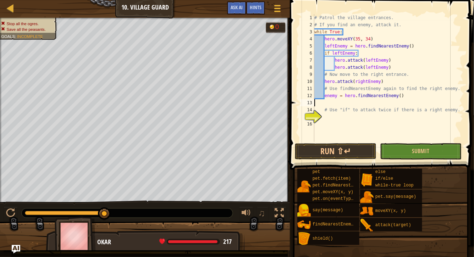
scroll to position [3, 0]
type textarea "enemy = hero.findNearestEnemy()"
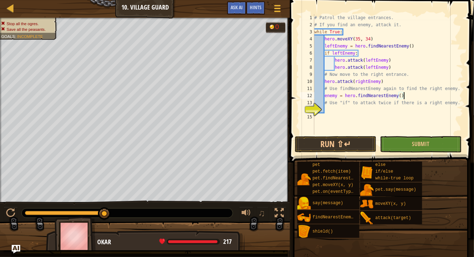
click at [324, 108] on div "# Patrol the village entrances. # If you find an enemy, attack it. while True :…" at bounding box center [388, 81] width 150 height 135
type textarea "f"
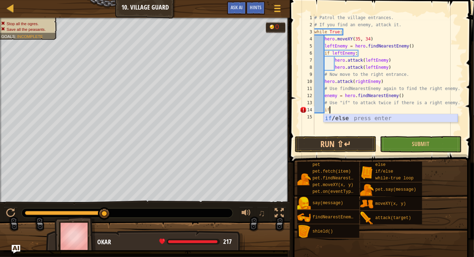
click at [340, 119] on div "if /else press enter" at bounding box center [390, 127] width 134 height 26
type textarea "if enemy:"
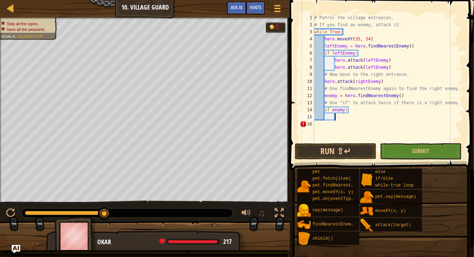
click at [347, 118] on div "# Patrol the village entrances. # If you find an enemy, attack it. while True :…" at bounding box center [388, 85] width 150 height 142
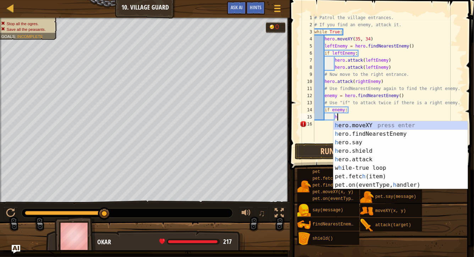
scroll to position [3, 2]
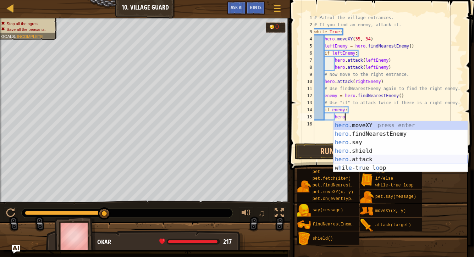
click at [363, 159] on div "hero .moveXY press enter hero .findNearestEnemy press enter hero .say press ent…" at bounding box center [400, 155] width 134 height 68
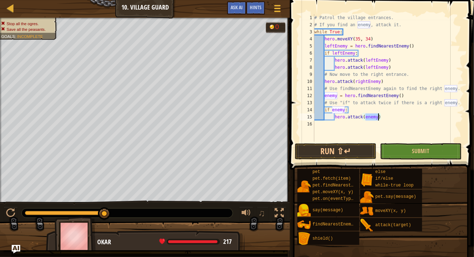
click at [366, 117] on div "# Patrol the village entrances. # If you find an enemy, attack it. while True :…" at bounding box center [388, 85] width 150 height 142
click at [399, 118] on div "# Patrol the village entrances. # If you find an enemy, attack it. while True :…" at bounding box center [388, 85] width 150 height 142
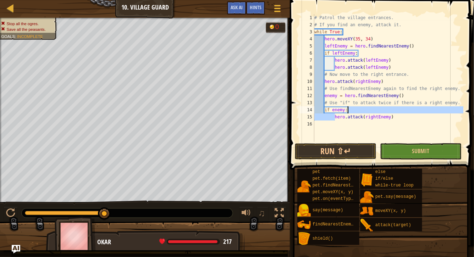
drag, startPoint x: 336, startPoint y: 117, endPoint x: 413, endPoint y: 113, distance: 77.4
click at [413, 113] on div "# Patrol the village entrances. # If you find an enemy, attack it. while True :…" at bounding box center [388, 85] width 150 height 142
click at [399, 119] on div "# Patrol the village entrances. # If you find an enemy, attack it. while True :…" at bounding box center [388, 85] width 150 height 142
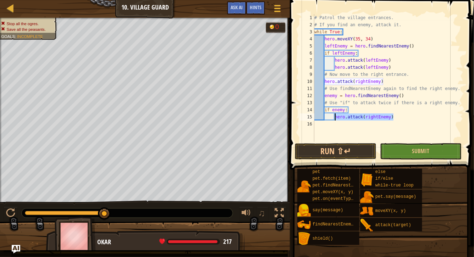
drag, startPoint x: 399, startPoint y: 119, endPoint x: 335, endPoint y: 117, distance: 64.5
click at [335, 117] on div "# Patrol the village entrances. # If you find an enemy, attack it. while True :…" at bounding box center [388, 85] width 150 height 142
type textarea "hero.attack(rightEnemy)"
click at [398, 118] on div "# Patrol the village entrances. # If you find an enemy, attack it. while True :…" at bounding box center [388, 85] width 150 height 142
click at [341, 124] on div "# Patrol the village entrances. # If you find an enemy, attack it. while True :…" at bounding box center [388, 85] width 150 height 142
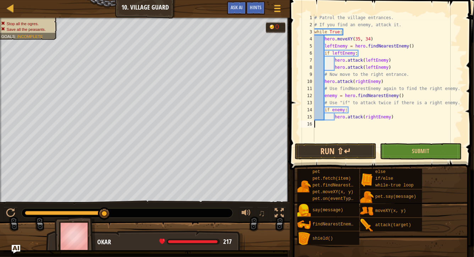
scroll to position [3, 0]
paste textarea "hero.attack(rightEnemy)"
type textarea "hero.attack(rightEnemy)"
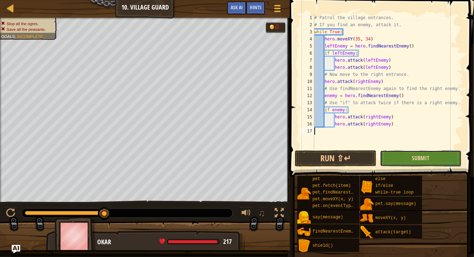
click at [412, 155] on button "Submit" at bounding box center [421, 158] width 82 height 16
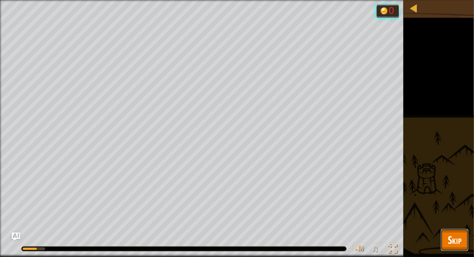
click at [450, 237] on span "Skip" at bounding box center [454, 240] width 14 height 15
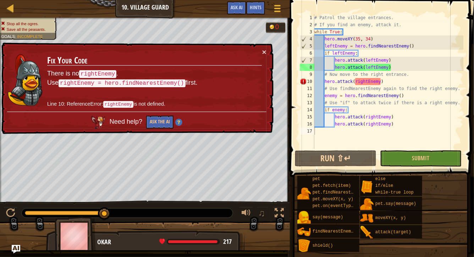
click at [393, 93] on div "# Patrol the village entrances. # If you find an enemy, attack it. while True :…" at bounding box center [388, 88] width 150 height 149
click at [410, 76] on div "# Patrol the village entrances. # If you find an enemy, attack it. while True :…" at bounding box center [388, 88] width 150 height 149
type textarea "# Now move to the right entrance."
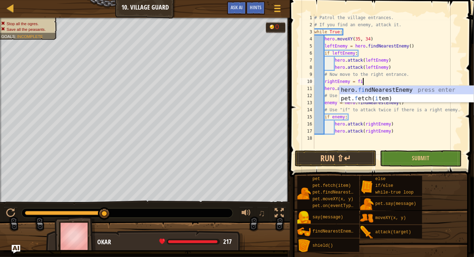
scroll to position [3, 4]
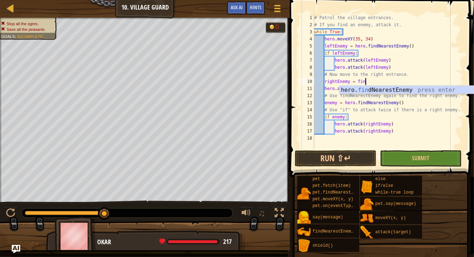
type textarea "rightEnemy = find"
click at [361, 89] on div "hero. find NearestEnemy press enter" at bounding box center [406, 99] width 134 height 26
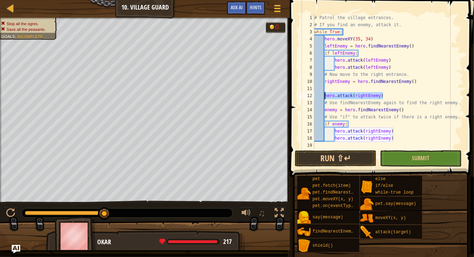
drag, startPoint x: 387, startPoint y: 97, endPoint x: 324, endPoint y: 96, distance: 62.7
click at [324, 96] on div "# Patrol the village entrances. # If you find an enemy, attack it. while True :…" at bounding box center [388, 88] width 150 height 149
type textarea "hero.attack(rightEnemy)"
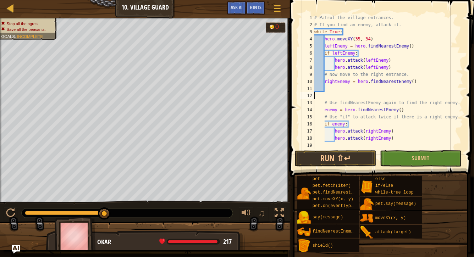
scroll to position [3, 0]
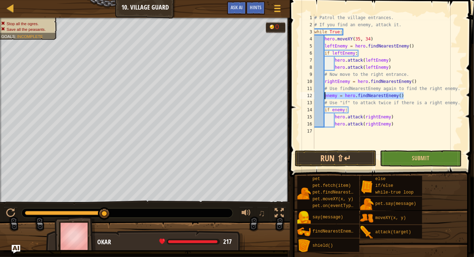
drag, startPoint x: 408, startPoint y: 96, endPoint x: 324, endPoint y: 97, distance: 84.0
click at [324, 97] on div "# Patrol the village entrances. # If you find an enemy, attack it. while True :…" at bounding box center [388, 88] width 150 height 149
type textarea "enemy = hero.findNearestEnemy()"
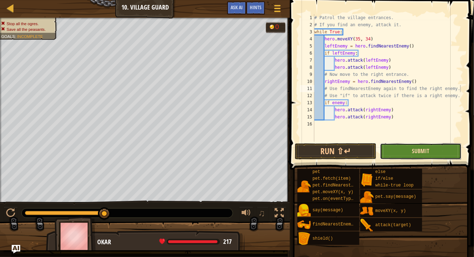
click at [417, 148] on span "Submit" at bounding box center [420, 151] width 17 height 8
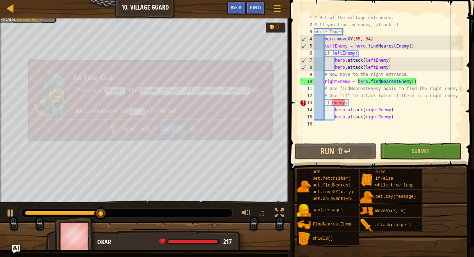
click at [466, 241] on div "pet pet.fetch(item) pet.findNearestByType(type) pet.moveXY(x, y) pet.on(eventTy…" at bounding box center [383, 206] width 172 height 77
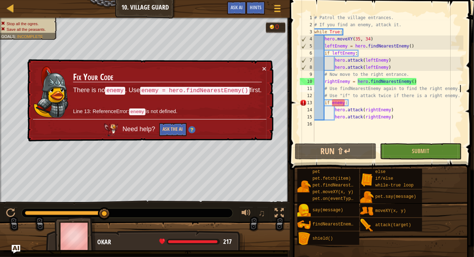
click at [466, 240] on div "pet pet.fetch(item) pet.findNearestByType(type) pet.moveXY(x, y) pet.on(eventTy…" at bounding box center [383, 206] width 172 height 77
click at [332, 102] on div "# Patrol the village entrances. # If you find an enemy, attack it. while True :…" at bounding box center [388, 85] width 150 height 142
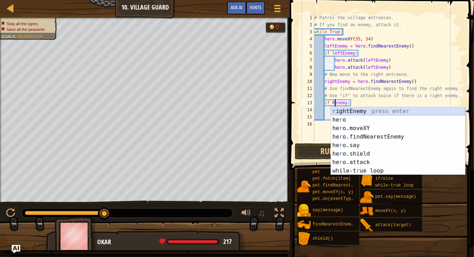
click at [343, 109] on div "r ightEnemy press enter he r o press enter he r o.moveXY press enter he r o.fin…" at bounding box center [398, 149] width 134 height 85
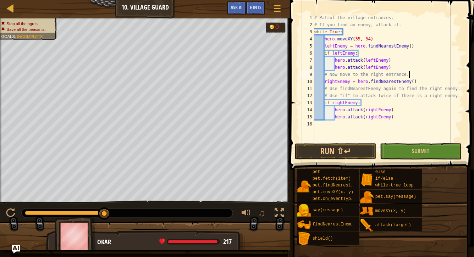
click at [410, 74] on div "# Patrol the village entrances. # If you find an enemy, attack it. while True :…" at bounding box center [388, 85] width 150 height 142
type textarea "# Now move to the right entrance."
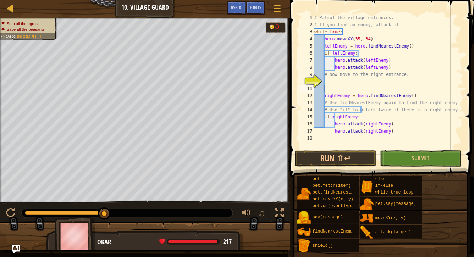
click at [397, 67] on div "# Patrol the village entrances. # If you find an enemy, attack it. while True :…" at bounding box center [388, 88] width 150 height 149
type textarea "hero.attack(leftEnemy)"
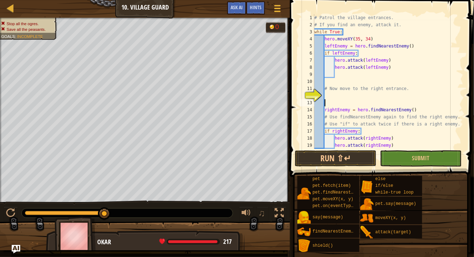
click at [340, 103] on div "# Patrol the village entrances. # If you find an enemy, attack it. while True :…" at bounding box center [388, 88] width 150 height 149
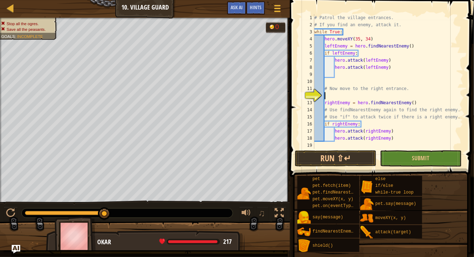
click at [334, 98] on div "# Patrol the village entrances. # If you find an enemy, attack it. while True :…" at bounding box center [388, 88] width 150 height 149
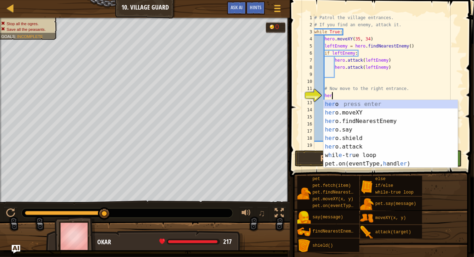
scroll to position [3, 1]
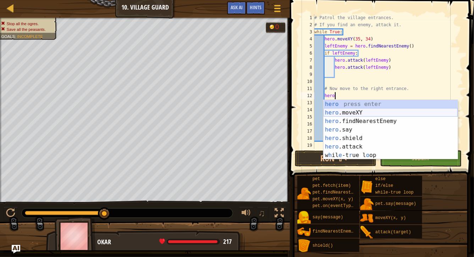
click at [356, 114] on div "hero press enter hero .moveXY press enter hero .findNearestEnemy press enter he…" at bounding box center [390, 138] width 134 height 77
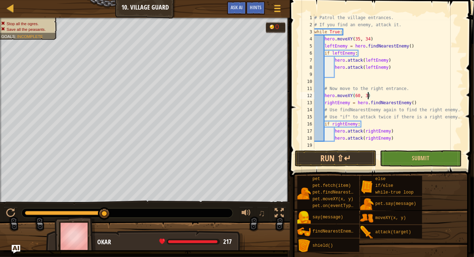
scroll to position [3, 4]
type textarea "hero.moveXY(60, 32)"
click at [405, 163] on button "Submit" at bounding box center [421, 158] width 82 height 16
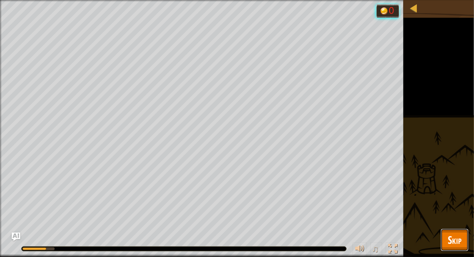
click at [458, 241] on span "Skip" at bounding box center [454, 240] width 14 height 15
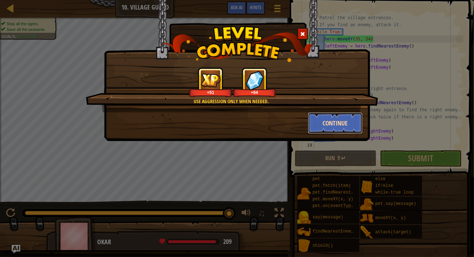
click at [328, 121] on button "Continue" at bounding box center [335, 122] width 55 height 21
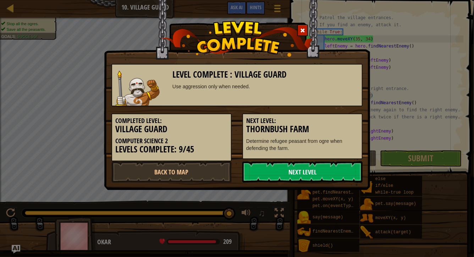
click at [291, 178] on link "Next Level" at bounding box center [302, 171] width 120 height 21
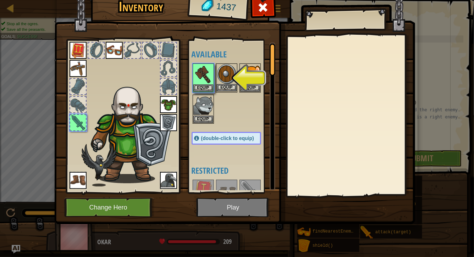
click at [223, 75] on img at bounding box center [227, 74] width 20 height 20
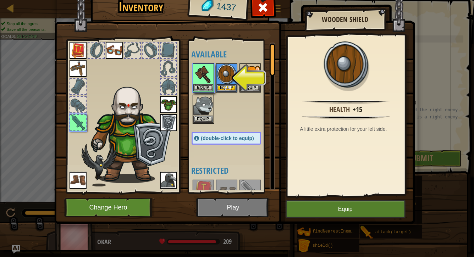
click at [199, 82] on img at bounding box center [203, 74] width 20 height 20
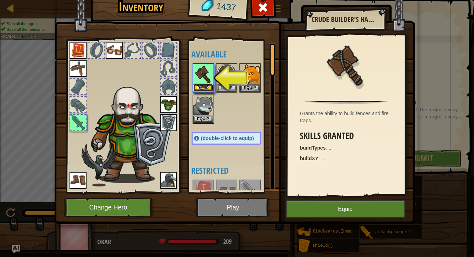
click at [202, 86] on button "Equip" at bounding box center [203, 87] width 20 height 7
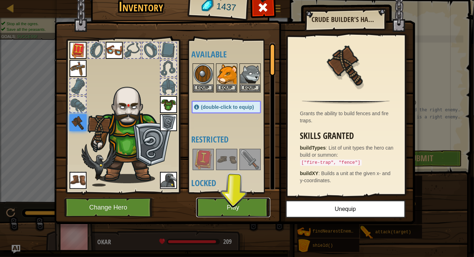
click at [227, 209] on button "Play" at bounding box center [233, 207] width 74 height 19
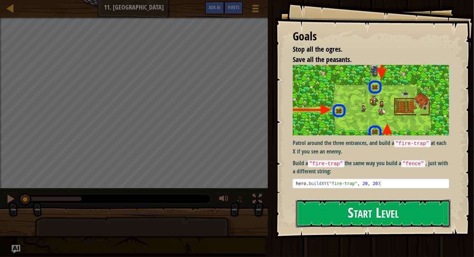
click at [360, 219] on button "Start Level" at bounding box center [373, 214] width 155 height 28
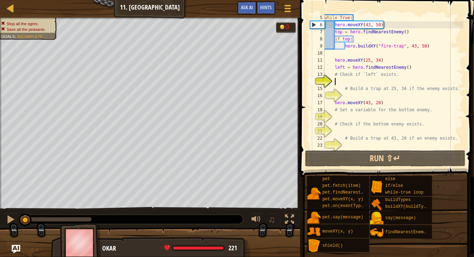
scroll to position [28, 0]
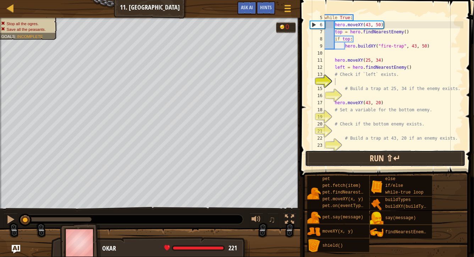
click at [349, 162] on button "Run ⇧↵" at bounding box center [385, 158] width 160 height 16
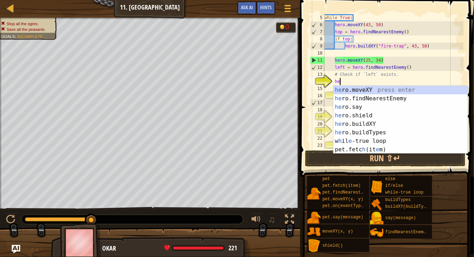
scroll to position [3, 1]
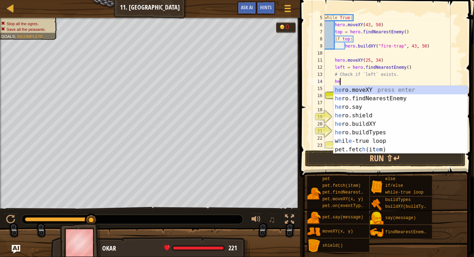
type textarea "h"
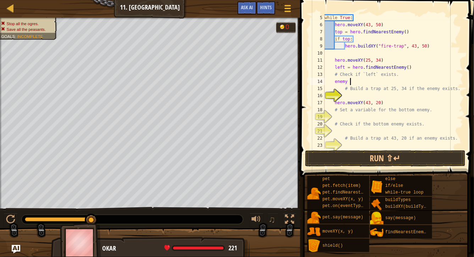
scroll to position [3, 2]
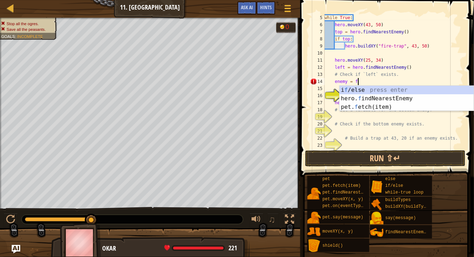
type textarea "enemy = fi"
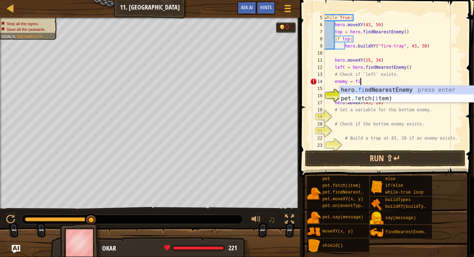
scroll to position [3, 2]
click at [379, 92] on div "hero. fi ndNearestEnemy press enter pet. f etch( i tem) press enter" at bounding box center [406, 103] width 134 height 34
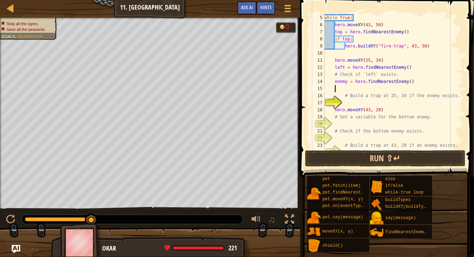
click at [412, 85] on div "while True : hero . moveXY ( 43 , 50 ) top = hero . findNearestEnemy ( ) if top…" at bounding box center [393, 88] width 140 height 149
type textarea "enemy = hero.findNearestEnemy(left)"
click at [374, 87] on div "while True : hero . moveXY ( 43 , 50 ) top = hero . findNearestEnemy ( ) if top…" at bounding box center [393, 88] width 140 height 149
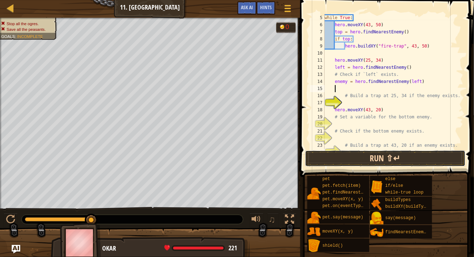
click at [372, 157] on button "Run ⇧↵" at bounding box center [385, 158] width 160 height 16
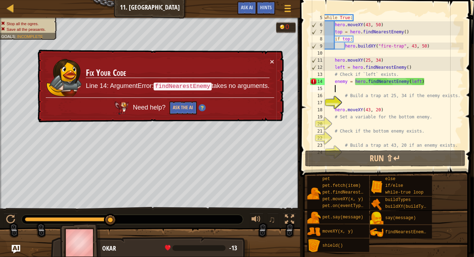
click at [338, 77] on div "while True : hero . moveXY ( 43 , 50 ) top = hero . findNearestEnemy ( ) if top…" at bounding box center [393, 88] width 140 height 149
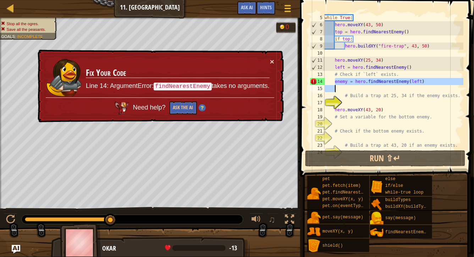
drag, startPoint x: 335, startPoint y: 79, endPoint x: 452, endPoint y: 86, distance: 116.9
click at [452, 86] on div "while True : hero . moveXY ( 43 , 50 ) top = hero . findNearestEnemy ( ) if top…" at bounding box center [393, 88] width 140 height 149
type textarea "enemy = hero.findNearestEnemy(left)"
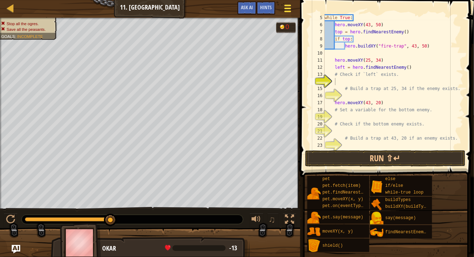
click at [283, 8] on div at bounding box center [287, 8] width 10 height 10
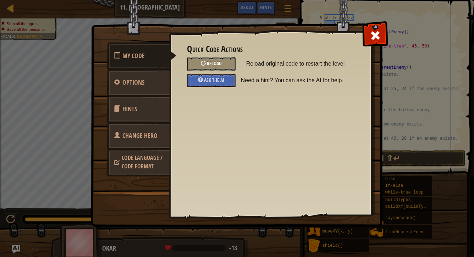
click at [219, 62] on span "Reload" at bounding box center [214, 63] width 15 height 7
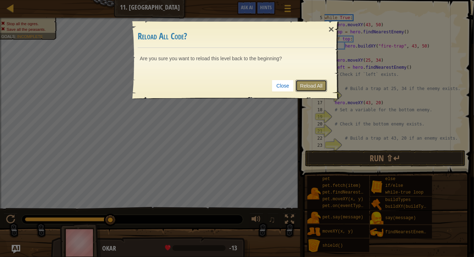
click at [317, 86] on link "Reload All" at bounding box center [311, 86] width 32 height 12
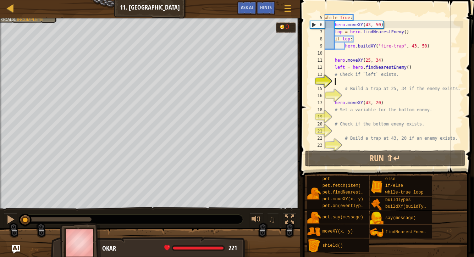
scroll to position [25, 0]
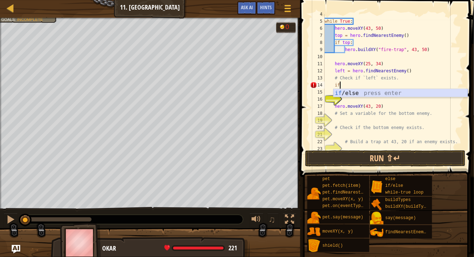
click at [347, 95] on div "if /else press enter" at bounding box center [400, 102] width 134 height 26
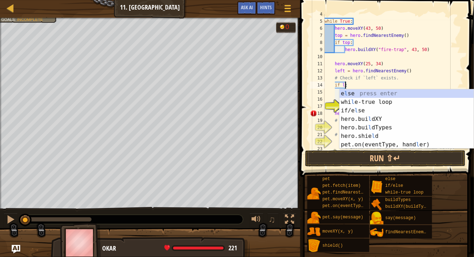
scroll to position [3, 2]
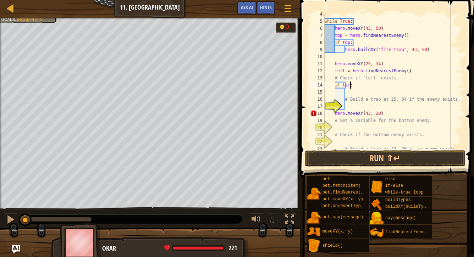
type textarea "if left:"
click at [351, 106] on div "while True : hero . moveXY ( 43 , 50 ) top = hero . findNearestEnemy ( ) if top…" at bounding box center [393, 85] width 140 height 149
type textarea "s"
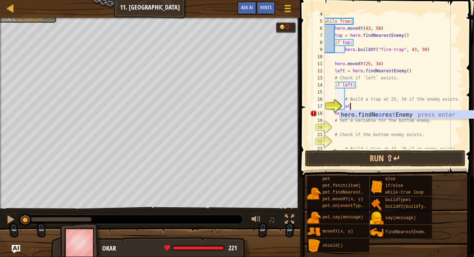
scroll to position [3, 2]
type textarea "a"
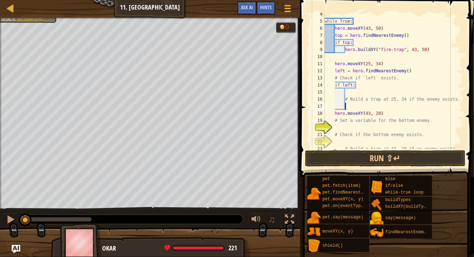
scroll to position [3, 1]
click at [365, 122] on div "while True : hero . moveXY ( 43 , 50 ) top = hero . findNearestEnemy ( ) if top…" at bounding box center [393, 85] width 140 height 149
type textarea "# Set a variable for the bottom enemy."
click at [366, 104] on div "while True : hero . moveXY ( 43 , 50 ) top = hero . findNearestEnemy ( ) if top…" at bounding box center [393, 85] width 140 height 149
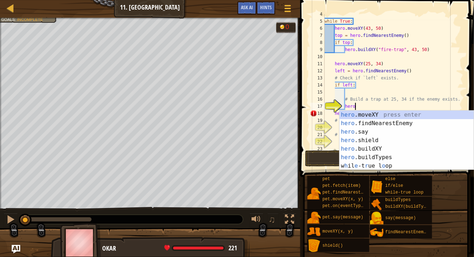
scroll to position [3, 2]
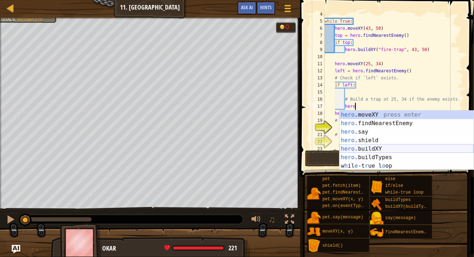
click at [372, 147] on div "hero .moveXY press enter hero .findNearestEnemy press enter hero .say press ent…" at bounding box center [406, 149] width 134 height 77
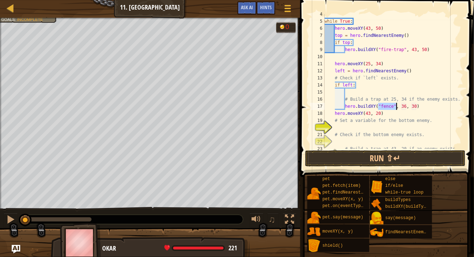
click at [396, 105] on div "while True : hero . moveXY ( 43 , 50 ) top = hero . findNearestEnemy ( ) if top…" at bounding box center [393, 85] width 140 height 149
click at [394, 105] on div "while True : hero . moveXY ( 43 , 50 ) top = hero . findNearestEnemy ( ) if top…" at bounding box center [393, 85] width 140 height 149
click at [417, 107] on div "while True : hero . moveXY ( 43 , 50 ) top = hero . findNearestEnemy ( ) if top…" at bounding box center [393, 85] width 140 height 149
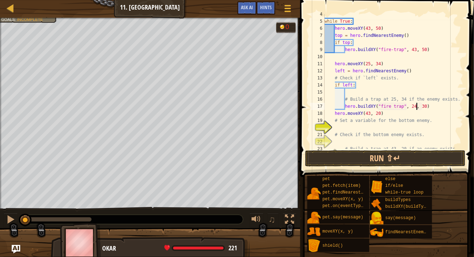
click at [425, 107] on div "while True : hero . moveXY ( 43 , 50 ) top = hero . findNearestEnemy ( ) if top…" at bounding box center [393, 85] width 140 height 149
type textarea "hero.buildXY("fire trap", 24, 34)"
click at [340, 130] on div "while True : hero . moveXY ( 43 , 50 ) top = hero . findNearestEnemy ( ) if top…" at bounding box center [393, 85] width 140 height 149
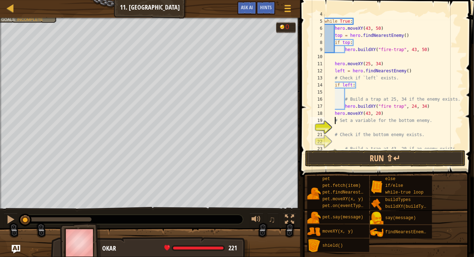
type textarea "hero.moveXY(43, 20)"
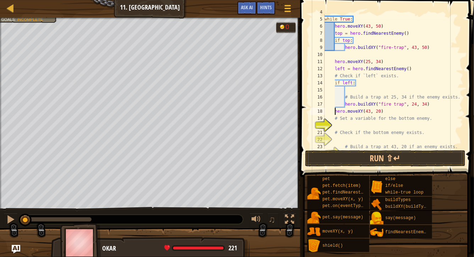
scroll to position [35, 0]
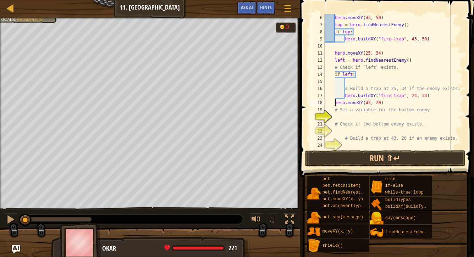
click at [348, 117] on div "hero . moveXY ( 43 , 50 ) top = hero . findNearestEnemy ( ) if top : hero . bui…" at bounding box center [393, 88] width 140 height 149
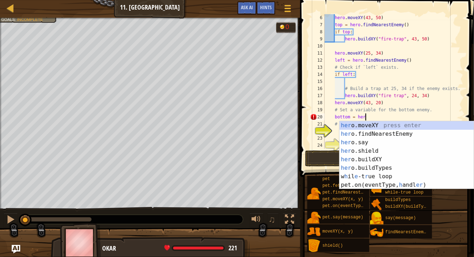
type textarea "bottom = hero"
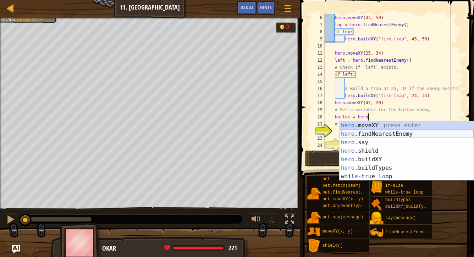
click at [376, 134] on div "hero .moveXY press enter hero .findNearestEnemy press enter hero .say press ent…" at bounding box center [406, 159] width 134 height 77
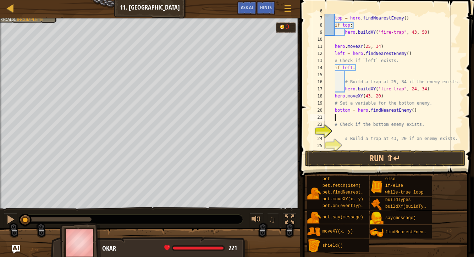
scroll to position [42, 0]
click at [347, 129] on div "hero . moveXY ( 43 , 50 ) top = hero . findNearestEnemy ( ) if top : hero . bui…" at bounding box center [393, 81] width 140 height 149
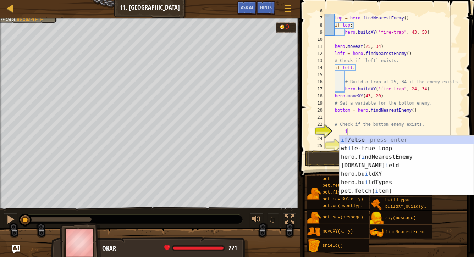
scroll to position [3, 2]
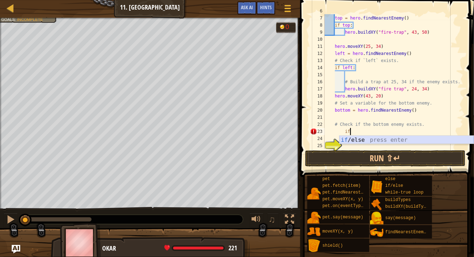
type textarea "i"
click at [350, 137] on div "if /else press enter" at bounding box center [400, 149] width 134 height 26
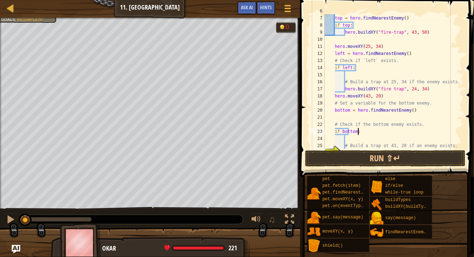
scroll to position [50, 0]
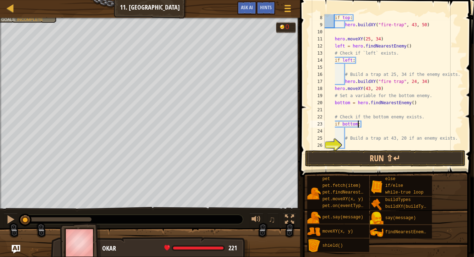
click at [353, 141] on div "if top : hero . buildXY ( "fire-trap" , 43 , 50 ) hero . moveXY ( 25 , 34 ) lef…" at bounding box center [393, 88] width 140 height 149
type textarea "# Build a trap at 43, 20 if an enemy exists."
click at [352, 145] on div "if top : hero . buildXY ( "fire-trap" , 43 , 50 ) hero . moveXY ( 25 , 34 ) lef…" at bounding box center [393, 88] width 140 height 149
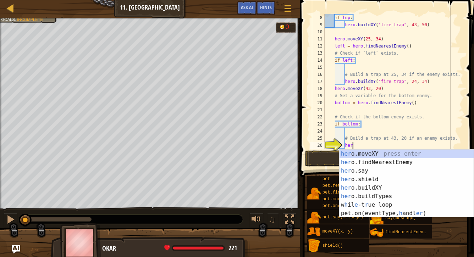
scroll to position [3, 2]
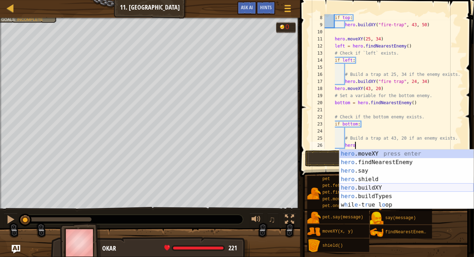
click at [370, 189] on div "hero .moveXY press enter hero .findNearestEnemy press enter hero .say press ent…" at bounding box center [406, 188] width 134 height 77
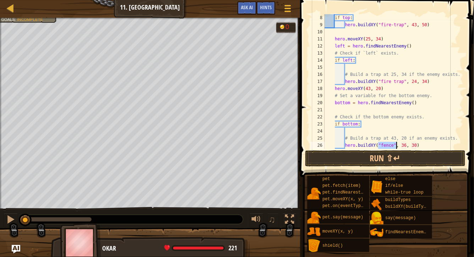
click at [393, 146] on div "if top : hero . buildXY ( "fire-trap" , 43 , 50 ) hero . moveXY ( 25 , 34 ) lef…" at bounding box center [393, 88] width 140 height 149
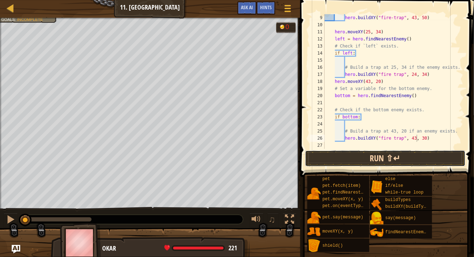
click at [402, 161] on button "Run ⇧↵" at bounding box center [385, 158] width 160 height 16
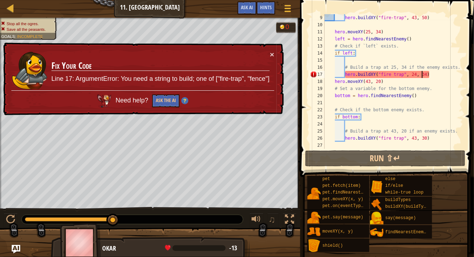
click at [421, 76] on div "hero . buildXY ( "fire-trap" , 43 , 50 ) hero . moveXY ( 25 , 34 ) left = hero …" at bounding box center [393, 88] width 140 height 149
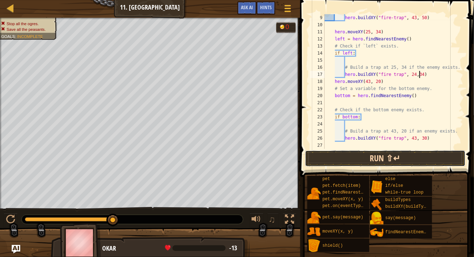
click at [383, 161] on button "Run ⇧↵" at bounding box center [385, 158] width 160 height 16
click at [371, 164] on button "Run ⇧↵" at bounding box center [385, 158] width 160 height 16
click at [392, 166] on button "Run ⇧↵" at bounding box center [385, 158] width 160 height 16
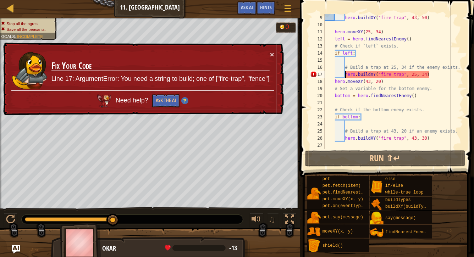
click at [344, 75] on div "hero . buildXY ( "fire-trap" , 43 , 50 ) hero . moveXY ( 25 , 34 ) left = hero …" at bounding box center [393, 88] width 140 height 149
click at [394, 77] on div "hero . buildXY ( "fire-trap" , 43 , 50 ) hero . moveXY ( 25 , 34 ) left = hero …" at bounding box center [393, 88] width 140 height 149
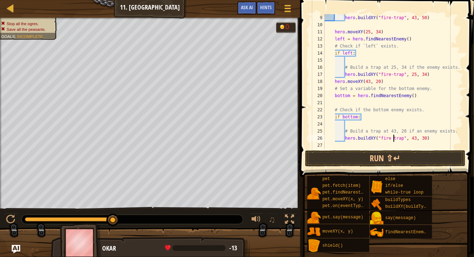
click at [393, 136] on div "hero . buildXY ( "fire-trap" , 43 , 50 ) hero . moveXY ( 25 , 34 ) left = hero …" at bounding box center [393, 88] width 140 height 149
click at [434, 138] on div "hero . buildXY ( "fire-trap" , 43 , 50 ) hero . moveXY ( 25 , 34 ) left = hero …" at bounding box center [393, 88] width 140 height 149
click at [413, 153] on button "Run ⇧↵" at bounding box center [385, 158] width 160 height 16
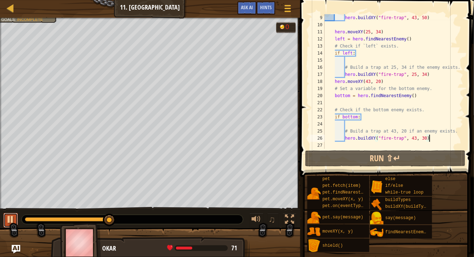
click at [15, 216] on button at bounding box center [11, 220] width 14 height 15
click at [15, 216] on div at bounding box center [10, 219] width 9 height 9
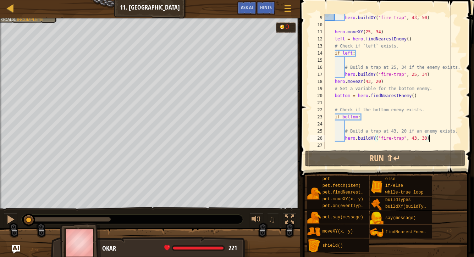
click at [428, 137] on div "hero . buildXY ( "fire-trap" , 43 , 50 ) hero . moveXY ( 25 , 34 ) left = hero …" at bounding box center [393, 88] width 140 height 149
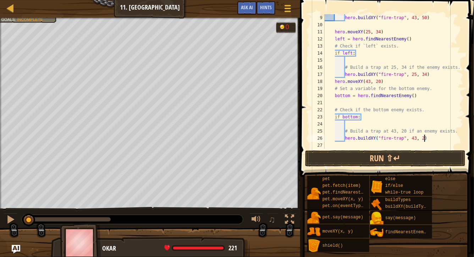
scroll to position [3, 8]
type textarea "hero.buildXY("fire-trap", 43, 20)"
click at [406, 160] on button "Run ⇧↵" at bounding box center [385, 158] width 160 height 16
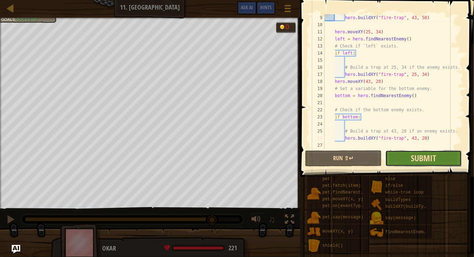
click at [422, 159] on span "Submit" at bounding box center [422, 157] width 25 height 11
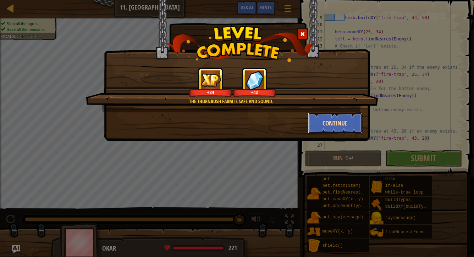
click at [341, 121] on button "Continue" at bounding box center [335, 122] width 55 height 21
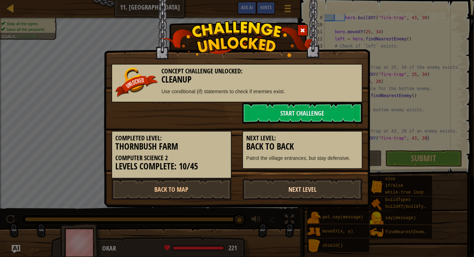
click at [305, 185] on link "Next Level" at bounding box center [302, 189] width 120 height 21
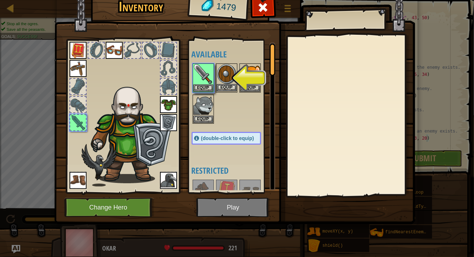
click at [224, 81] on img at bounding box center [227, 74] width 20 height 20
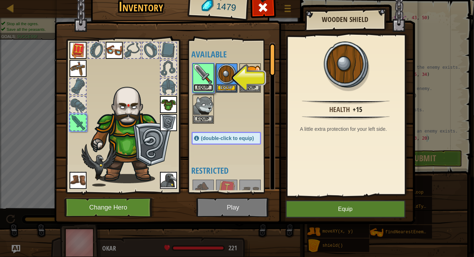
click at [201, 85] on button "Equip" at bounding box center [203, 87] width 20 height 7
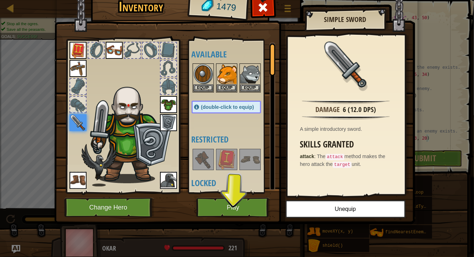
click at [235, 190] on div "Available Equip Equip Equip Equip Equip Equip Equip Equip Equip Equip Equip (do…" at bounding box center [231, 116] width 87 height 154
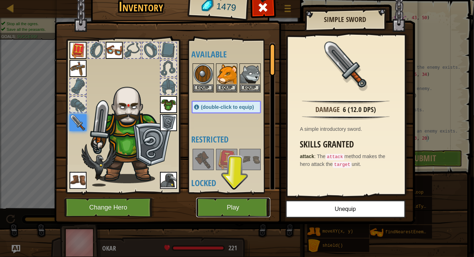
click at [235, 206] on button "Play" at bounding box center [233, 207] width 74 height 19
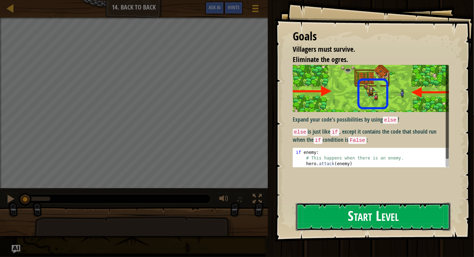
click at [347, 210] on button "Start Level" at bounding box center [373, 217] width 155 height 28
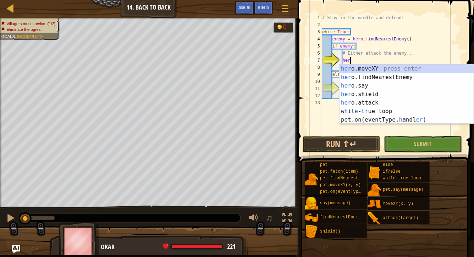
scroll to position [3, 2]
click at [356, 99] on div "her o.moveXY press enter her o.findNearestEnemy press enter her o.say press ent…" at bounding box center [406, 103] width 134 height 77
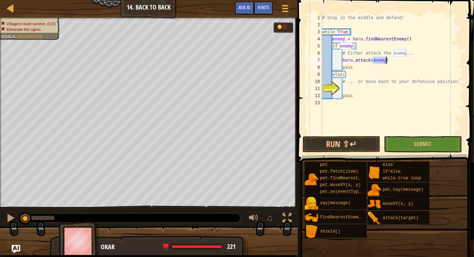
click at [397, 65] on div "# Stay in the middle and defend! while True : enemy = hero . findNearestEnemy (…" at bounding box center [391, 81] width 142 height 135
click at [392, 62] on div "# Stay in the middle and defend! while True : enemy = hero . findNearestEnemy (…" at bounding box center [391, 81] width 142 height 135
type textarea "hero.attack(enemy)"
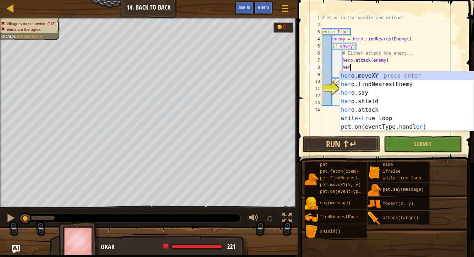
scroll to position [3, 2]
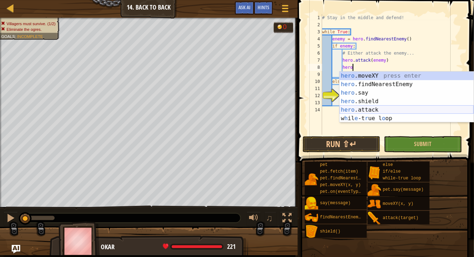
click at [386, 113] on div "hero .moveXY press enter hero .findNearestEnemy press enter hero .say press ent…" at bounding box center [406, 106] width 134 height 68
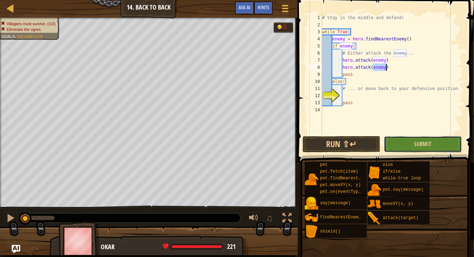
click at [408, 136] on button "Submit" at bounding box center [423, 144] width 78 height 16
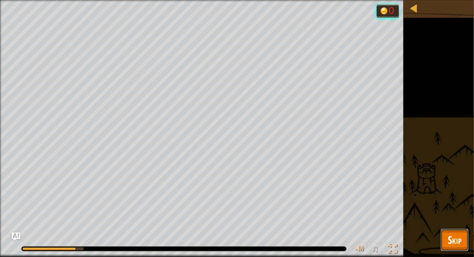
click at [455, 231] on button "Skip" at bounding box center [454, 240] width 28 height 23
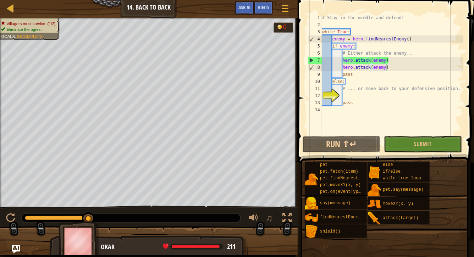
click at [345, 84] on div "# Stay in the middle and defend! while True : enemy = hero . findNearestEnemy (…" at bounding box center [391, 81] width 142 height 135
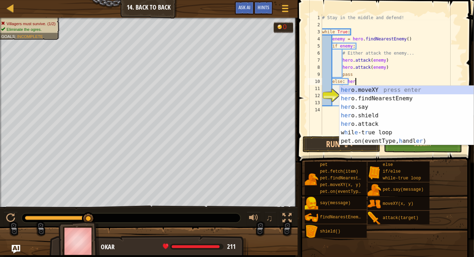
scroll to position [3, 2]
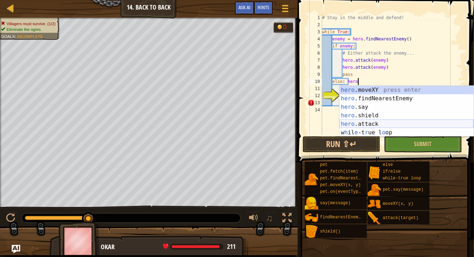
click at [370, 122] on div "hero .moveXY press enter hero .findNearestEnemy press enter hero .say press ent…" at bounding box center [406, 120] width 134 height 68
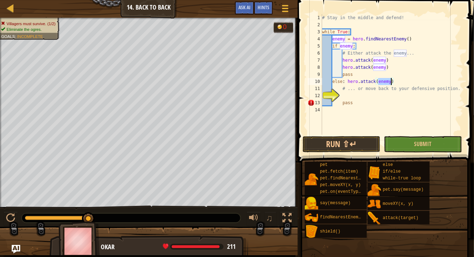
click at [356, 105] on div "# Stay in the middle and defend! while True : enemy = hero . findNearestEnemy (…" at bounding box center [391, 81] width 142 height 135
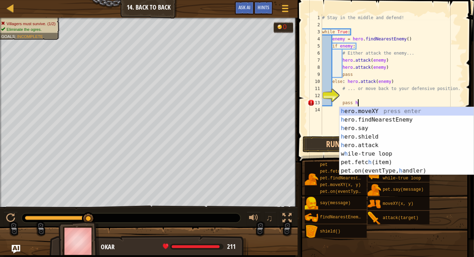
scroll to position [3, 2]
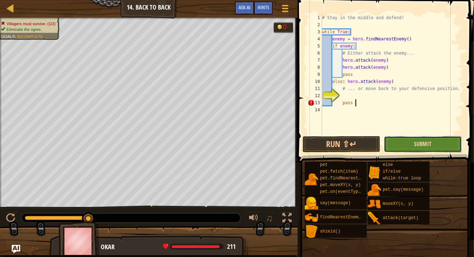
click at [426, 145] on span "Submit" at bounding box center [422, 144] width 17 height 8
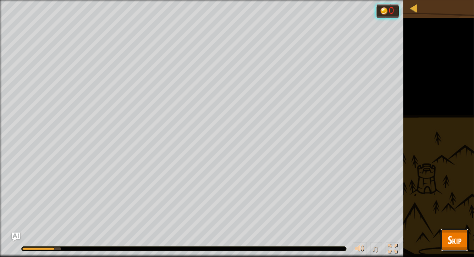
click at [459, 237] on span "Skip" at bounding box center [454, 240] width 14 height 15
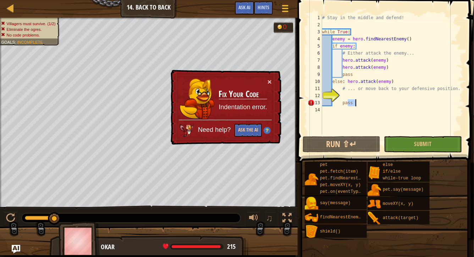
click at [377, 104] on div "# Stay in the middle and defend! while True : enemy = hero . findNearestEnemy (…" at bounding box center [391, 81] width 142 height 135
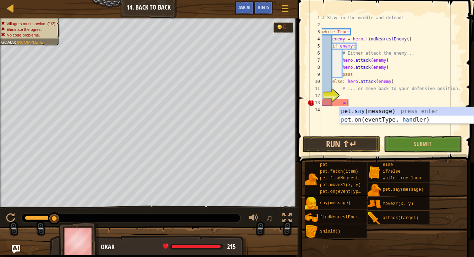
type textarea "p"
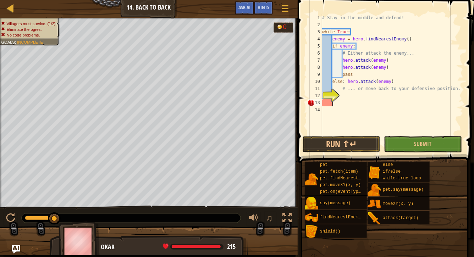
scroll to position [3, 0]
click at [422, 151] on button "Submit" at bounding box center [423, 144] width 78 height 16
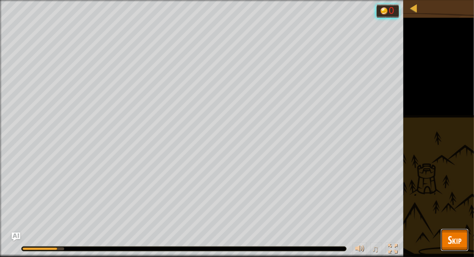
click at [453, 231] on div "Map Computer Science 2 14. Back to Back Game Menu Done Hints Ask AI 1 ההההההההה…" at bounding box center [237, 128] width 474 height 257
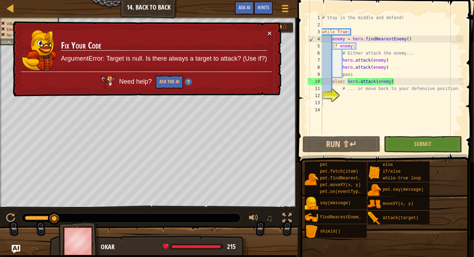
click at [347, 82] on div "# Stay in the middle and defend! while True : enemy = hero . findNearestEnemy (…" at bounding box center [391, 81] width 142 height 135
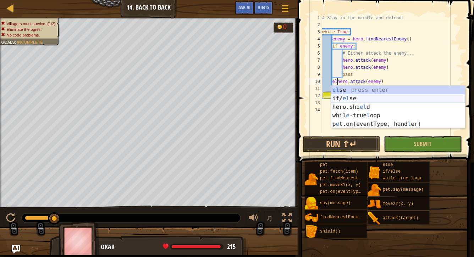
click at [354, 99] on div "el se press enter if/ el se press enter hero.shi el d press enter whil e -true …" at bounding box center [398, 116] width 134 height 60
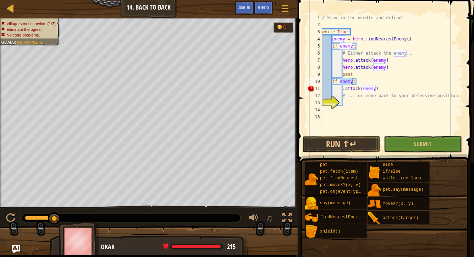
click at [343, 91] on div "# Stay in the middle and defend! while True : enemy = hero . findNearestEnemy (…" at bounding box center [391, 81] width 142 height 135
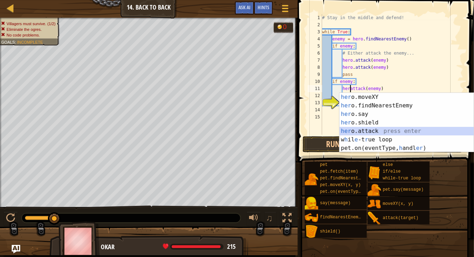
click at [368, 128] on div "her o.moveXY press enter her o.findNearestEnemy press enter her o.say press ent…" at bounding box center [406, 131] width 134 height 77
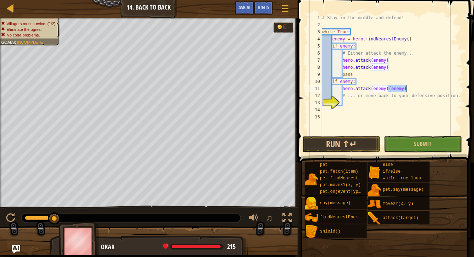
drag, startPoint x: 389, startPoint y: 90, endPoint x: 413, endPoint y: 89, distance: 24.1
click at [413, 89] on div "# Stay in the middle and defend! while True : enemy = hero . findNearestEnemy (…" at bounding box center [391, 81] width 142 height 135
type textarea "hero.attack(enemy)"
click at [409, 146] on button "Submit" at bounding box center [423, 144] width 78 height 16
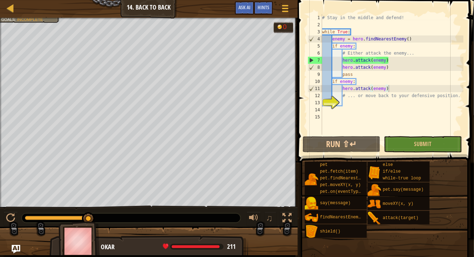
click at [30, 18] on div at bounding box center [148, 19] width 297 height 2
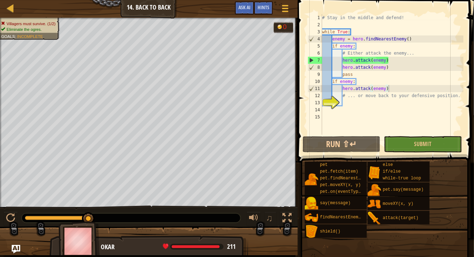
click at [30, 19] on div at bounding box center [148, 19] width 297 height 2
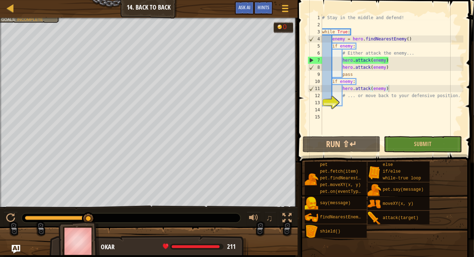
click at [30, 19] on div at bounding box center [148, 19] width 297 height 2
click at [424, 145] on span "Submit" at bounding box center [422, 144] width 17 height 8
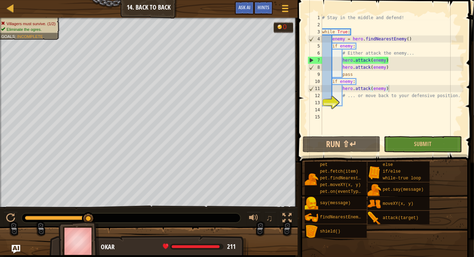
scroll to position [3, 1]
click at [374, 104] on div "# Stay in the middle and defend! while True : enemy = hero . findNearestEnemy (…" at bounding box center [391, 81] width 142 height 135
click at [390, 86] on div "# Stay in the middle and defend! while True : enemy = hero . findNearestEnemy (…" at bounding box center [391, 81] width 142 height 135
type textarea "hero.attack(enemy)"
click at [410, 138] on button "Submit" at bounding box center [423, 144] width 78 height 16
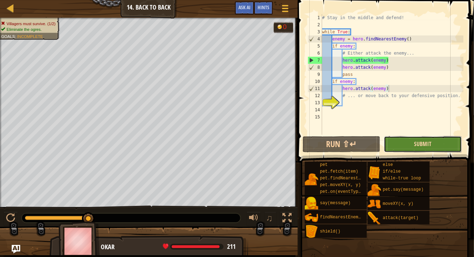
click at [416, 142] on span "Submit" at bounding box center [422, 144] width 17 height 8
click at [75, 245] on img at bounding box center [78, 241] width 41 height 39
click at [77, 244] on img at bounding box center [78, 241] width 41 height 39
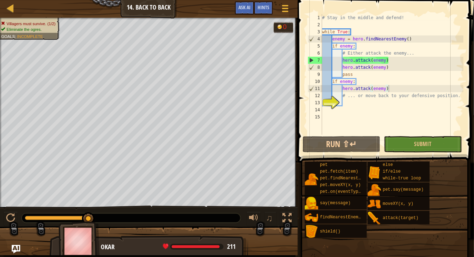
click at [77, 244] on img at bounding box center [78, 241] width 41 height 39
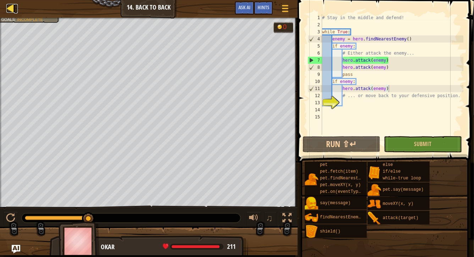
click at [14, 10] on div at bounding box center [10, 8] width 9 height 9
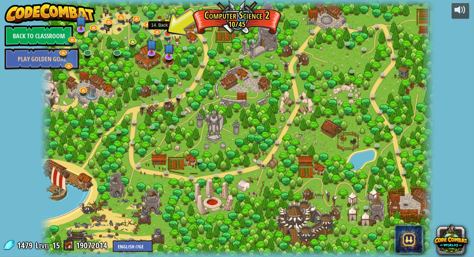
click at [167, 29] on img at bounding box center [168, 23] width 10 height 22
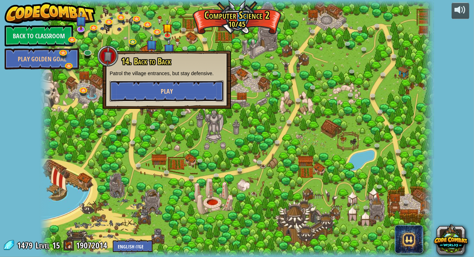
click at [171, 92] on span "Play" at bounding box center [167, 91] width 12 height 9
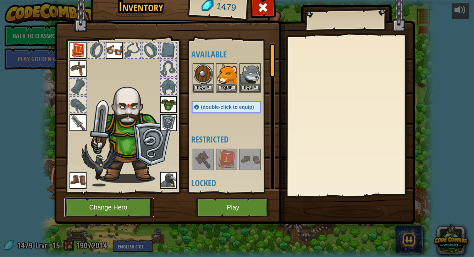
click at [121, 209] on button "Change Hero" at bounding box center [109, 207] width 90 height 19
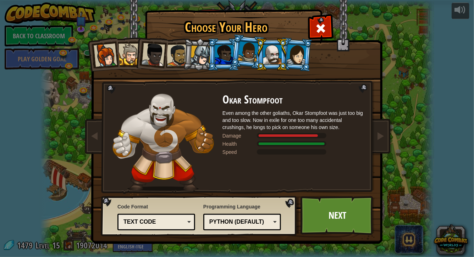
click at [297, 45] on div at bounding box center [296, 54] width 20 height 20
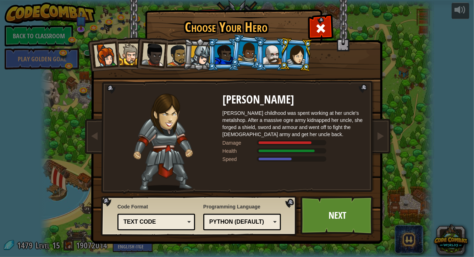
click at [132, 55] on div at bounding box center [129, 55] width 22 height 22
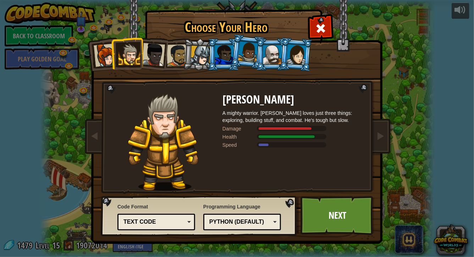
click at [114, 58] on li at bounding box center [127, 53] width 32 height 32
click at [110, 57] on div at bounding box center [105, 55] width 23 height 23
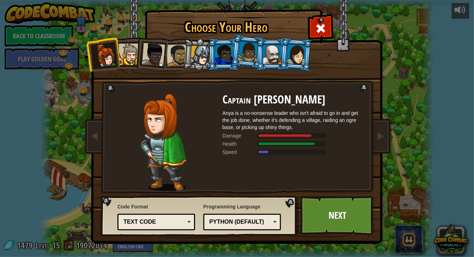
click at [153, 54] on div at bounding box center [152, 54] width 23 height 23
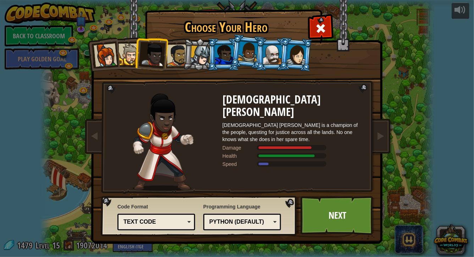
click at [195, 59] on div at bounding box center [200, 56] width 20 height 20
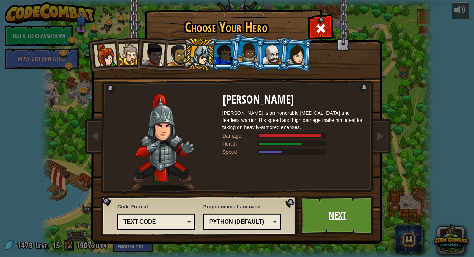
click at [345, 211] on link "Next" at bounding box center [337, 215] width 74 height 39
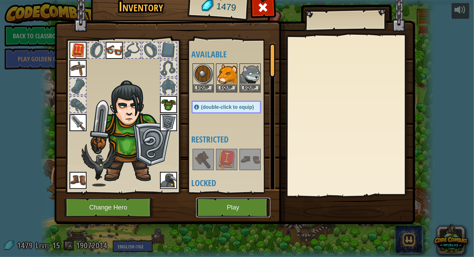
click at [229, 209] on button "Play" at bounding box center [233, 207] width 74 height 19
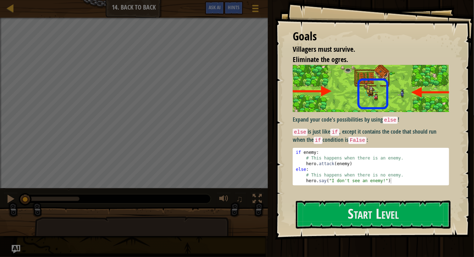
click at [320, 198] on div "Goals Villagers must survive. Eliminate the ogres. Expand your code's possibili…" at bounding box center [374, 120] width 199 height 240
click at [320, 203] on button "Start Level" at bounding box center [373, 215] width 155 height 28
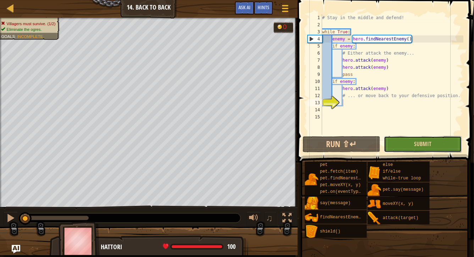
click at [402, 147] on button "Submit" at bounding box center [423, 144] width 78 height 16
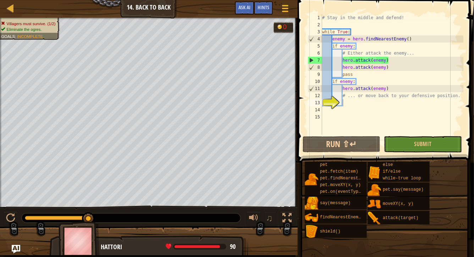
type textarea "# Either attack the enemy..."
click at [419, 56] on div "# Stay in the middle and defend! while True : enemy = hero . findNearestEnemy (…" at bounding box center [391, 81] width 142 height 135
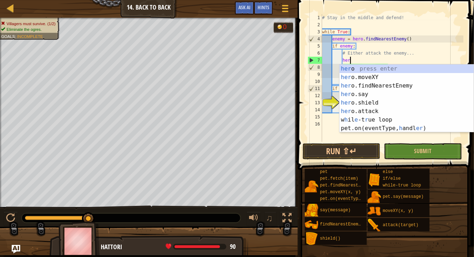
scroll to position [3, 2]
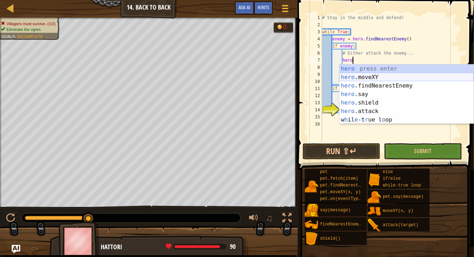
click at [398, 76] on div "hero press enter hero .moveXY press enter hero .findNearestEnemy press enter he…" at bounding box center [406, 103] width 134 height 77
type textarea "hero.moveXY(x, y)"
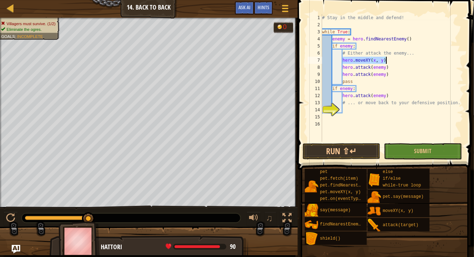
drag, startPoint x: 343, startPoint y: 62, endPoint x: 414, endPoint y: 62, distance: 70.2
click at [414, 62] on div "# Stay in the middle and defend! while True : enemy = hero . findNearestEnemy (…" at bounding box center [391, 85] width 142 height 142
click at [347, 100] on div "# Stay in the middle and defend! while True : enemy = hero . findNearestEnemy (…" at bounding box center [391, 85] width 142 height 142
click at [389, 98] on div "# Stay in the middle and defend! while True : enemy = hero . findNearestEnemy (…" at bounding box center [391, 85] width 142 height 142
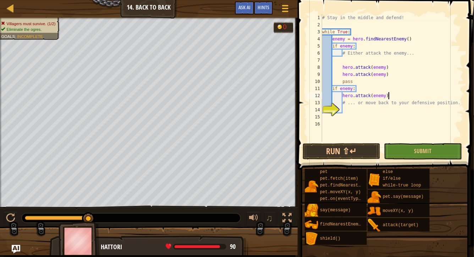
type textarea "hero.attack(enemy)"
click at [360, 108] on div "# Stay in the middle and defend! while True : enemy = hero . findNearestEnemy (…" at bounding box center [391, 85] width 142 height 142
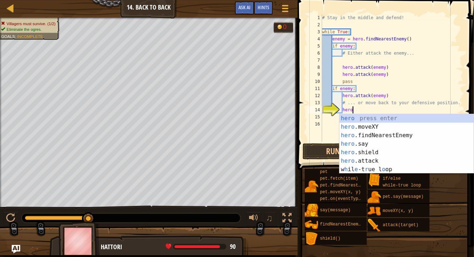
scroll to position [3, 2]
click at [369, 129] on div "hero press enter hero .moveXY press enter hero .findNearestEnemy press enter he…" at bounding box center [406, 152] width 134 height 77
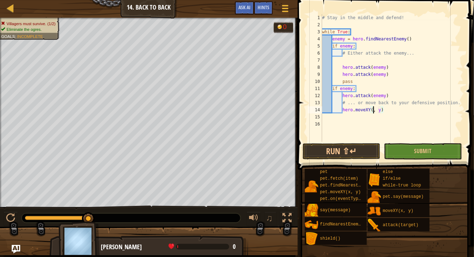
type textarea "hero.moveXY(31, y)"
click at [385, 110] on div "# Stay in the middle and defend! while True : enemy = hero . findNearestEnemy (…" at bounding box center [391, 85] width 142 height 142
click at [407, 152] on button "Submit" at bounding box center [423, 151] width 78 height 16
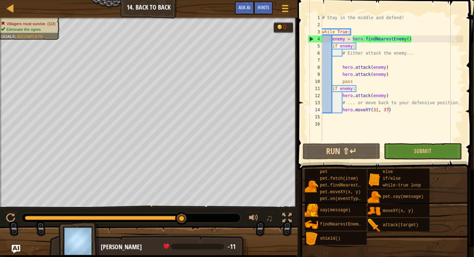
type textarea "enemy = hero.findNearestEnemy()"
click at [413, 40] on div "# Stay in the middle and defend! while True : enemy = hero . findNearestEnemy (…" at bounding box center [391, 85] width 142 height 142
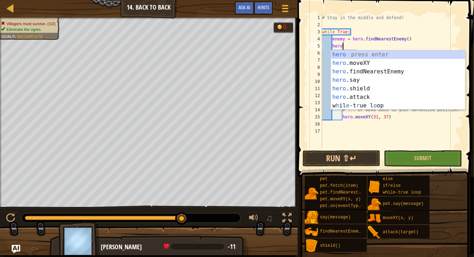
scroll to position [3, 1]
click at [403, 63] on div "hero press enter hero .moveXY press enter hero .findNearestEnemy press enter he…" at bounding box center [398, 88] width 134 height 77
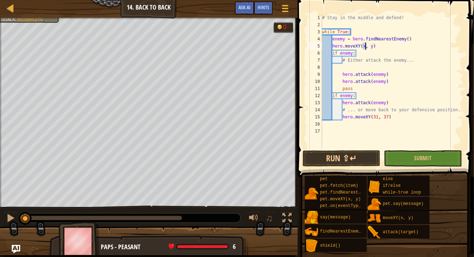
drag, startPoint x: 180, startPoint y: 221, endPoint x: 24, endPoint y: 212, distance: 156.3
click at [24, 211] on div "♫" at bounding box center [148, 216] width 297 height 21
click at [408, 158] on button "Submit" at bounding box center [423, 158] width 78 height 16
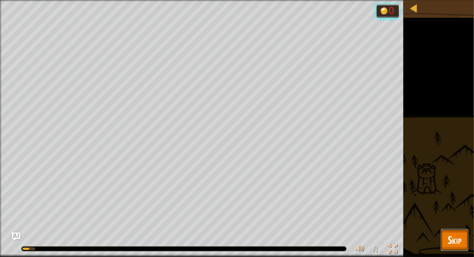
click at [460, 235] on span "Skip" at bounding box center [454, 240] width 14 height 15
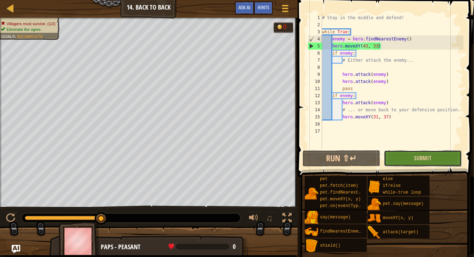
click at [412, 160] on button "Submit" at bounding box center [423, 158] width 78 height 16
click at [376, 47] on div "# Stay in the middle and defend! while True : enemy = hero . findNearestEnemy (…" at bounding box center [391, 88] width 142 height 149
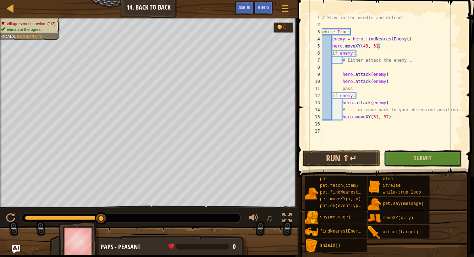
click at [412, 160] on button "Submit" at bounding box center [423, 158] width 78 height 16
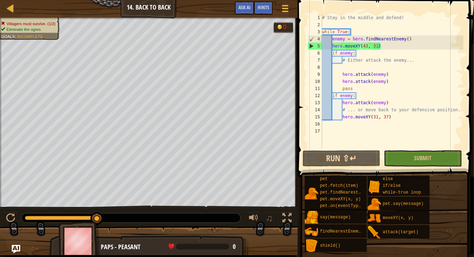
click at [379, 116] on div "# Stay in the middle and defend! while True : enemy = hero . findNearestEnemy (…" at bounding box center [391, 88] width 142 height 149
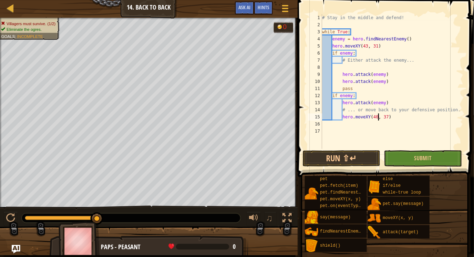
click at [386, 117] on div "# Stay in the middle and defend! while True : enemy = hero . findNearestEnemy (…" at bounding box center [391, 88] width 142 height 149
click at [390, 117] on div "# Stay in the middle and defend! while True : enemy = hero . findNearestEnemy (…" at bounding box center [391, 88] width 142 height 149
click at [388, 117] on div "# Stay in the middle and defend! while True : enemy = hero . findNearestEnemy (…" at bounding box center [391, 88] width 142 height 149
click at [397, 88] on div "# Stay in the middle and defend! while True : enemy = hero . findNearestEnemy (…" at bounding box center [391, 88] width 142 height 149
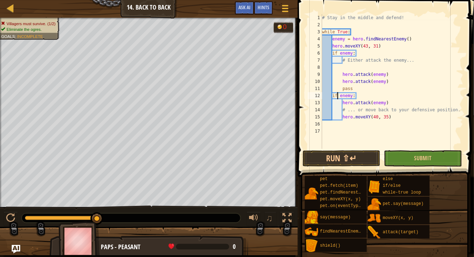
click at [337, 95] on div "# Stay in the middle and defend! while True : enemy = hero . findNearestEnemy (…" at bounding box center [391, 88] width 142 height 149
drag, startPoint x: 357, startPoint y: 95, endPoint x: 332, endPoint y: 98, distance: 24.9
click at [332, 98] on div "# Stay in the middle and defend! while True : enemy = hero . findNearestEnemy (…" at bounding box center [391, 88] width 142 height 149
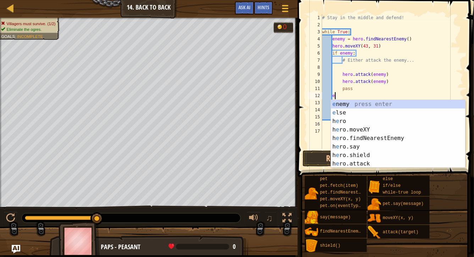
scroll to position [3, 1]
type textarea "el"
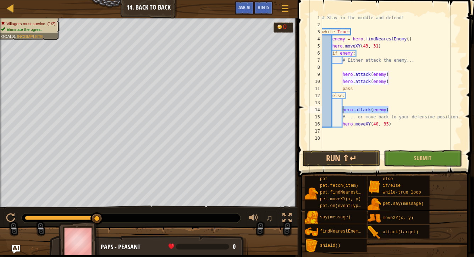
drag, startPoint x: 389, startPoint y: 109, endPoint x: 343, endPoint y: 108, distance: 45.7
click at [343, 108] on div "# Stay in the middle and defend! while True : enemy = hero . findNearestEnemy (…" at bounding box center [391, 88] width 142 height 149
type textarea "hero.attack(enemy)"
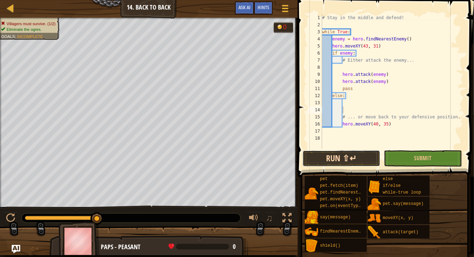
click at [366, 158] on button "Run ⇧↵" at bounding box center [341, 158] width 78 height 16
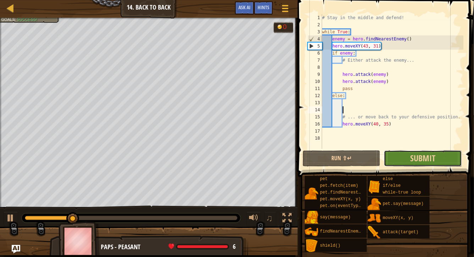
click at [414, 165] on button "Submit" at bounding box center [423, 158] width 78 height 16
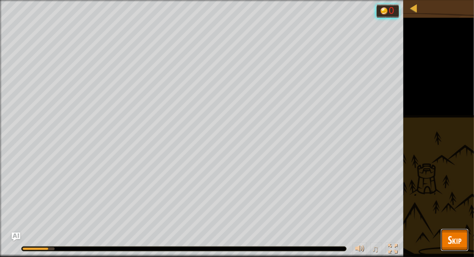
click at [451, 241] on span "Skip" at bounding box center [454, 240] width 14 height 15
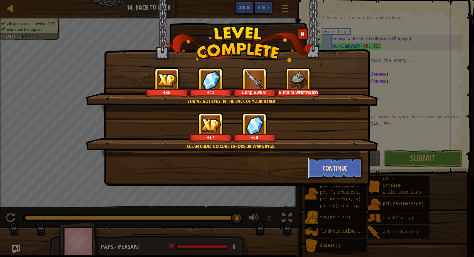
click at [347, 172] on button "Continue" at bounding box center [335, 167] width 55 height 21
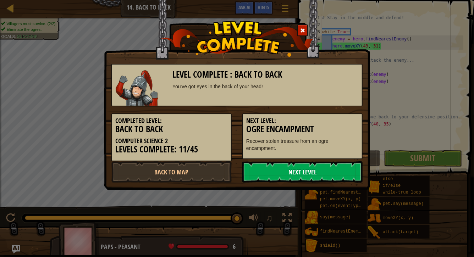
click at [333, 171] on link "Next Level" at bounding box center [302, 171] width 120 height 21
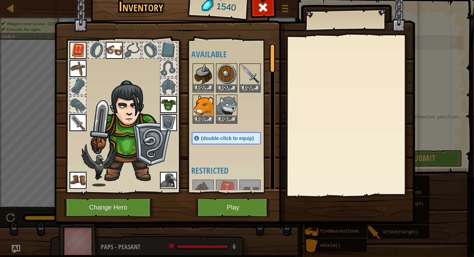
click at [202, 76] on img at bounding box center [203, 74] width 20 height 20
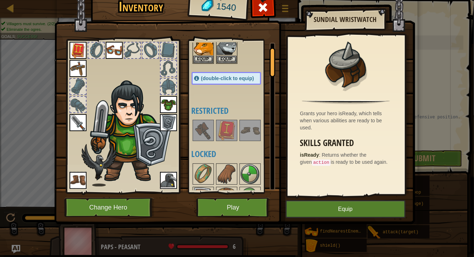
scroll to position [0, 0]
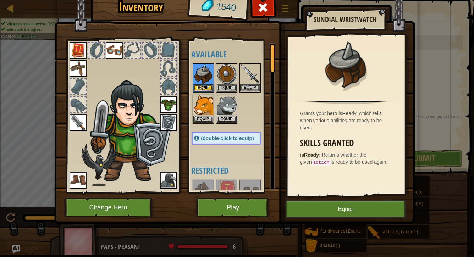
click at [251, 73] on img at bounding box center [250, 74] width 20 height 20
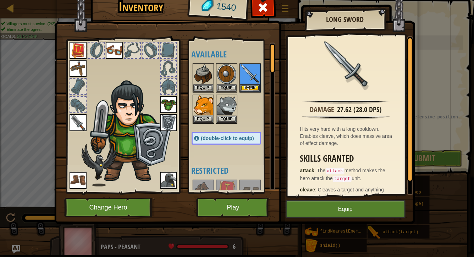
click at [75, 122] on img at bounding box center [77, 122] width 17 height 17
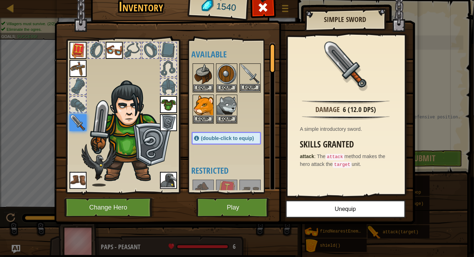
click at [249, 72] on img at bounding box center [250, 74] width 20 height 20
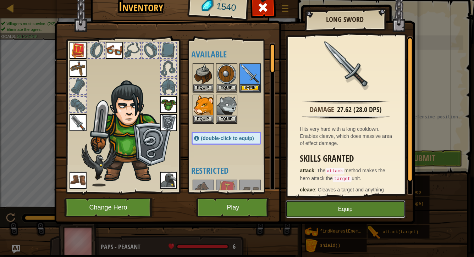
click at [336, 209] on button "Equip" at bounding box center [345, 209] width 120 height 18
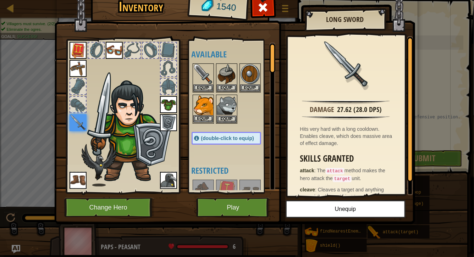
click at [204, 108] on img at bounding box center [203, 105] width 20 height 20
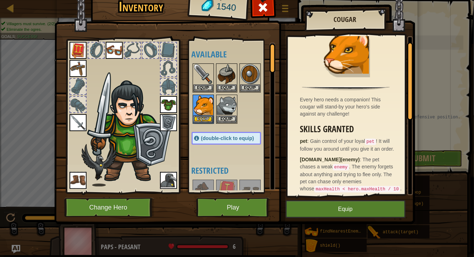
scroll to position [15, 0]
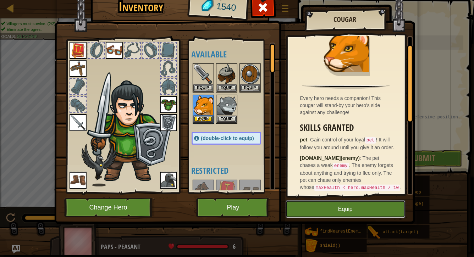
click at [332, 210] on button "Equip" at bounding box center [345, 209] width 120 height 18
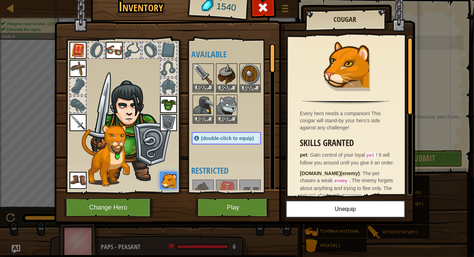
click at [202, 75] on img at bounding box center [203, 74] width 20 height 20
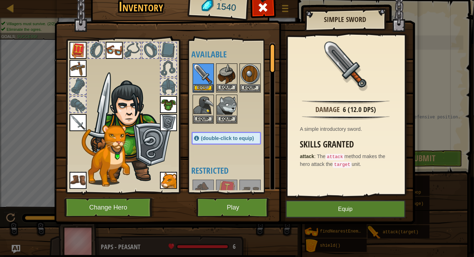
click at [231, 71] on img at bounding box center [227, 74] width 20 height 20
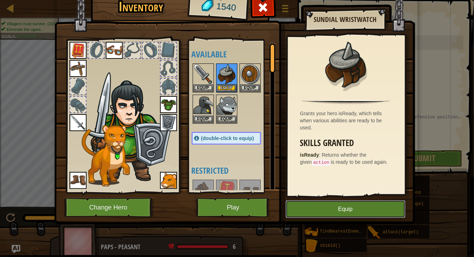
click at [325, 207] on button "Equip" at bounding box center [345, 209] width 120 height 18
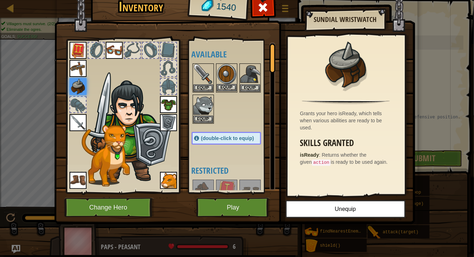
click at [226, 73] on img at bounding box center [227, 74] width 20 height 20
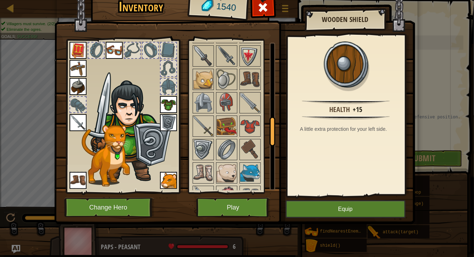
scroll to position [637, 0]
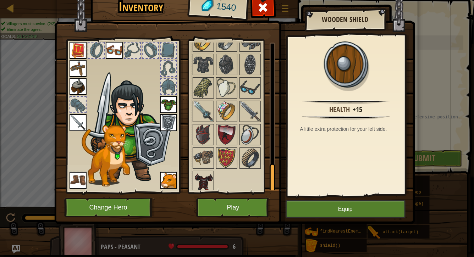
click at [196, 187] on img at bounding box center [203, 182] width 20 height 20
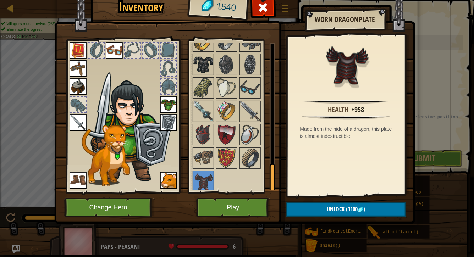
click at [202, 67] on img at bounding box center [203, 65] width 20 height 20
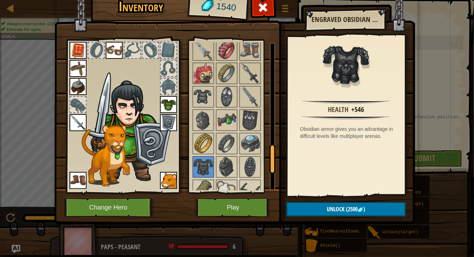
scroll to position [530, 0]
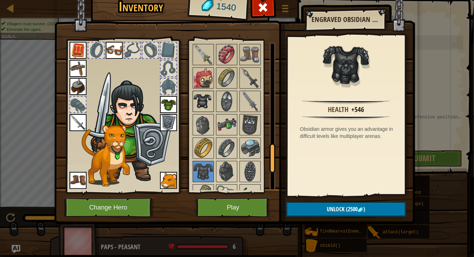
click at [206, 95] on img at bounding box center [203, 101] width 20 height 20
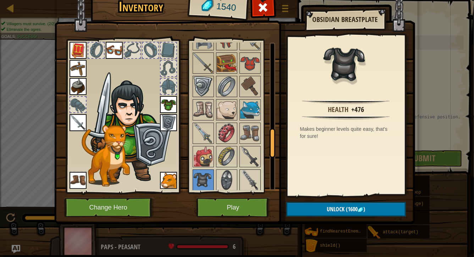
scroll to position [452, 0]
click at [227, 207] on button "Play" at bounding box center [233, 207] width 74 height 19
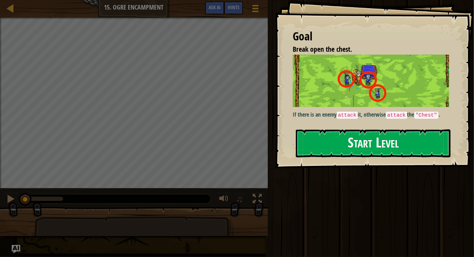
click at [318, 153] on button "Start Level" at bounding box center [373, 143] width 155 height 28
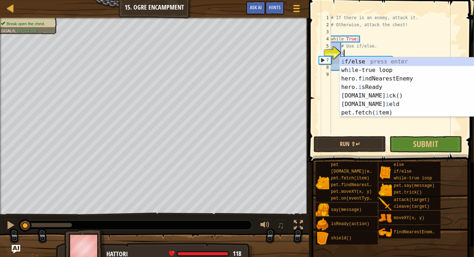
scroll to position [3, 1]
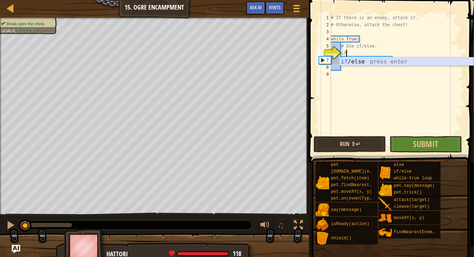
click at [360, 60] on div "if /else press enter" at bounding box center [406, 70] width 134 height 26
type textarea "if enemy:"
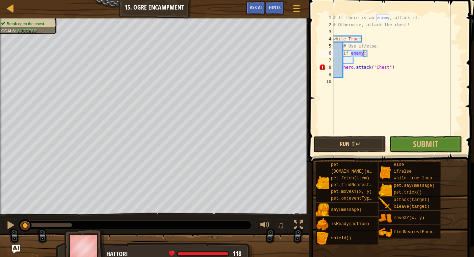
click at [351, 60] on div "# If there is an enemy, attack it. # Otherwise, attack the chest! while True : …" at bounding box center [396, 81] width 131 height 135
click at [356, 62] on div "# If there is an enemy, attack it. # Otherwise, attack the chest! while True : …" at bounding box center [396, 81] width 131 height 135
type textarea "h"
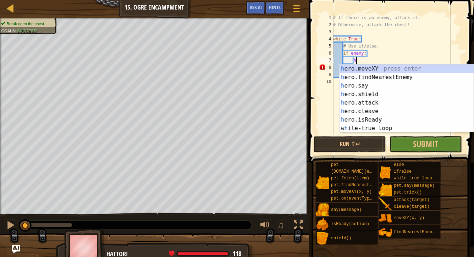
scroll to position [3, 2]
type textarea "hero"
click at [374, 80] on div "hero .moveXY press enter hero .findNearestEnemy press enter hero .say press ent…" at bounding box center [406, 107] width 134 height 85
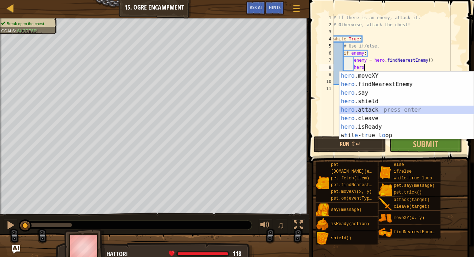
click at [370, 110] on div "hero .moveXY press enter hero .findNearestEnemy press enter hero .say press ent…" at bounding box center [406, 114] width 134 height 85
type textarea "hero.attack(enemy)"
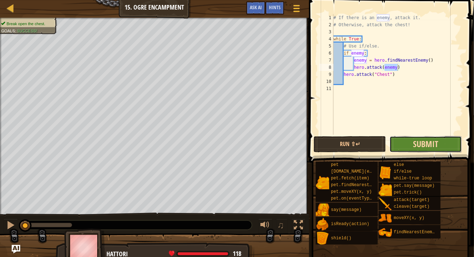
click at [432, 141] on span "Submit" at bounding box center [425, 143] width 25 height 11
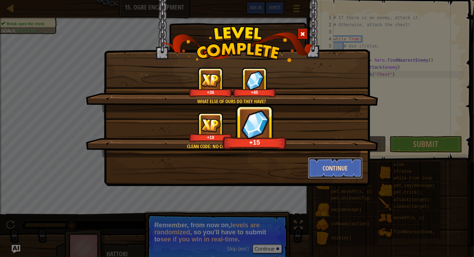
click at [341, 167] on button "Continue" at bounding box center [335, 167] width 55 height 21
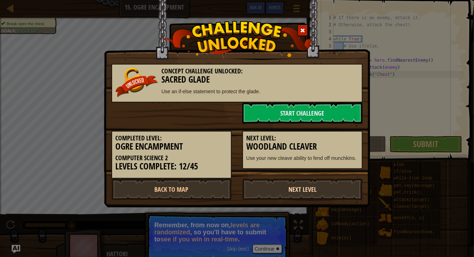
click at [318, 180] on link "Next Level" at bounding box center [302, 189] width 120 height 21
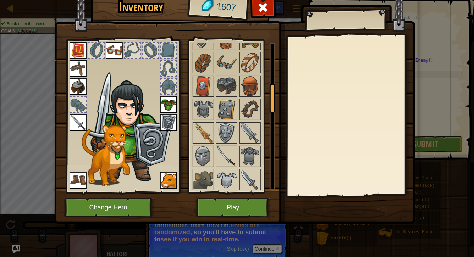
scroll to position [211, 0]
click at [247, 161] on img at bounding box center [250, 156] width 20 height 20
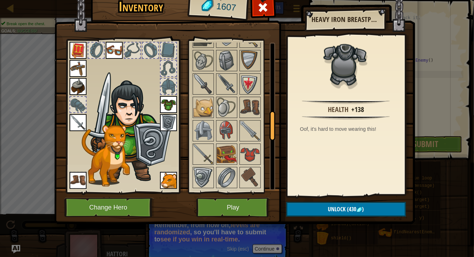
scroll to position [354, 0]
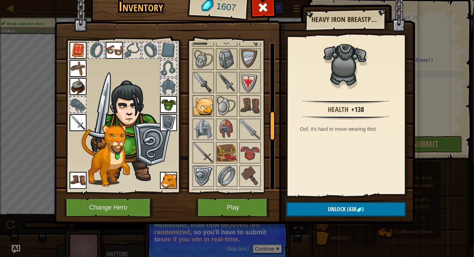
click at [205, 102] on img at bounding box center [203, 106] width 20 height 20
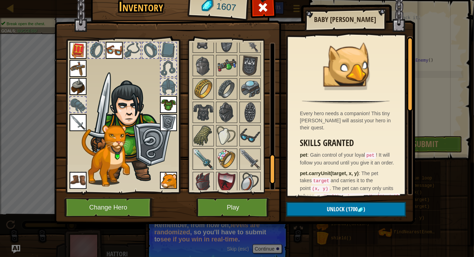
scroll to position [588, 0]
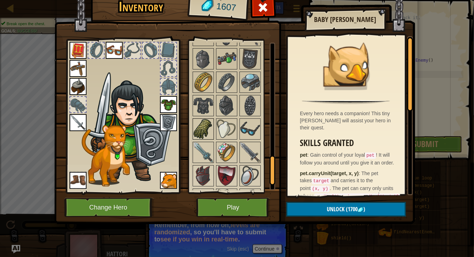
click at [204, 137] on div at bounding box center [202, 128] width 21 height 21
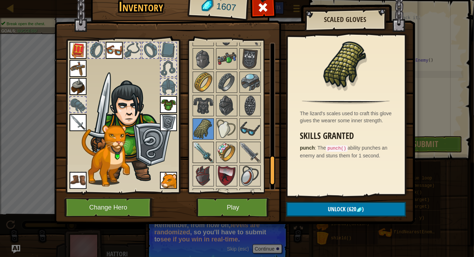
click at [204, 144] on img at bounding box center [203, 152] width 20 height 20
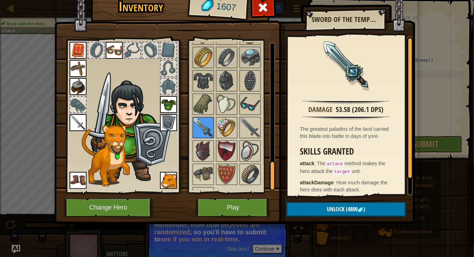
scroll to position [630, 0]
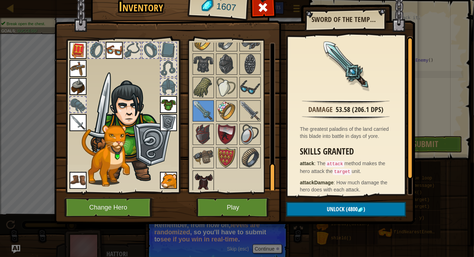
click at [202, 177] on img at bounding box center [203, 181] width 20 height 20
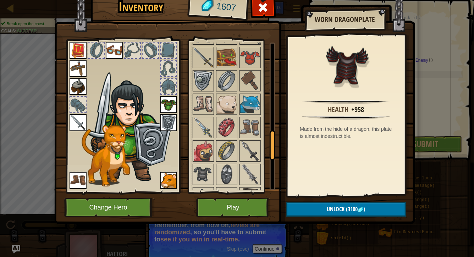
scroll to position [449, 0]
click at [205, 167] on img at bounding box center [203, 175] width 20 height 20
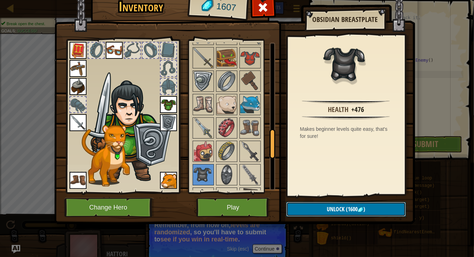
click at [339, 211] on span "Unlock" at bounding box center [335, 209] width 18 height 8
click at [339, 210] on button "Confirm" at bounding box center [345, 209] width 119 height 15
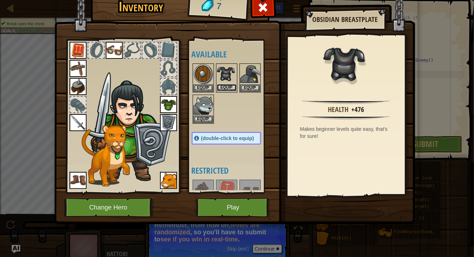
click at [229, 87] on button "Equip" at bounding box center [227, 87] width 20 height 7
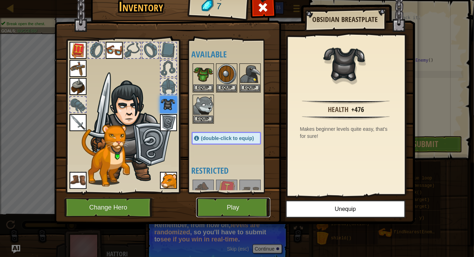
click at [246, 208] on button "Play" at bounding box center [233, 207] width 74 height 19
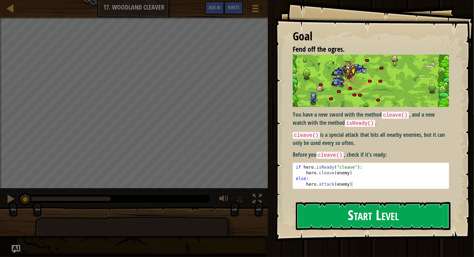
click at [363, 112] on div "Goal Fend off the ogres. You have a new sword with the method cleave() , and a …" at bounding box center [374, 120] width 199 height 241
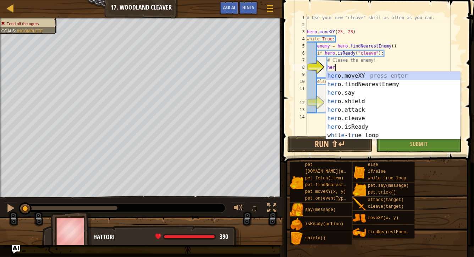
scroll to position [3, 2]
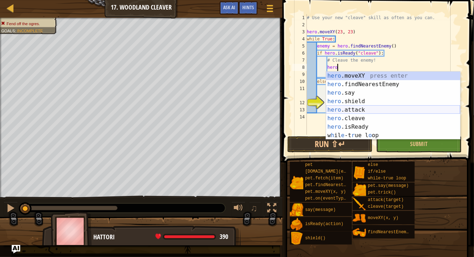
click at [363, 113] on div "hero .moveXY press enter hero .findNearestEnemy press enter hero .say press ent…" at bounding box center [393, 114] width 134 height 85
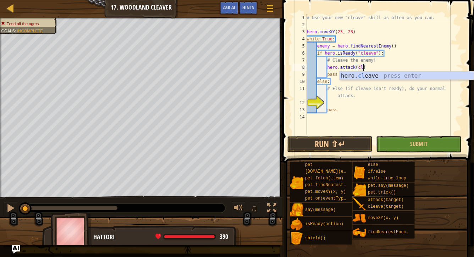
scroll to position [3, 5]
click at [380, 74] on div "hero. clea ve press enter" at bounding box center [406, 85] width 134 height 26
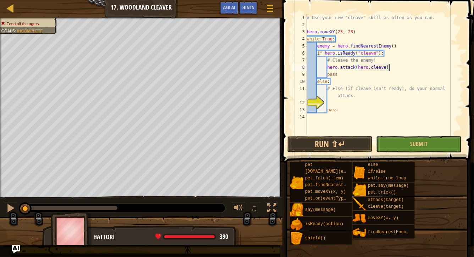
click at [360, 81] on div "# Use your new "cleave" skill as often as you can. hero . moveXY ( 23 , 23 ) wh…" at bounding box center [384, 81] width 158 height 135
type textarea "else:"
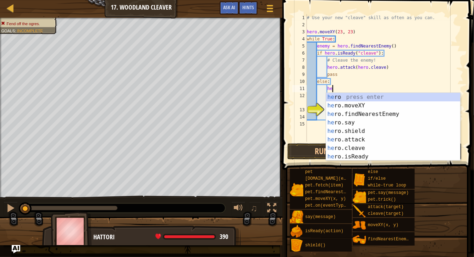
scroll to position [3, 2]
click at [370, 149] on div "hero press enter hero .moveXY press enter hero .findNearestEnemy press enter he…" at bounding box center [393, 135] width 134 height 85
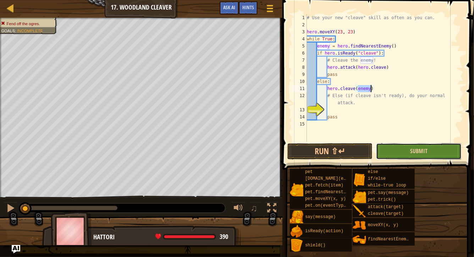
click at [407, 151] on button "Submit" at bounding box center [418, 151] width 85 height 16
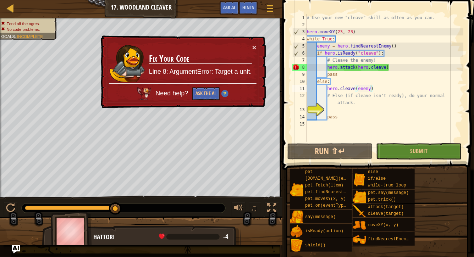
click at [371, 69] on div "# Use your new "cleave" skill as often as you can. hero . moveXY ( 23 , 23 ) wh…" at bounding box center [384, 85] width 158 height 142
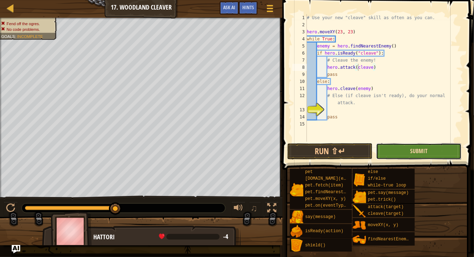
click at [425, 151] on span "Submit" at bounding box center [418, 151] width 17 height 8
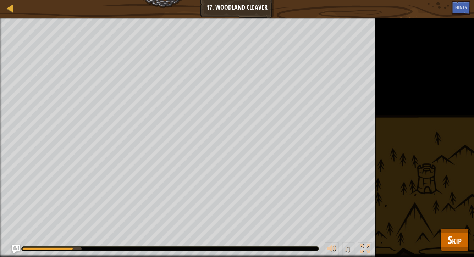
click at [473, 244] on div "Fend off the ogres. No code problems. Goals : Running... ♫ Hattori 390 x: 28 y:…" at bounding box center [237, 137] width 474 height 239
click at [465, 243] on button "Skip" at bounding box center [454, 240] width 28 height 23
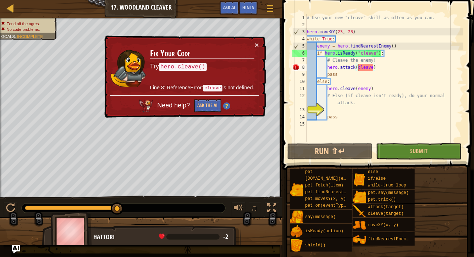
click at [356, 69] on div "# Use your new "cleave" skill as often as you can. hero . moveXY ( 23 , 23 ) wh…" at bounding box center [384, 85] width 158 height 142
click at [354, 67] on div "# Use your new "cleave" skill as often as you can. hero . moveXY ( 23 , 23 ) wh…" at bounding box center [384, 85] width 158 height 142
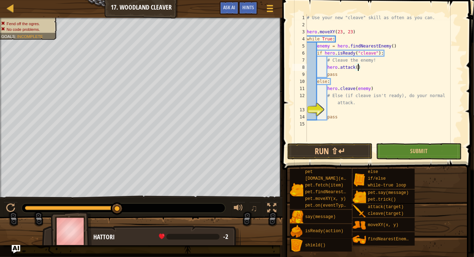
click at [355, 67] on div "# Use your new "cleave" skill as often as you can. hero . moveXY ( 23 , 23 ) wh…" at bounding box center [384, 85] width 158 height 142
click at [354, 67] on div "# Use your new "cleave" skill as often as you can. hero . moveXY ( 23 , 23 ) wh…" at bounding box center [384, 85] width 158 height 142
click at [411, 151] on span "Submit" at bounding box center [418, 151] width 17 height 8
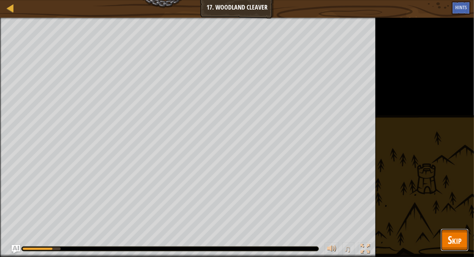
click at [449, 231] on button "Skip" at bounding box center [454, 240] width 28 height 23
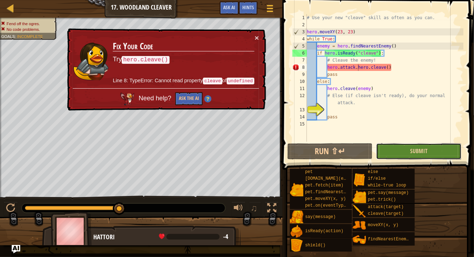
click at [407, 155] on button "Submit" at bounding box center [418, 151] width 85 height 16
click at [358, 70] on div "# Use your new "cleave" skill as often as you can. hero . moveXY ( 23 , 23 ) wh…" at bounding box center [384, 85] width 158 height 142
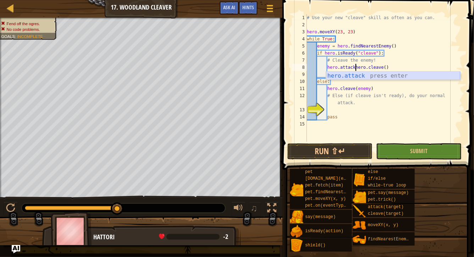
click at [394, 77] on div "hero.attack press enter" at bounding box center [393, 85] width 134 height 26
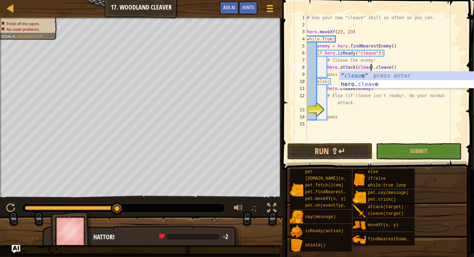
scroll to position [3, 5]
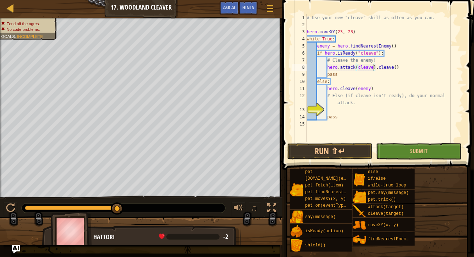
drag, startPoint x: 376, startPoint y: 71, endPoint x: 406, endPoint y: 71, distance: 30.1
click at [406, 0] on body "Map Computer Science 2 17. Woodland Cleaver Game Menu Done Hints Ask AI 1 ההההה…" at bounding box center [237, 0] width 474 height 0
click at [404, 71] on div "# Use your new "cleave" skill as often as you can. hero . moveXY ( 23 , 23 ) wh…" at bounding box center [384, 85] width 158 height 142
click at [399, 71] on div "# Use your new "cleave" skill as often as you can. hero . moveXY ( 23 , 23 ) wh…" at bounding box center [384, 85] width 158 height 142
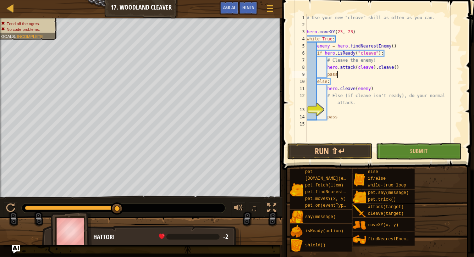
click at [401, 71] on div "# Use your new "cleave" skill as often as you can. hero . moveXY ( 23 , 23 ) wh…" at bounding box center [384, 85] width 158 height 142
type textarea "hero.attack(cleave)"
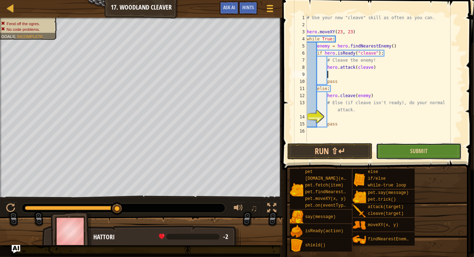
click at [405, 155] on button "Submit" at bounding box center [418, 151] width 85 height 16
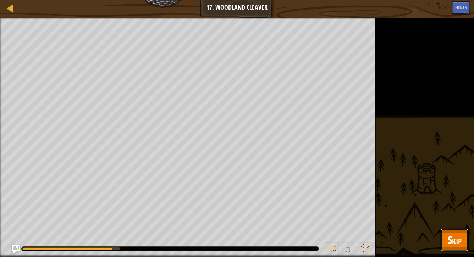
click at [451, 229] on button "Skip" at bounding box center [454, 240] width 28 height 23
